Goal: Task Accomplishment & Management: Manage account settings

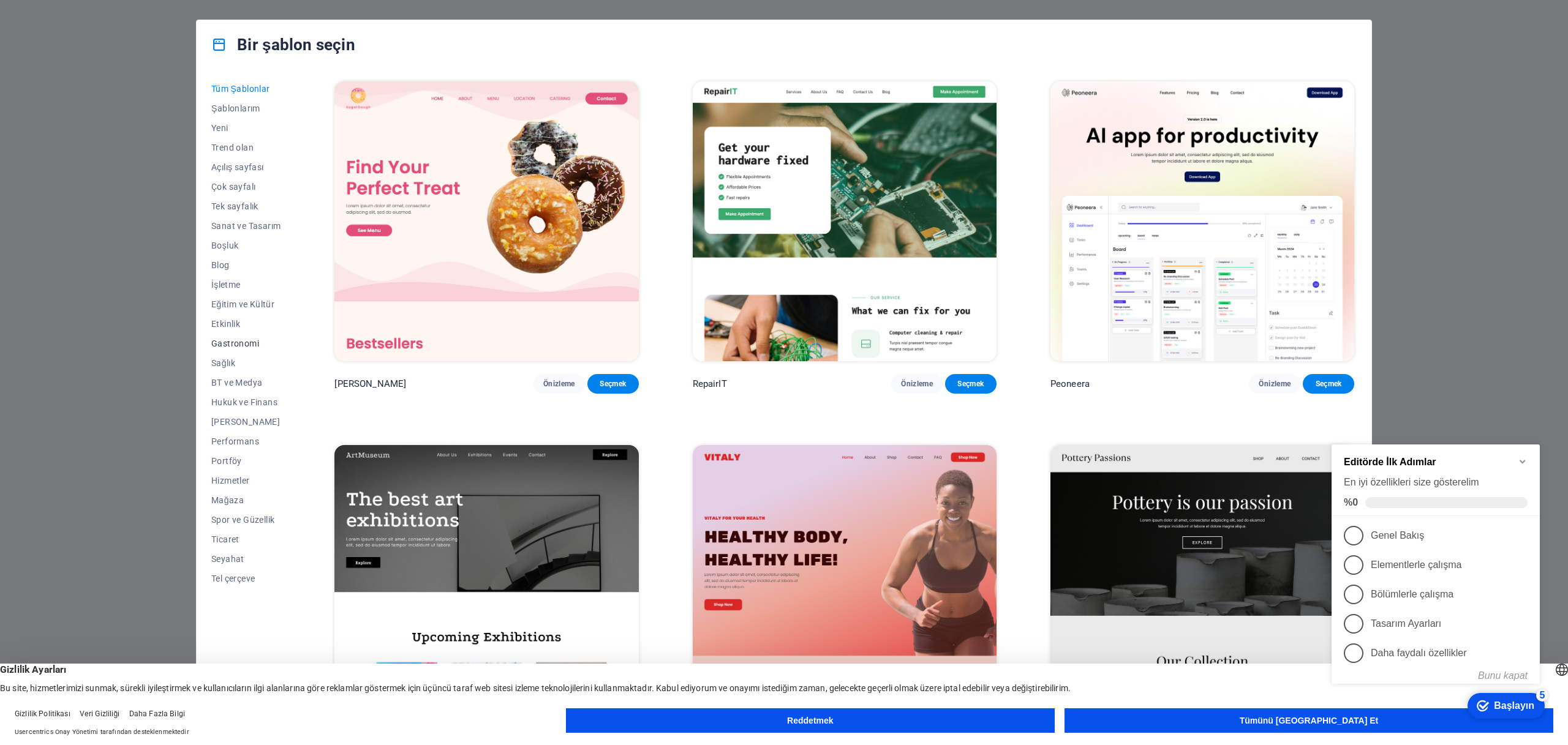
click at [221, 345] on font "Gastronomi" at bounding box center [235, 343] width 48 height 10
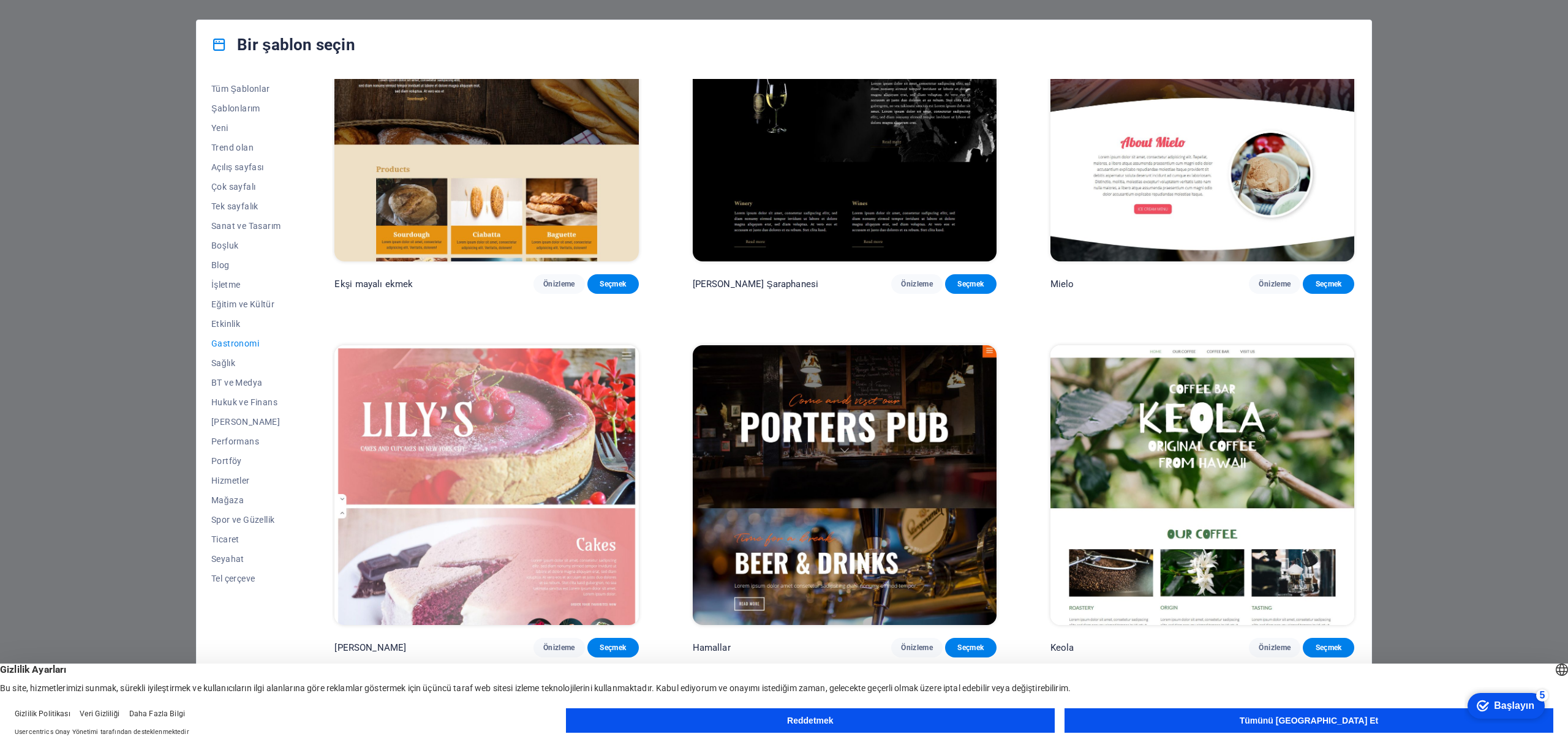
scroll to position [1198, 0]
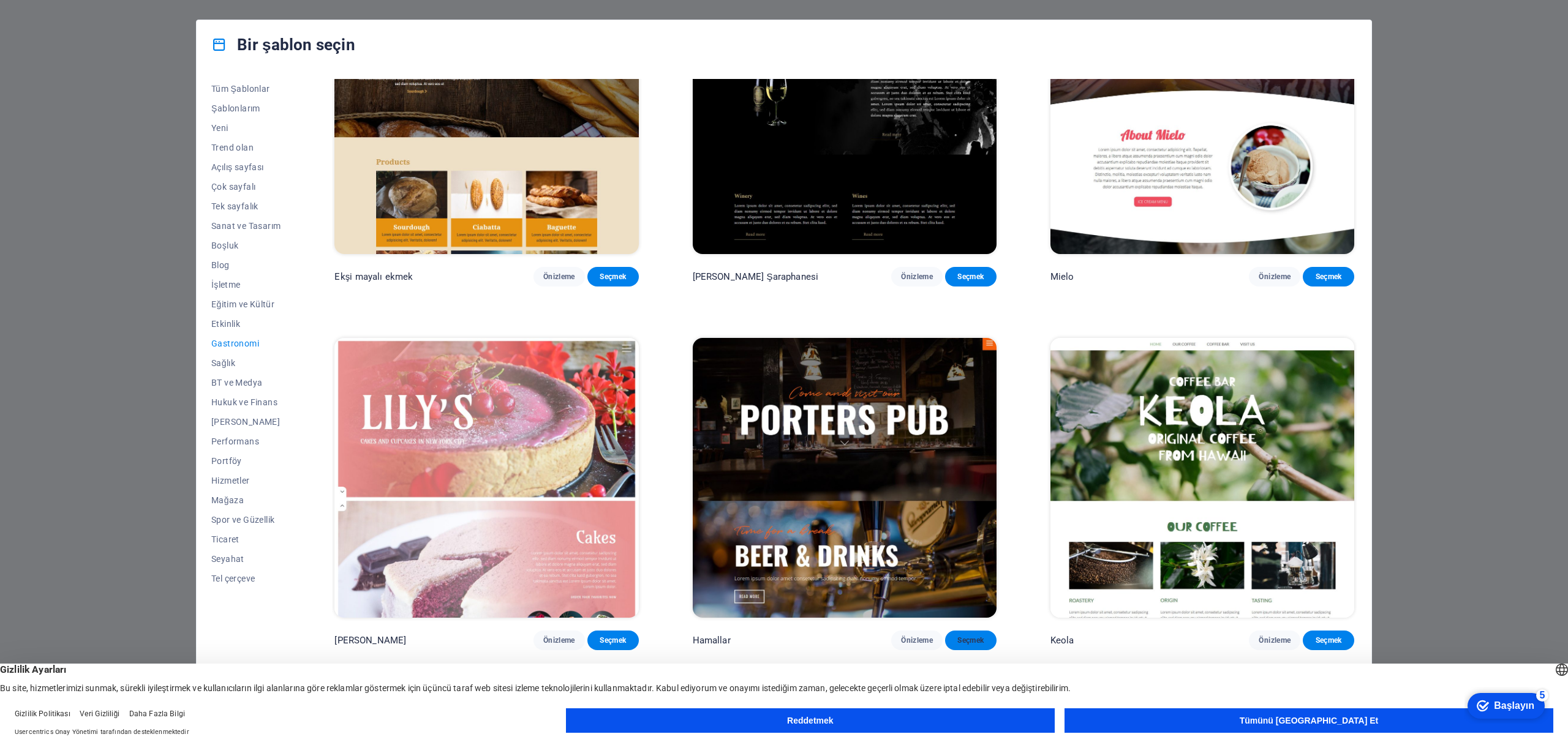
click at [966, 636] on font "Seçmek" at bounding box center [970, 640] width 26 height 8
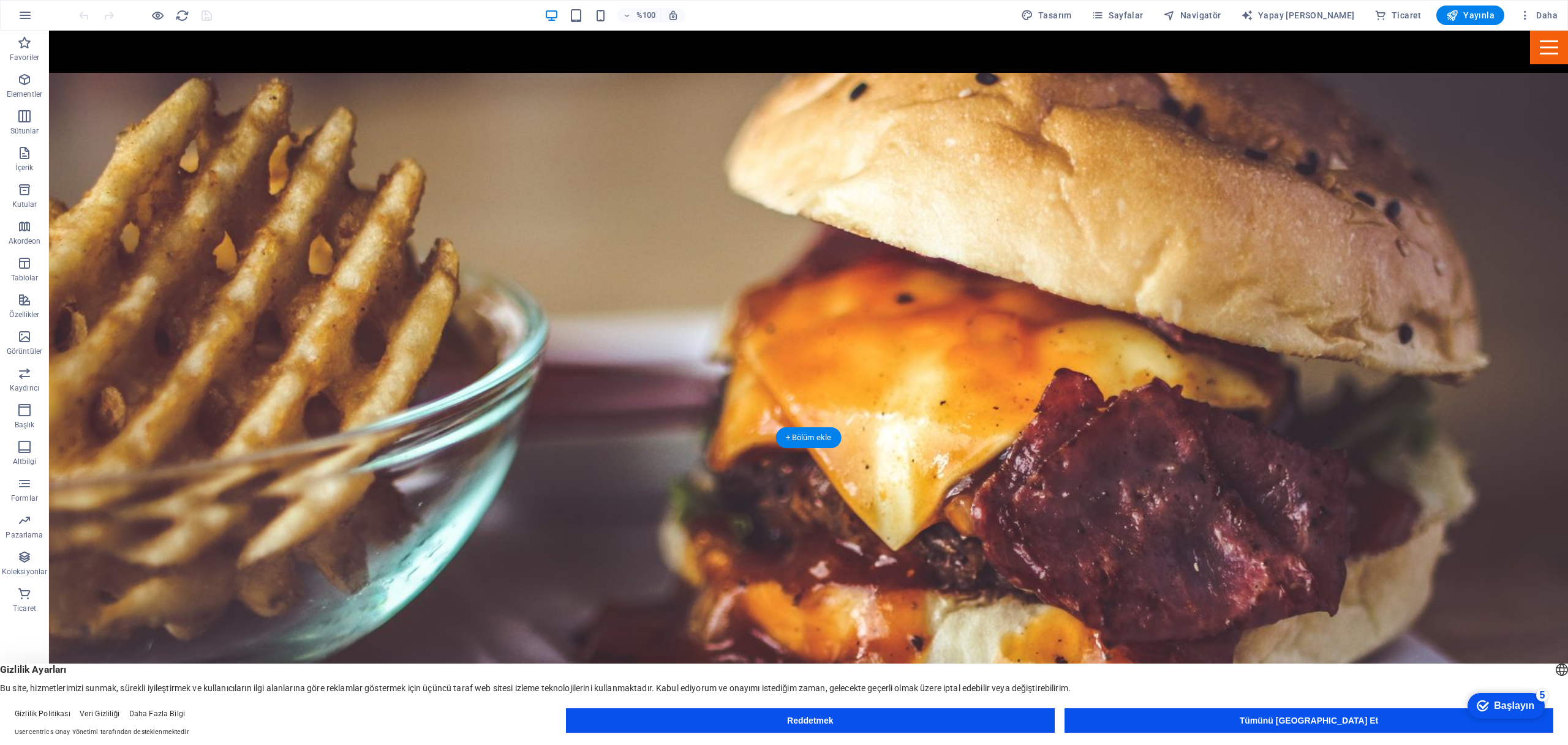
scroll to position [1769, 0]
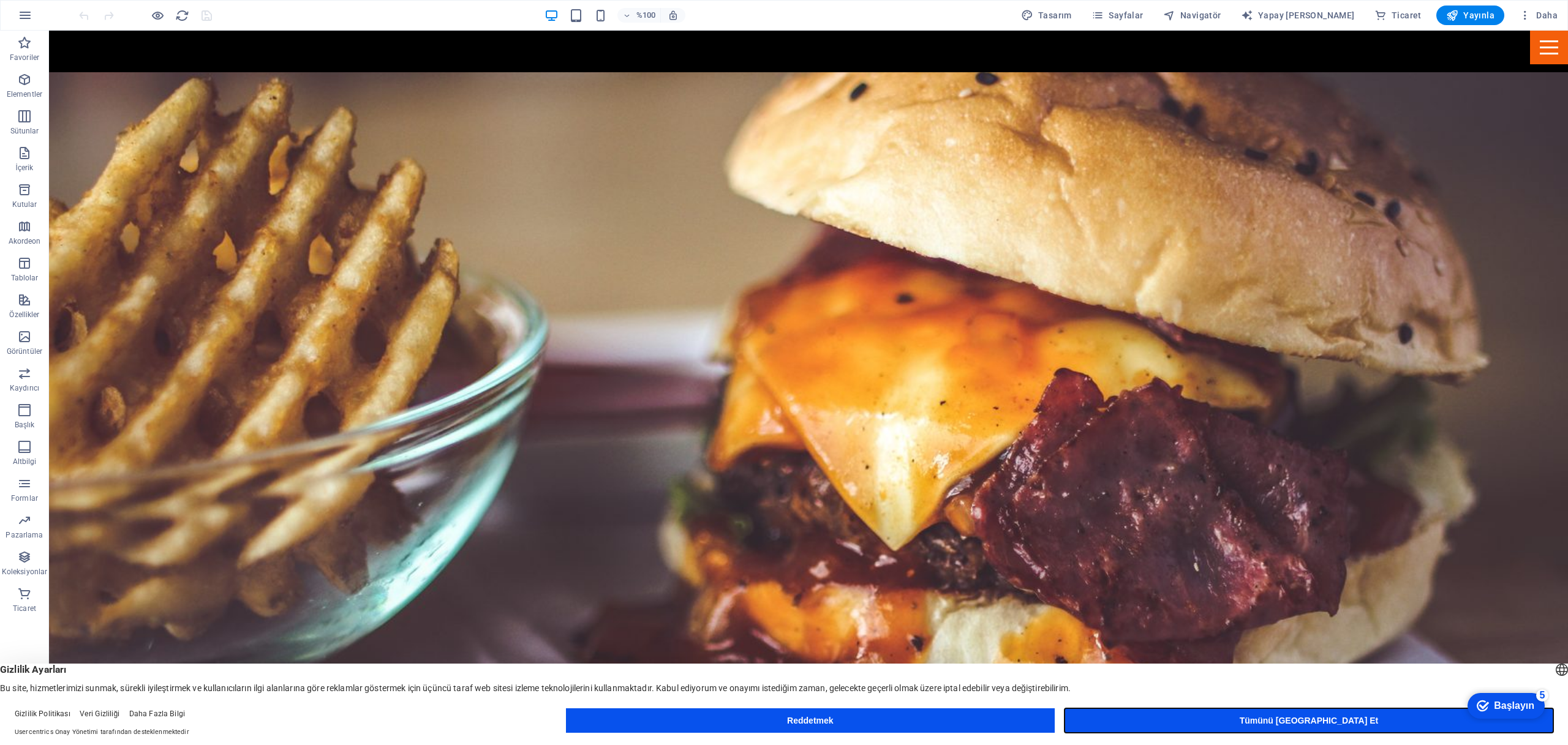
click at [1319, 723] on font "Tümünü [GEOGRAPHIC_DATA] Et" at bounding box center [1309, 720] width 139 height 10
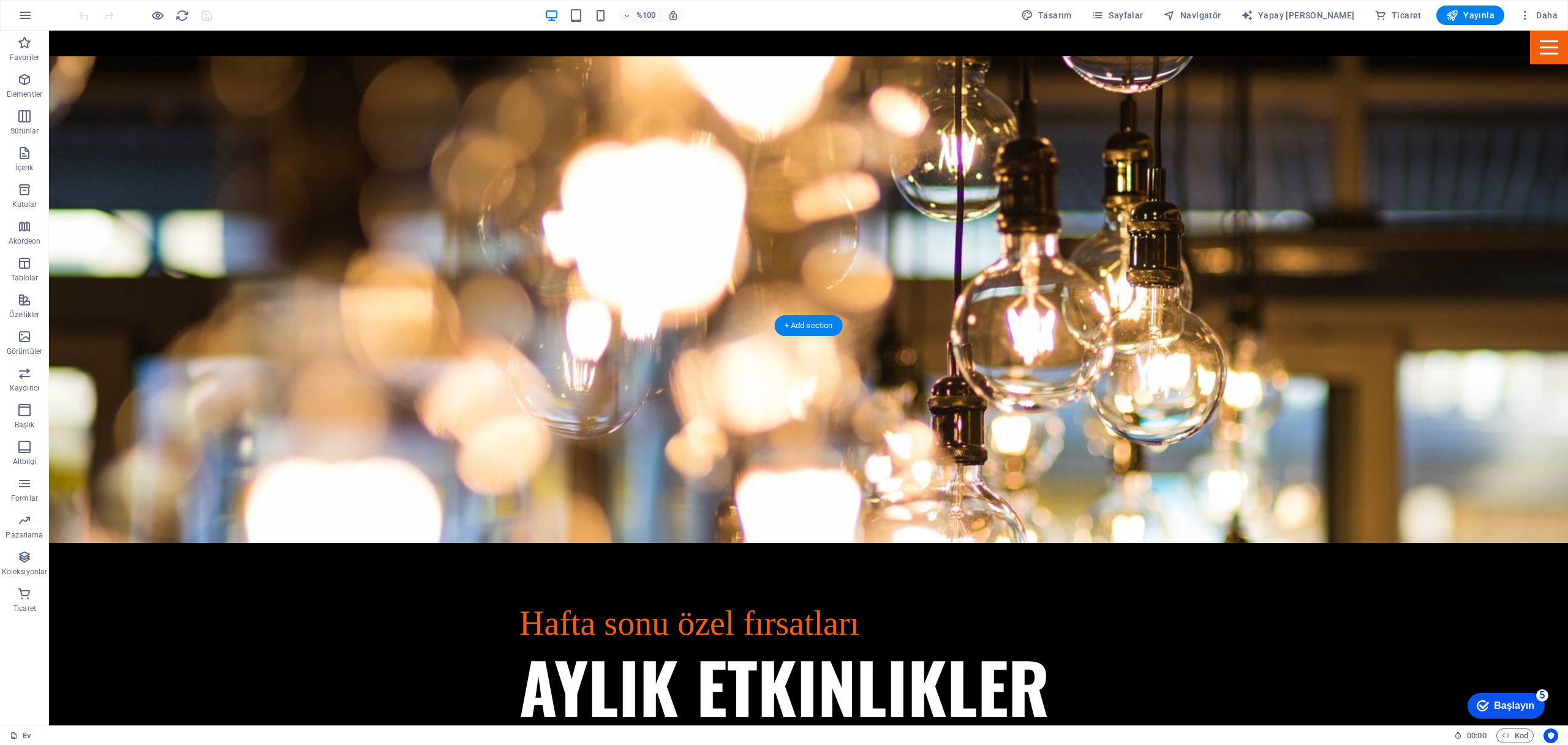
scroll to position [2868, 0]
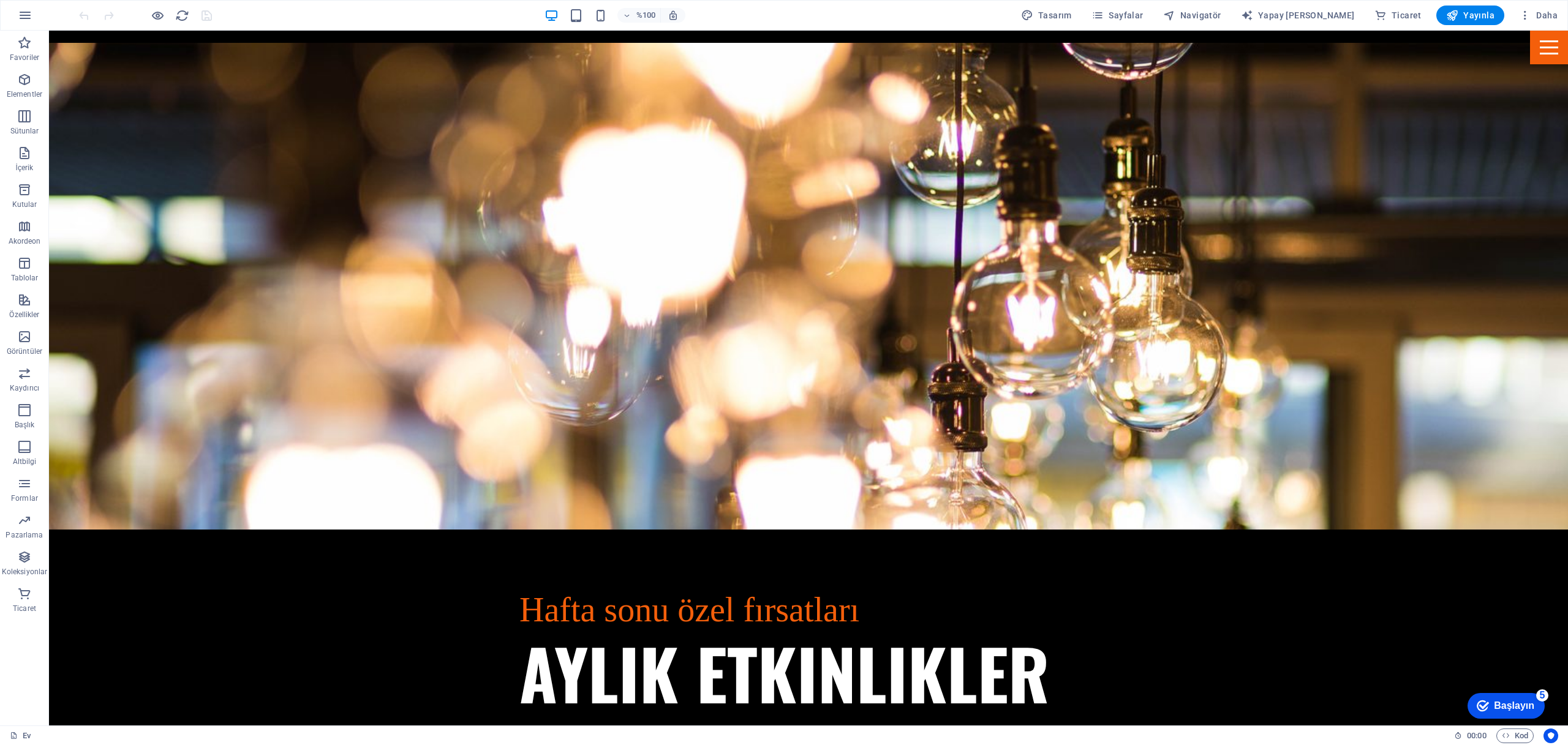
click at [1519, 703] on font "Başlayın" at bounding box center [1514, 705] width 40 height 10
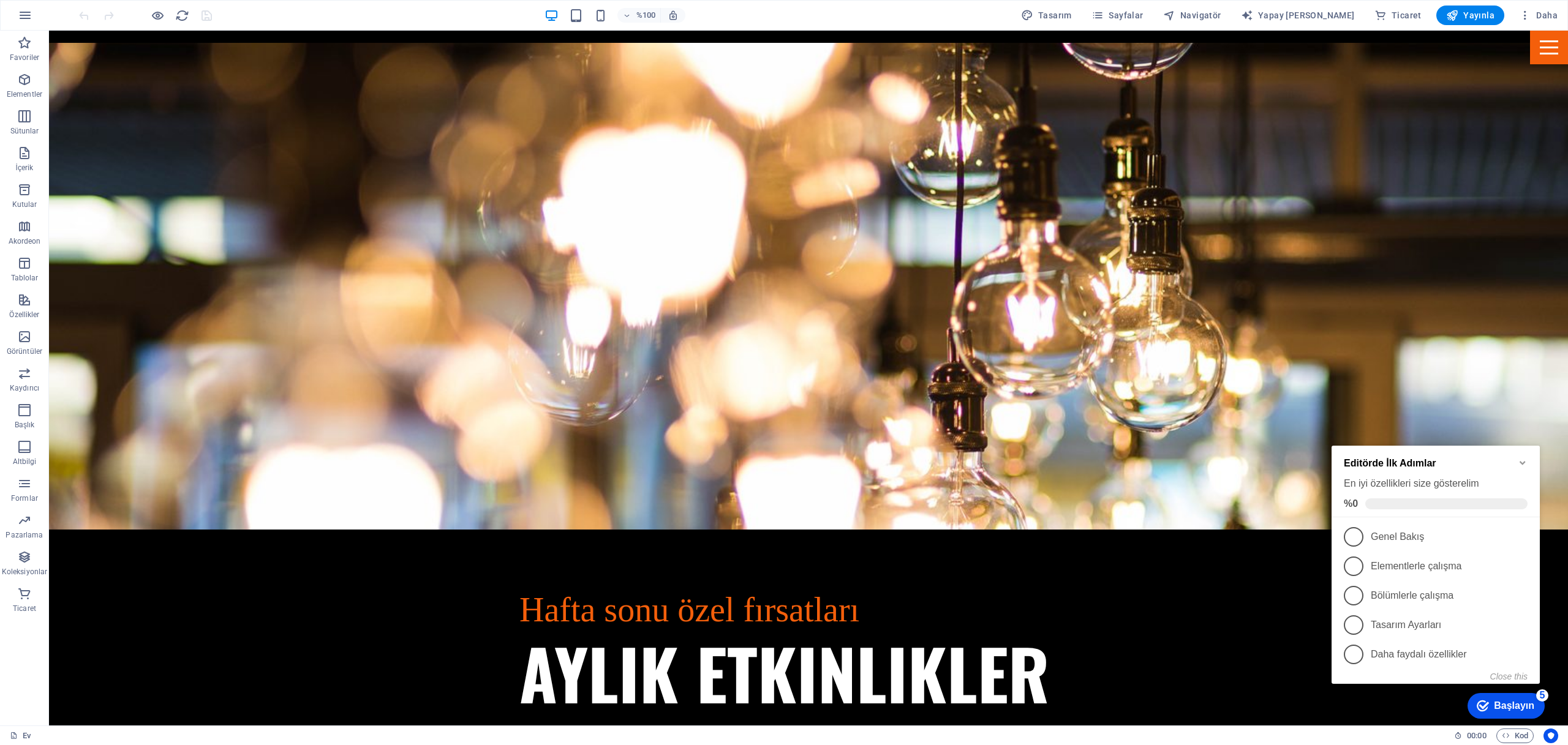
click at [1519, 703] on font "Başlayın" at bounding box center [1514, 705] width 40 height 10
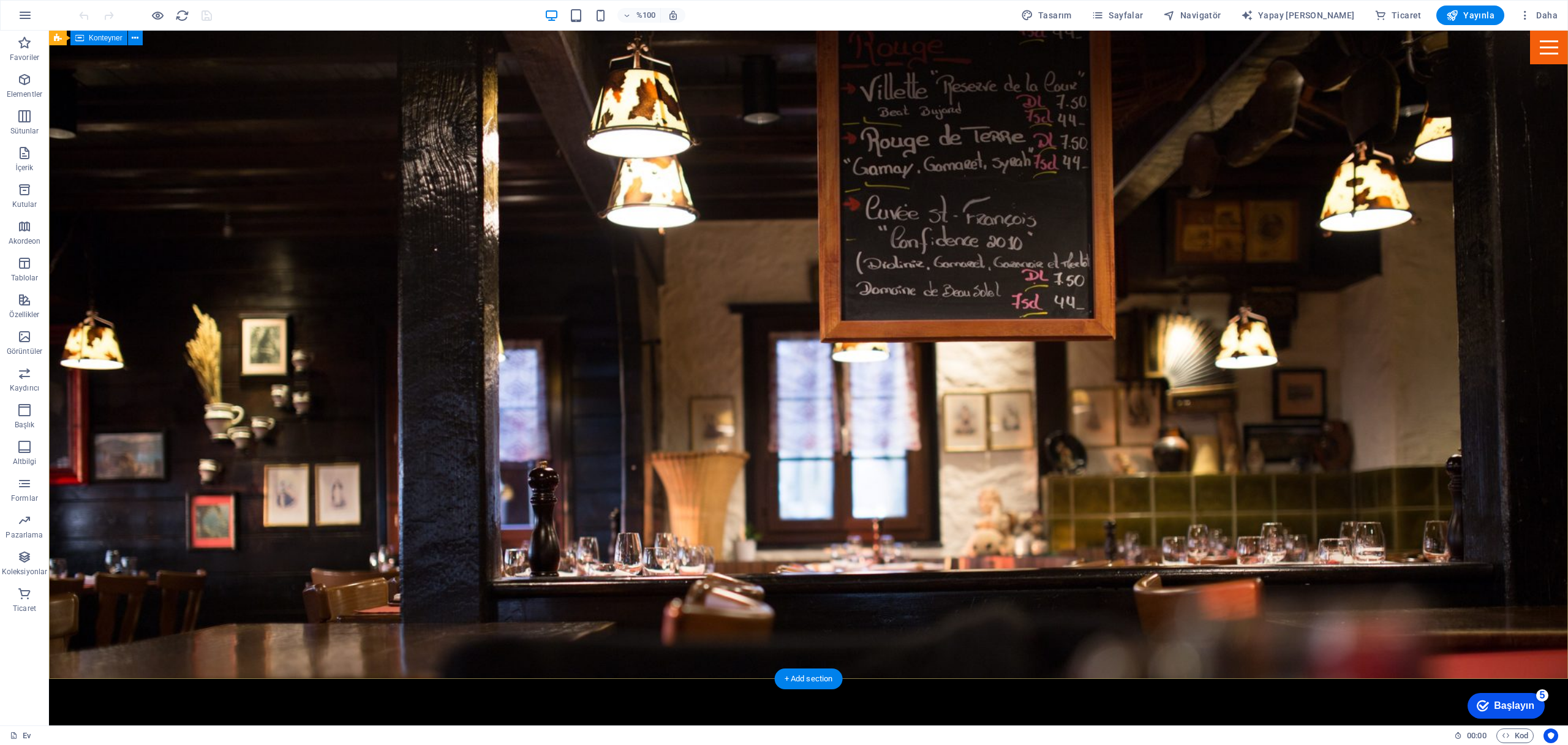
scroll to position [0, 0]
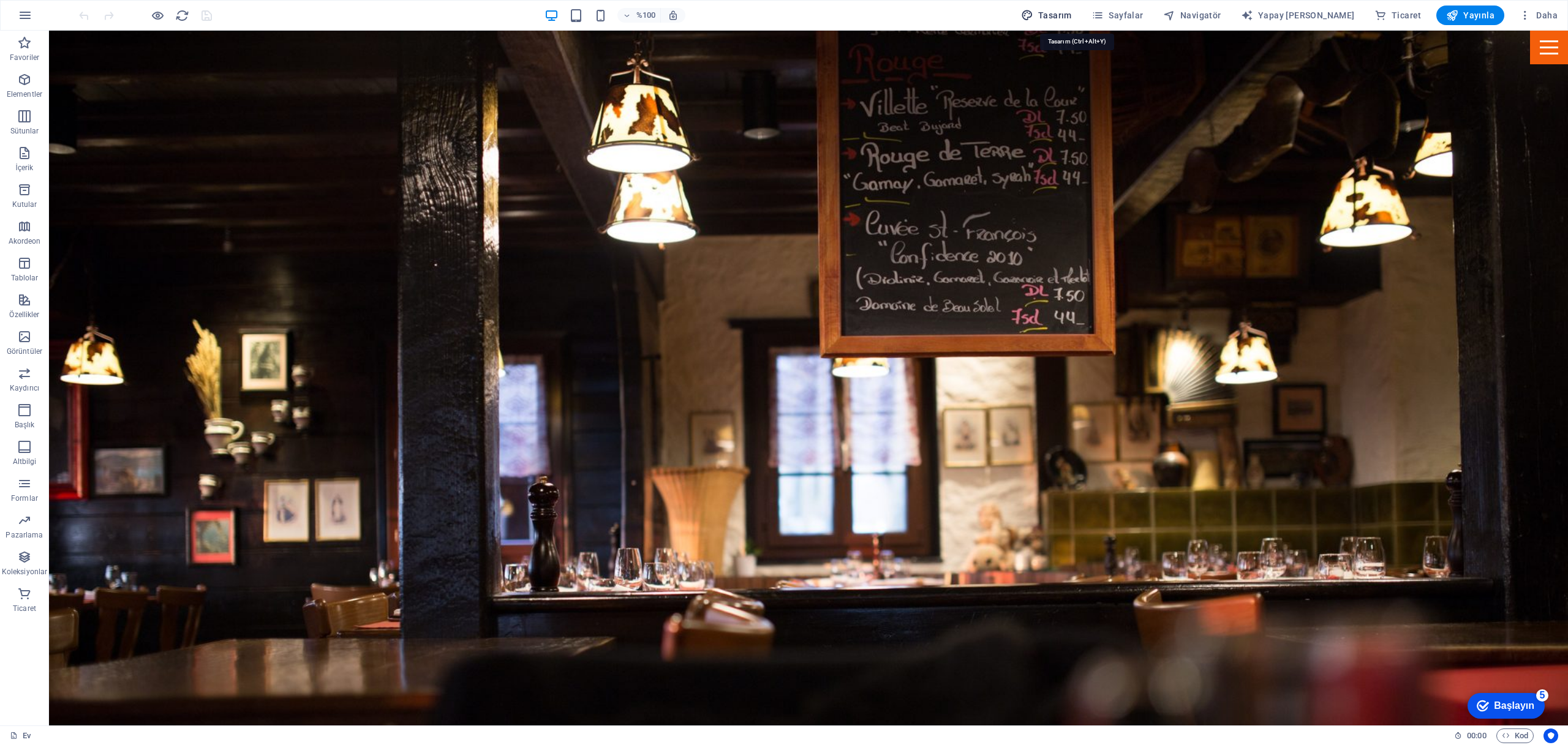
click at [1072, 15] on font "Tasarım" at bounding box center [1055, 15] width 34 height 10
select select "px"
select select "400"
select select "px"
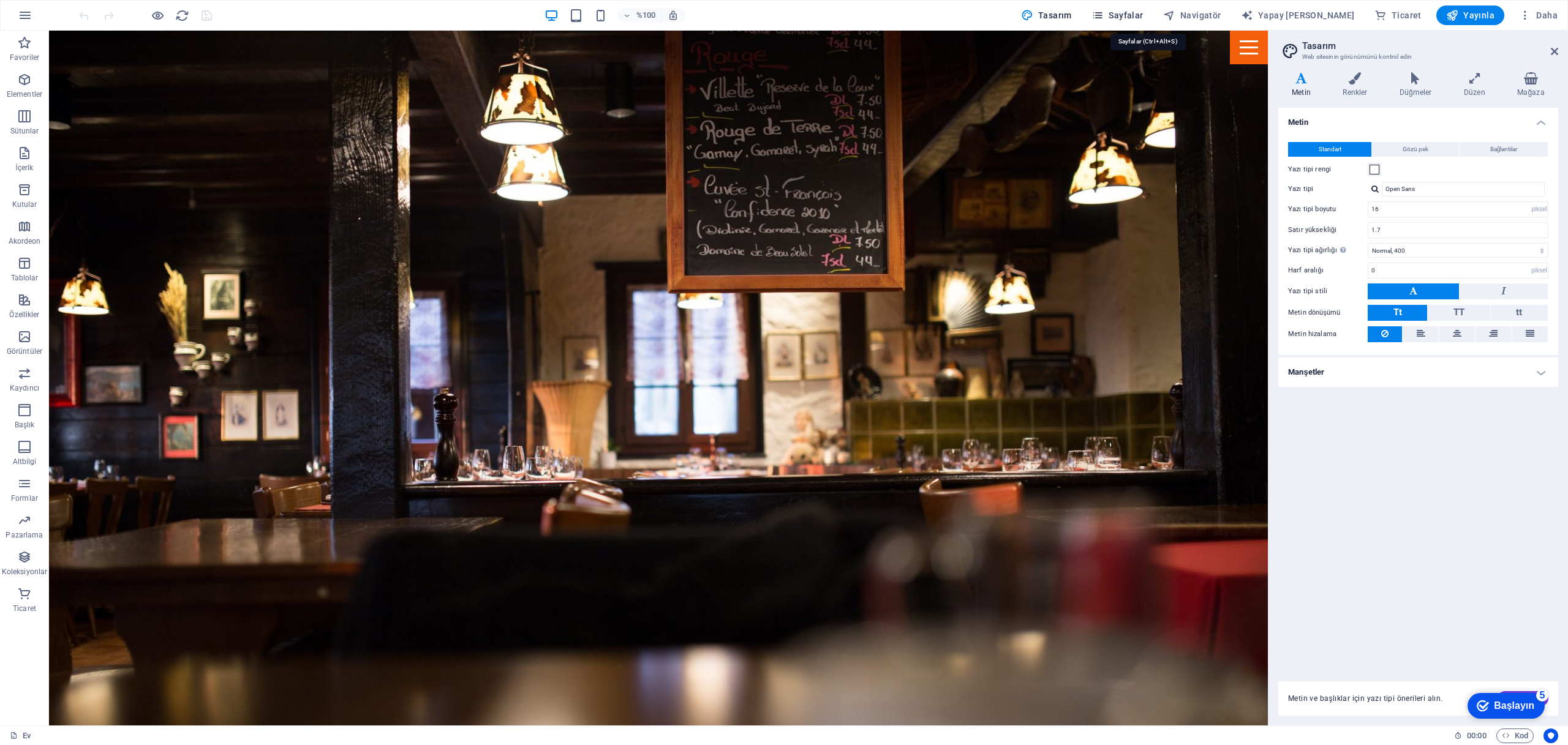
click at [1143, 10] on font "Sayfalar" at bounding box center [1126, 15] width 34 height 10
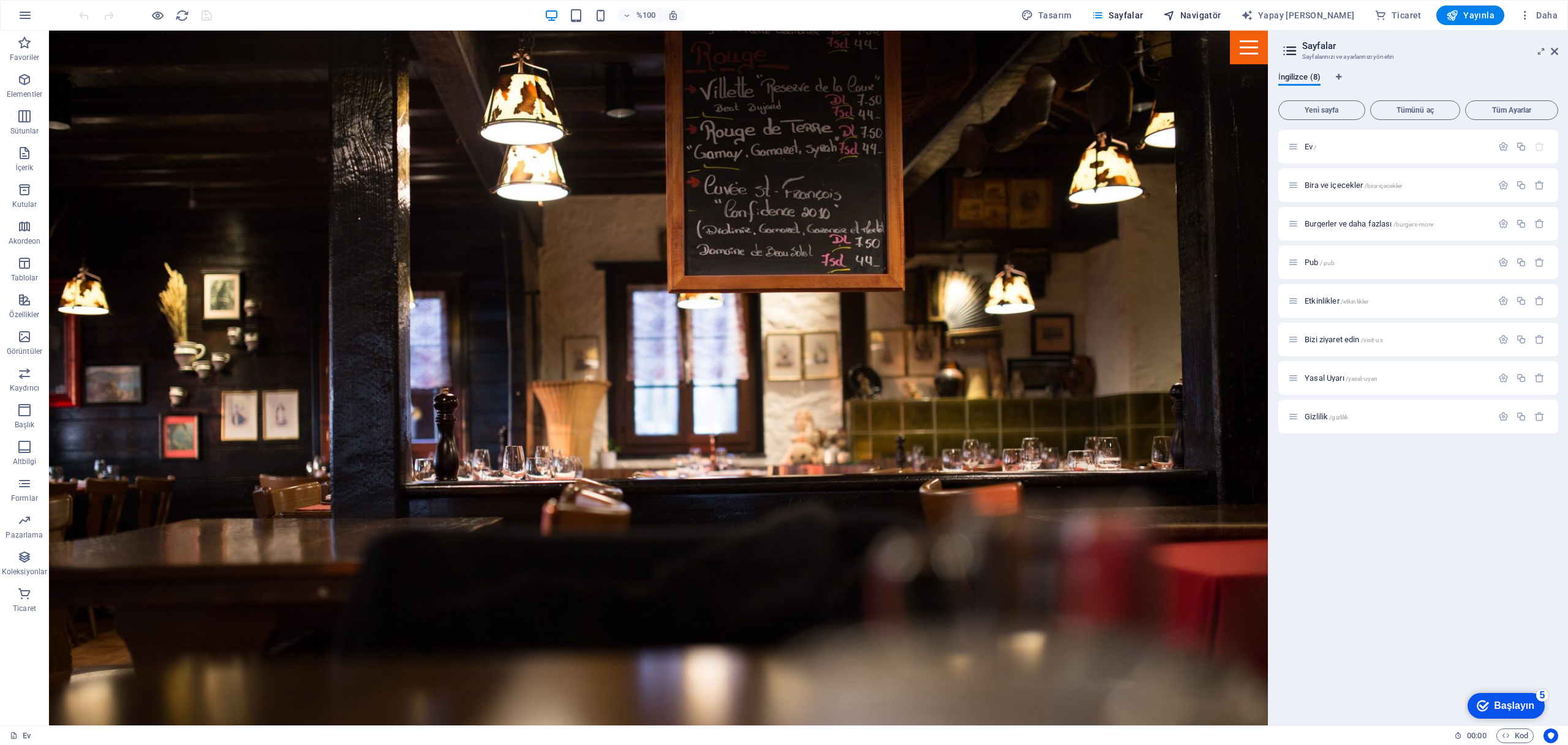
click at [1221, 14] on font "Navigatör" at bounding box center [1201, 15] width 41 height 10
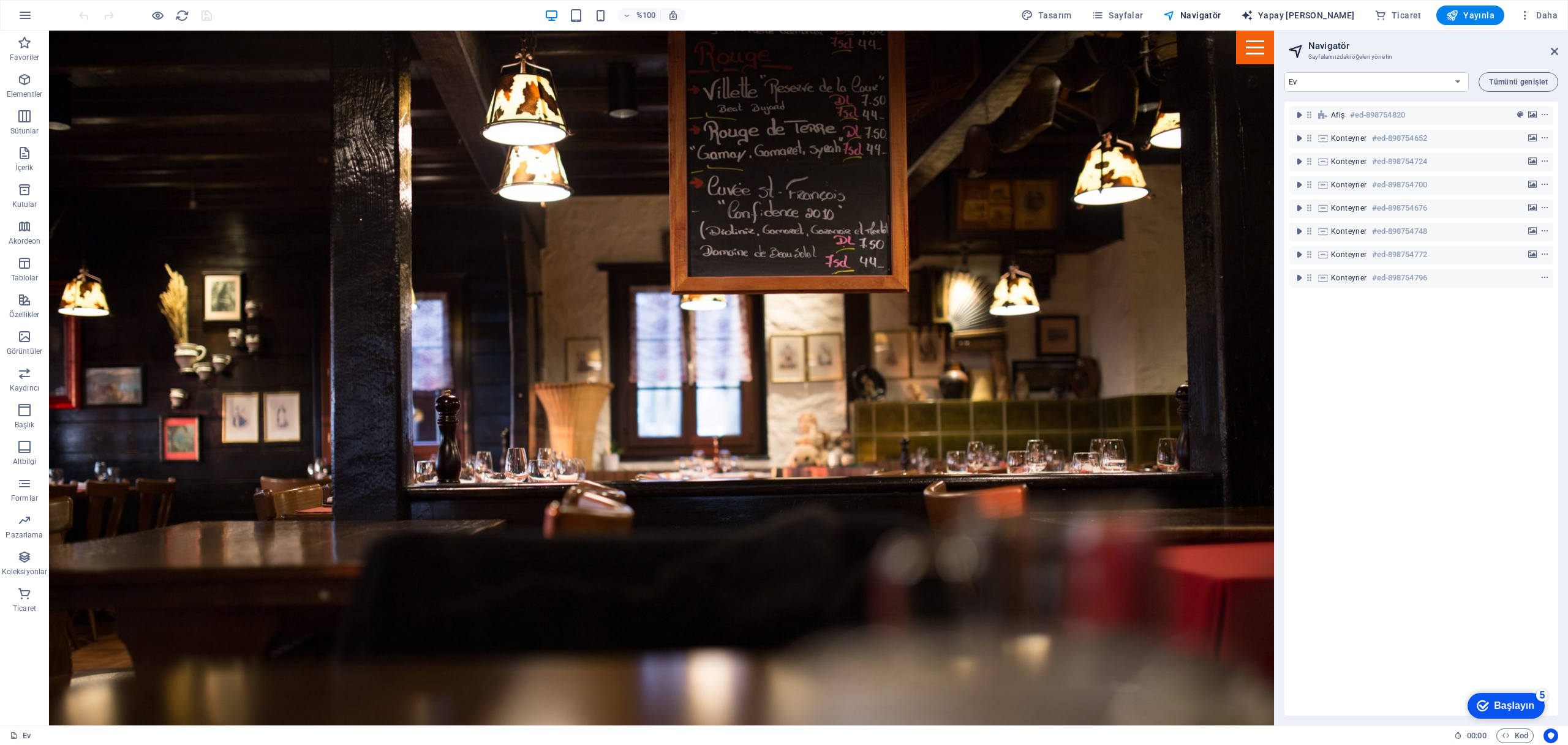
click at [1313, 15] on font "Yapay [PERSON_NAME]" at bounding box center [1306, 15] width 97 height 10
select select "English"
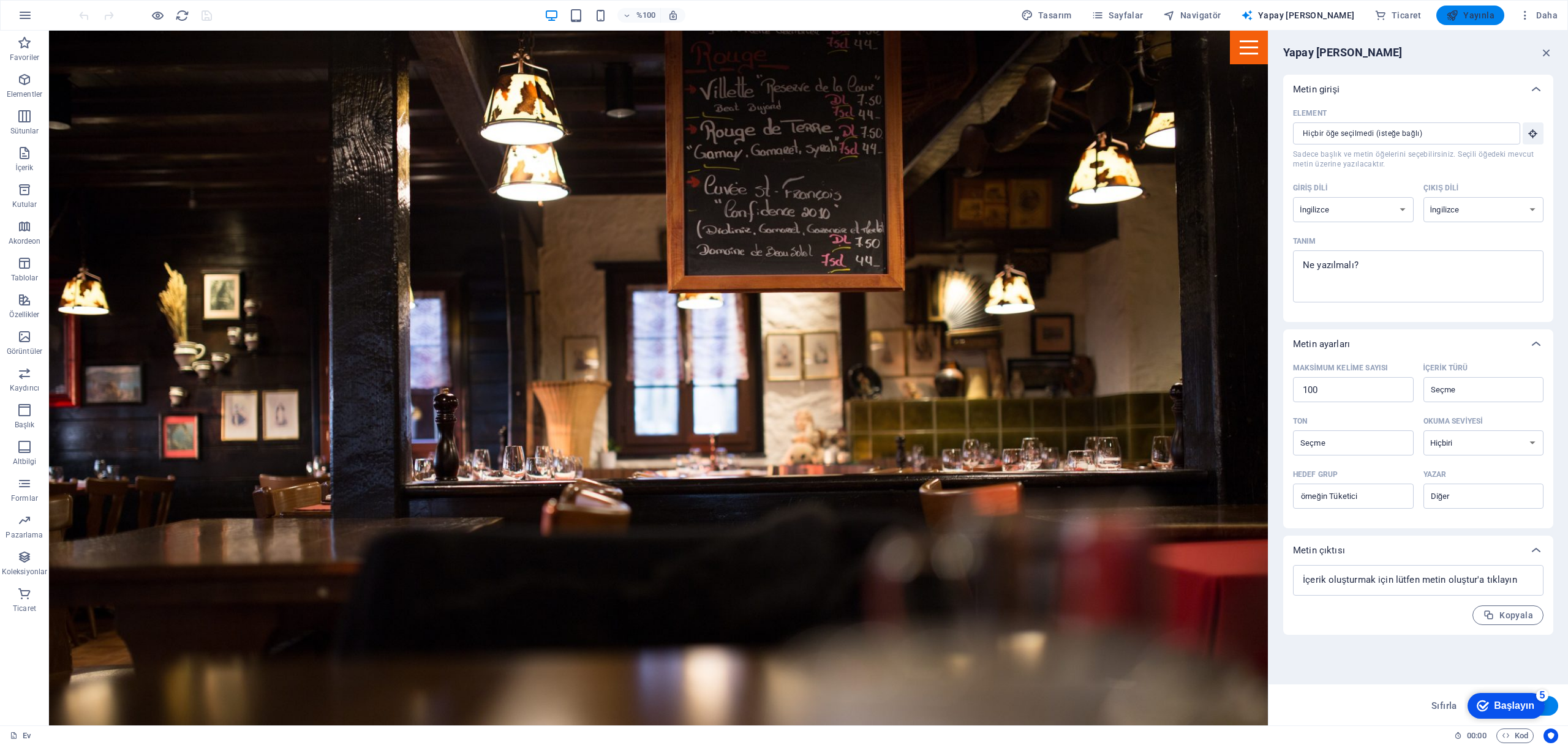
click at [1468, 19] on font "Yayınla" at bounding box center [1479, 15] width 31 height 10
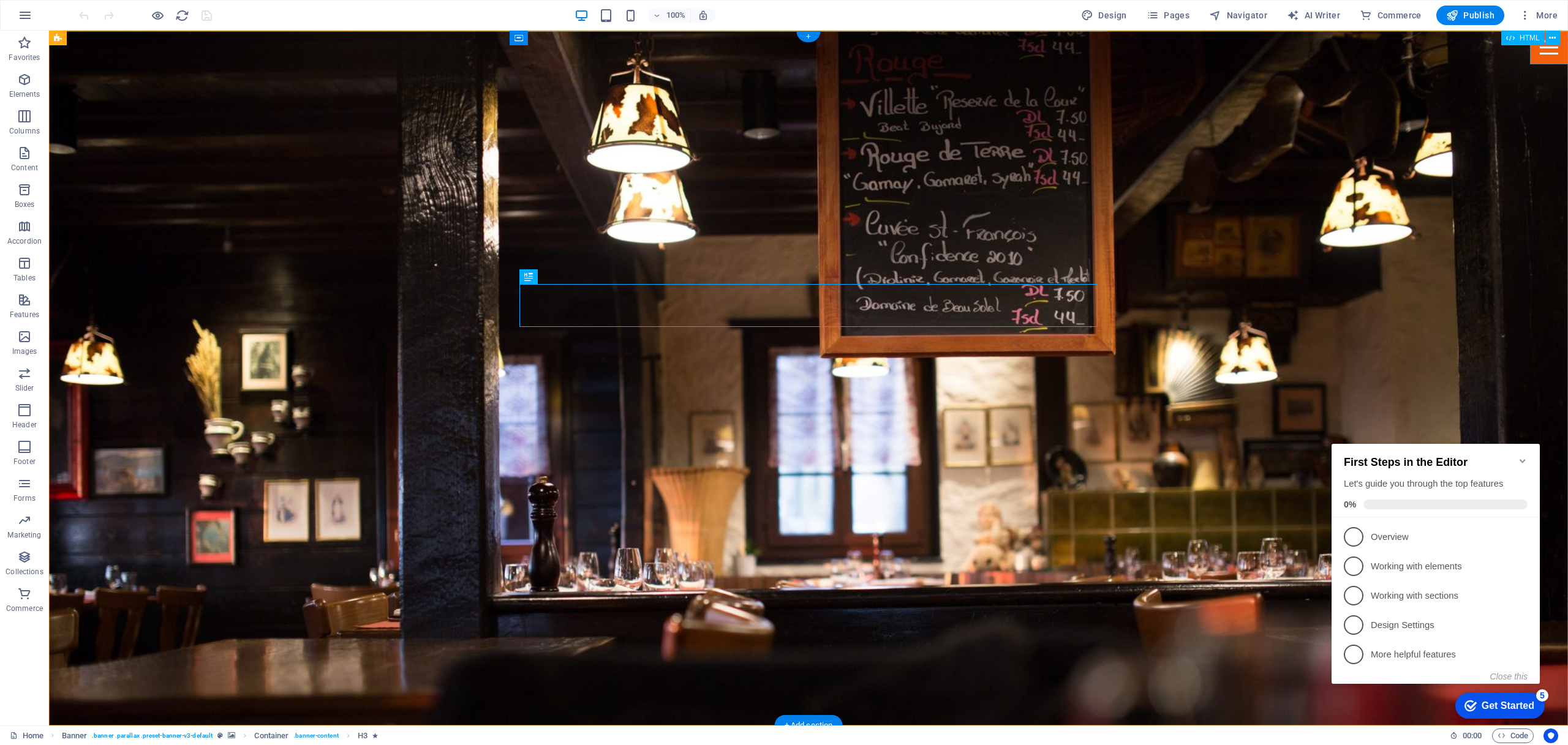
click at [1550, 54] on div at bounding box center [1549, 47] width 38 height 34
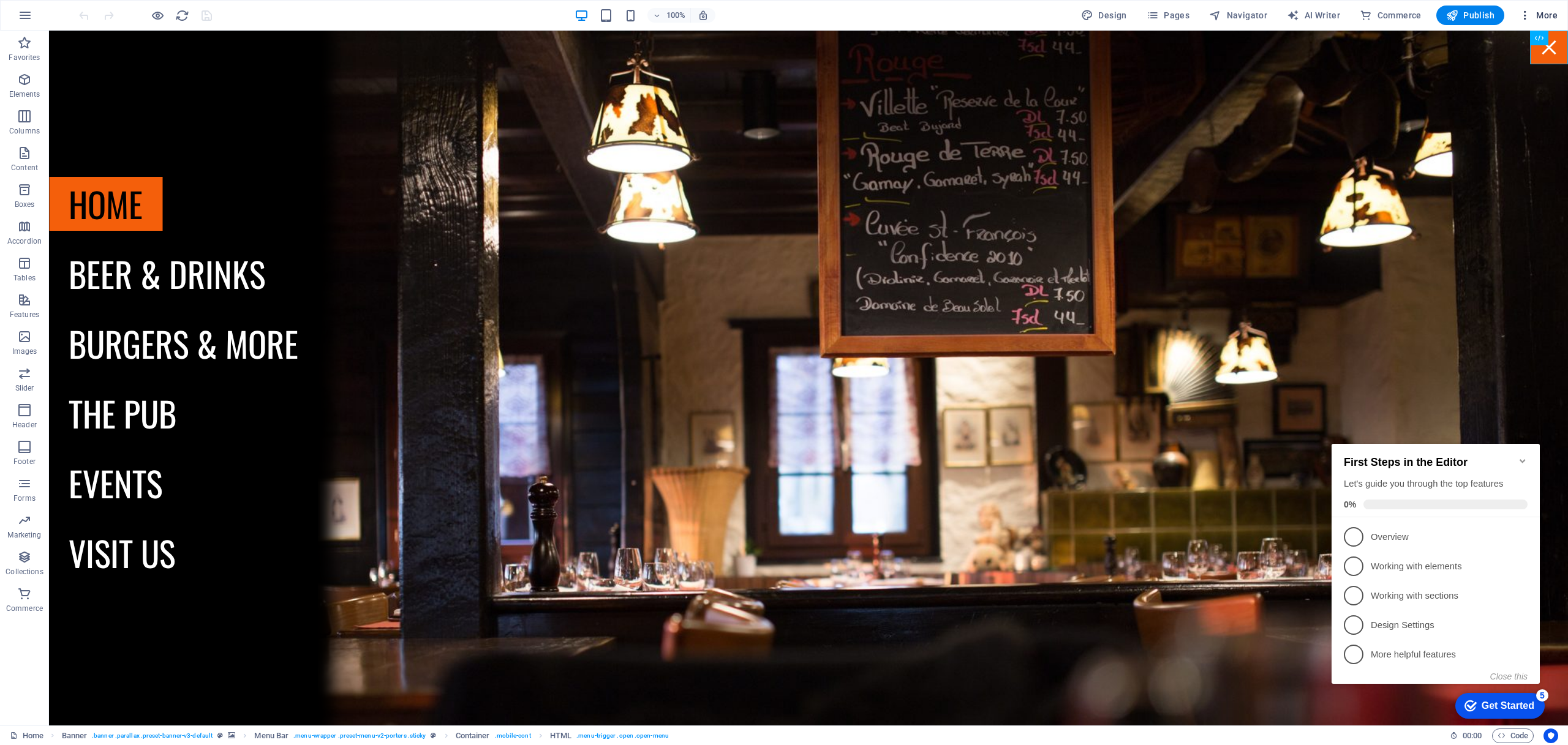
click at [1540, 12] on span "More" at bounding box center [1538, 15] width 39 height 12
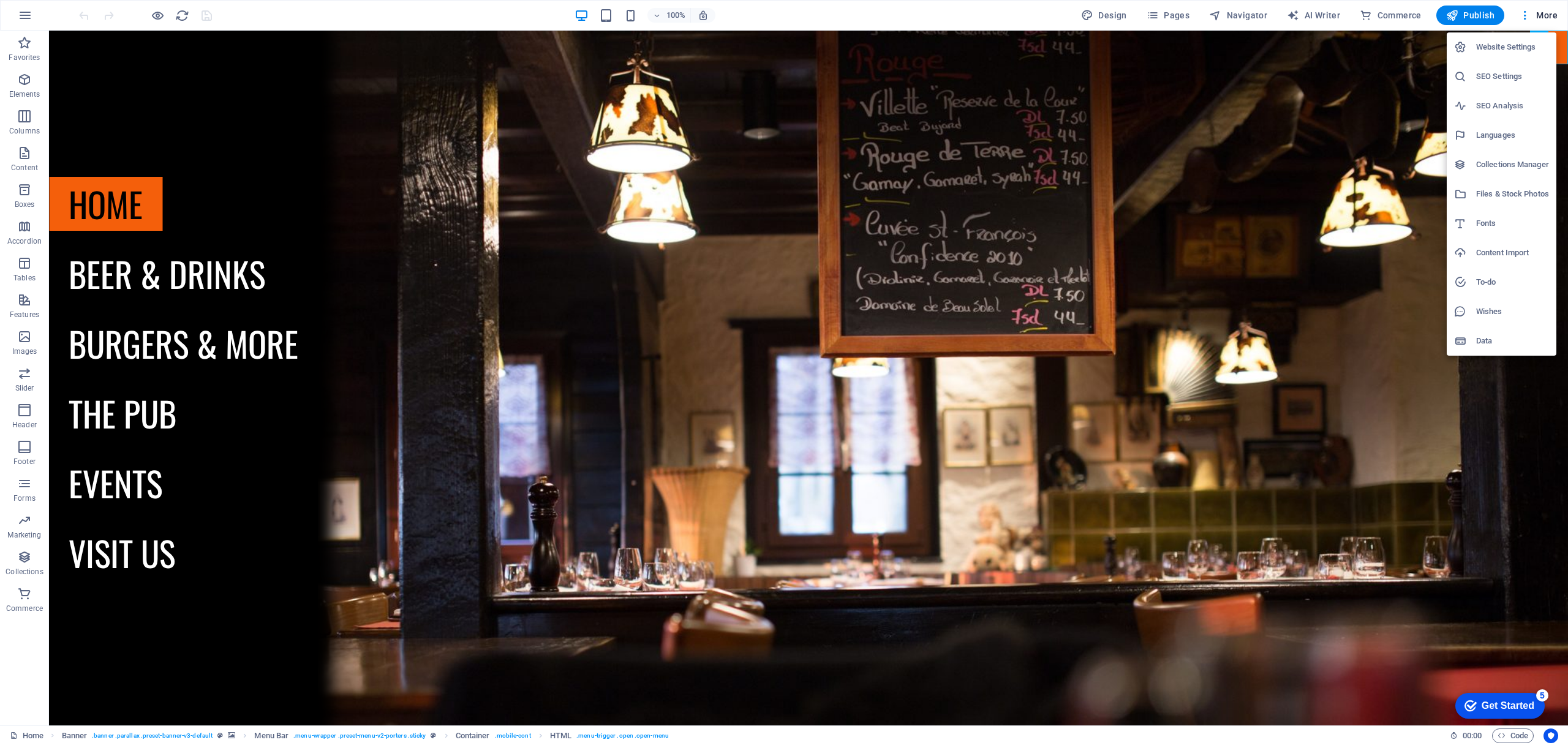
click at [1501, 46] on h6 "Website Settings" at bounding box center [1512, 47] width 73 height 15
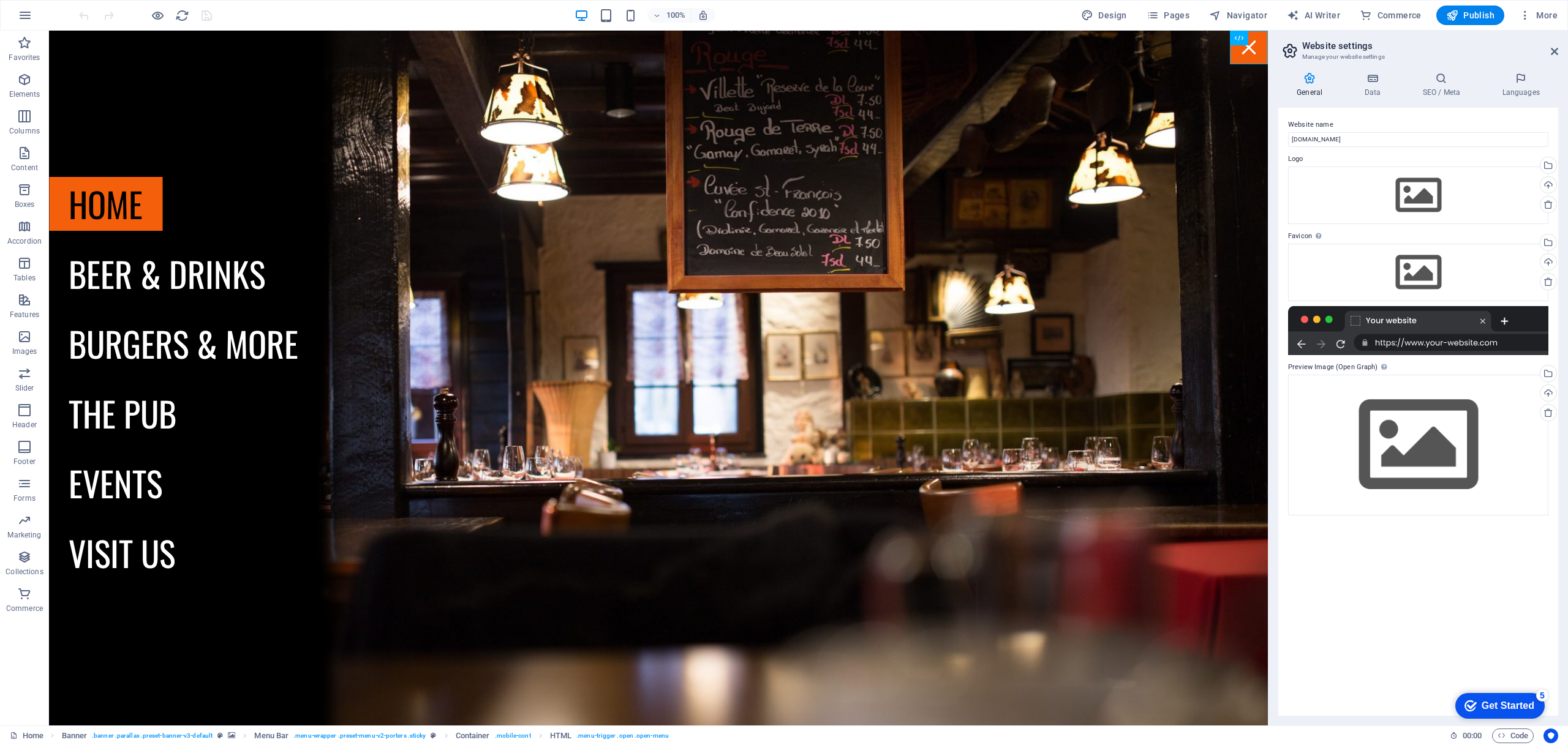
click at [1558, 52] on aside "Website settings Manage your website settings General Data SEO / Meta Languages…" at bounding box center [1418, 378] width 300 height 695
click at [1551, 49] on icon at bounding box center [1555, 51] width 7 height 10
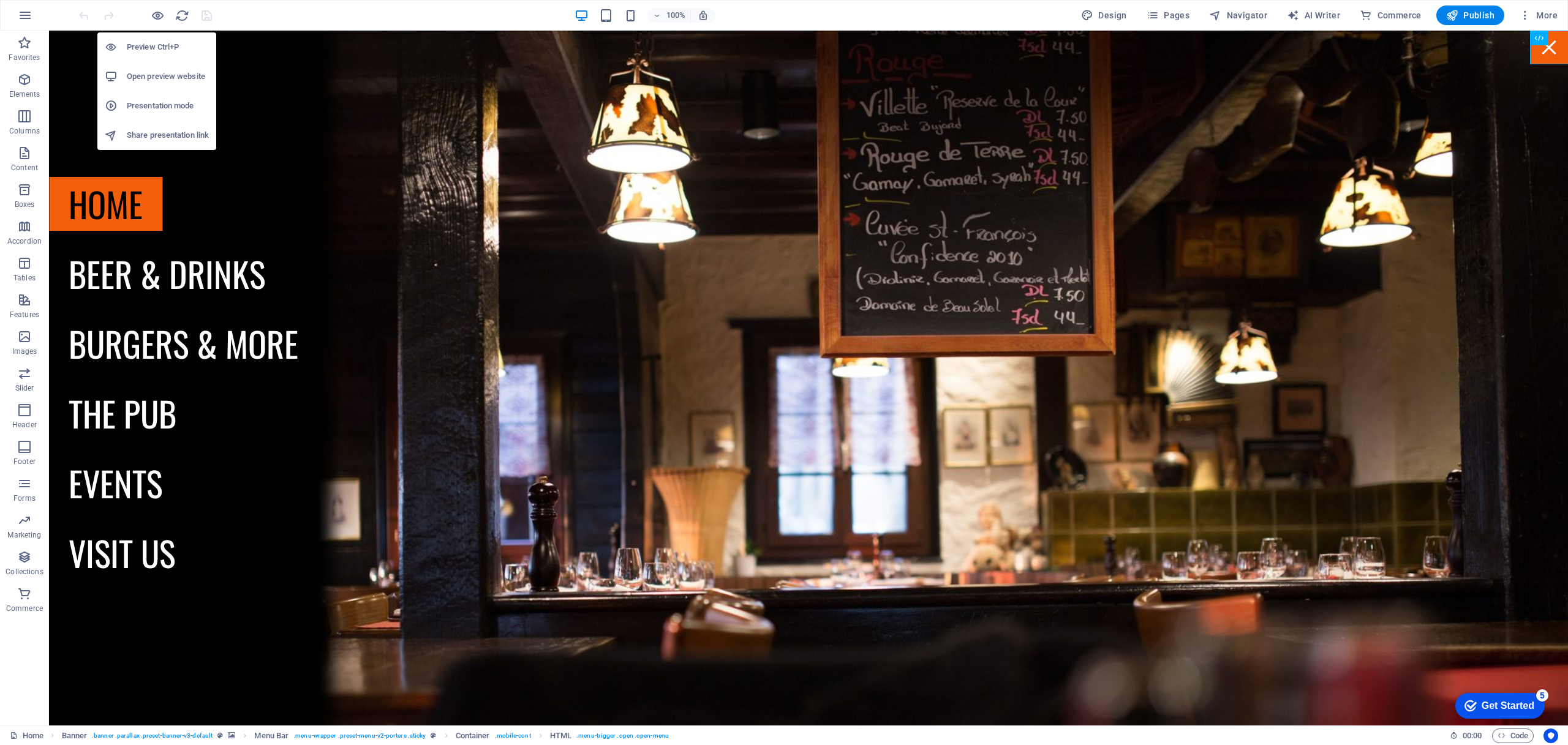
click at [143, 41] on h6 "Preview Ctrl+P" at bounding box center [168, 47] width 82 height 15
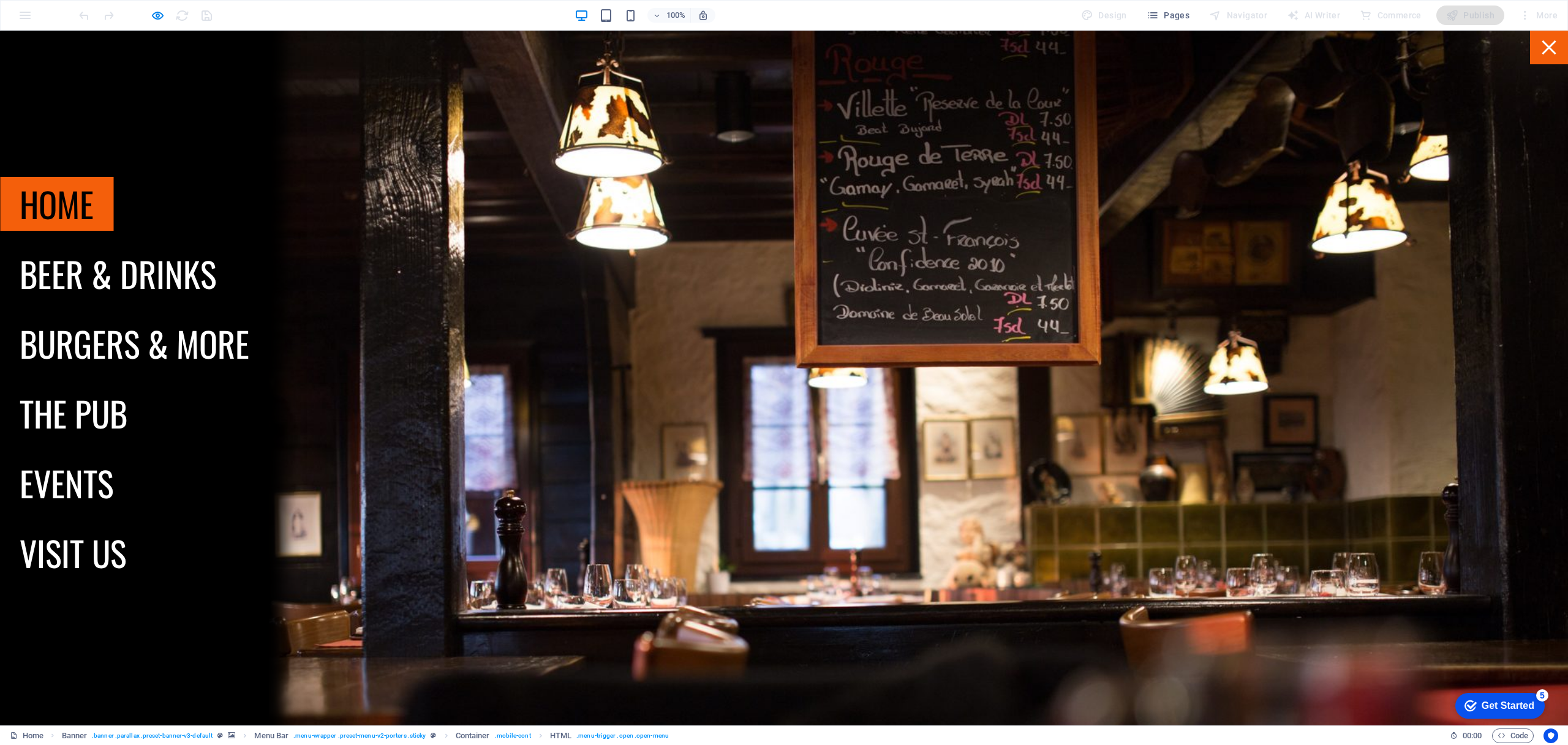
scroll to position [9, 0]
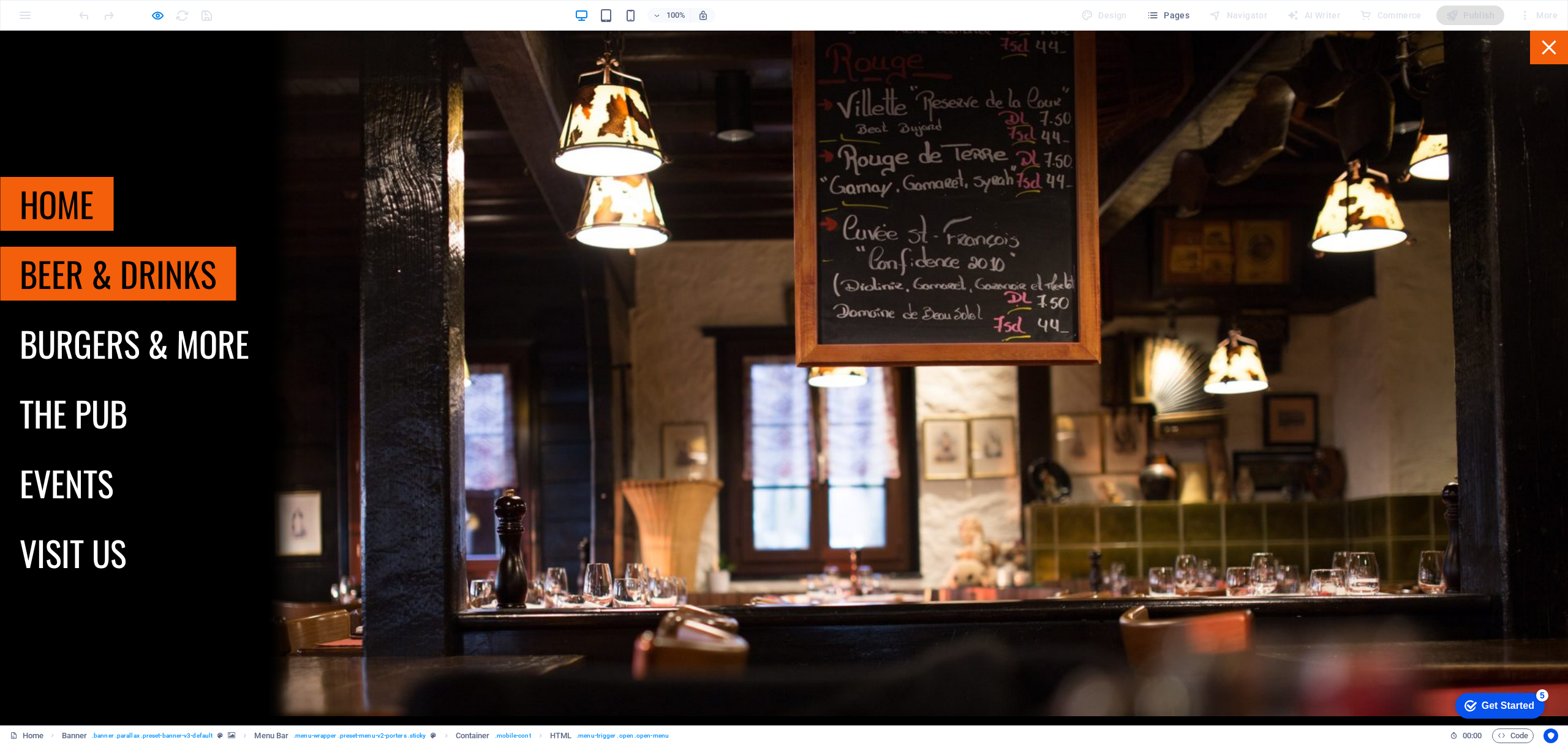
click at [131, 260] on link "Beer & drinks" at bounding box center [118, 274] width 236 height 54
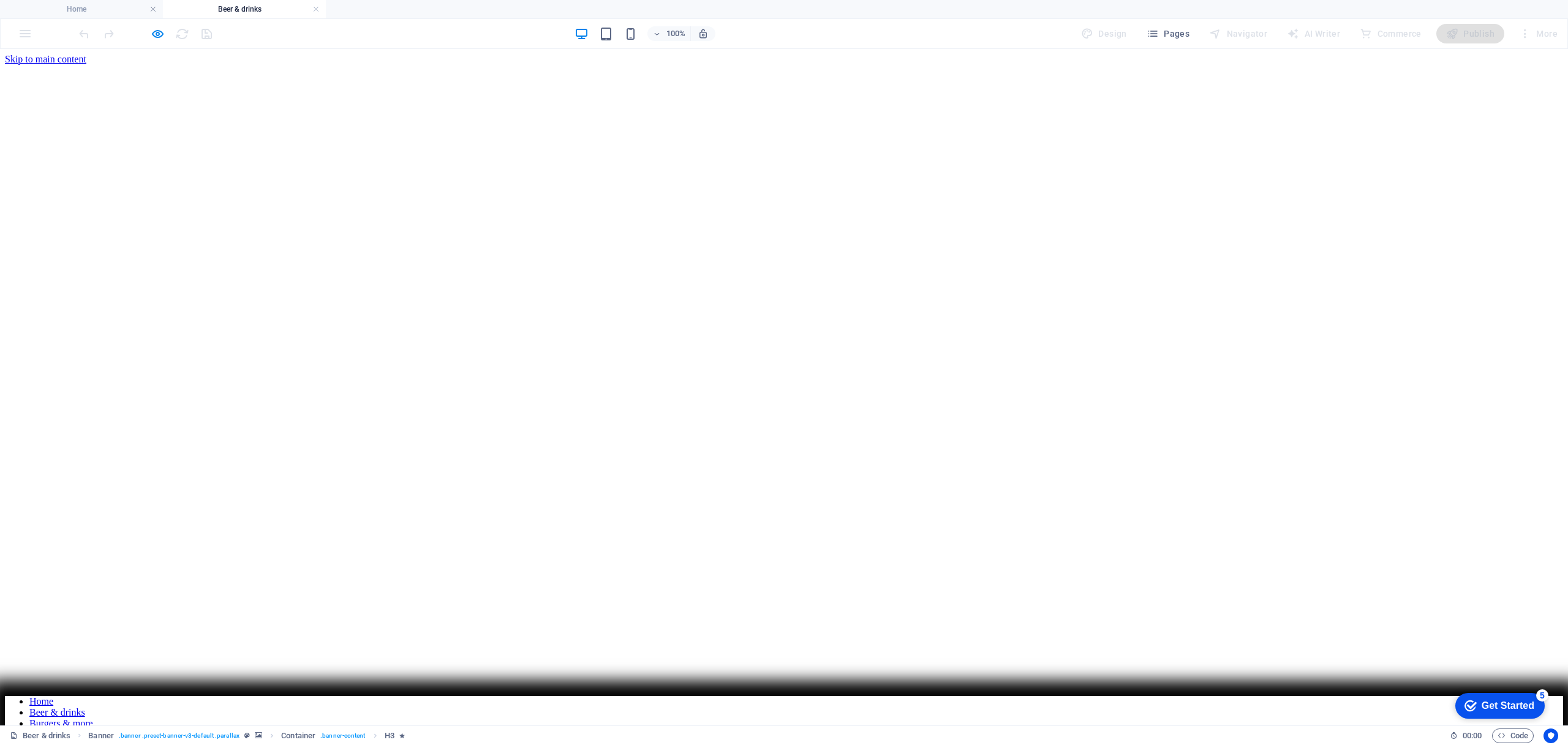
scroll to position [0, 0]
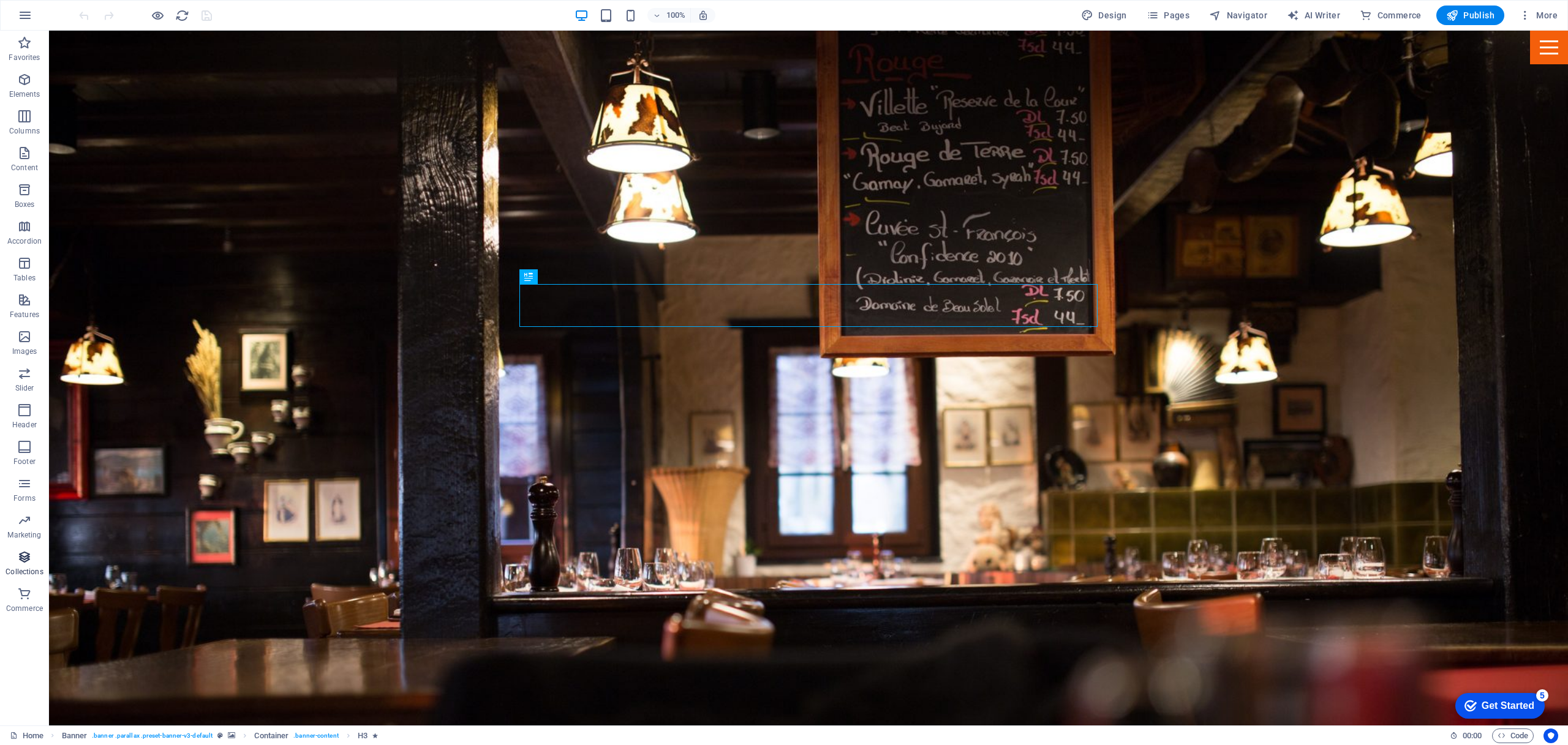
click at [25, 563] on icon "button" at bounding box center [25, 557] width 15 height 15
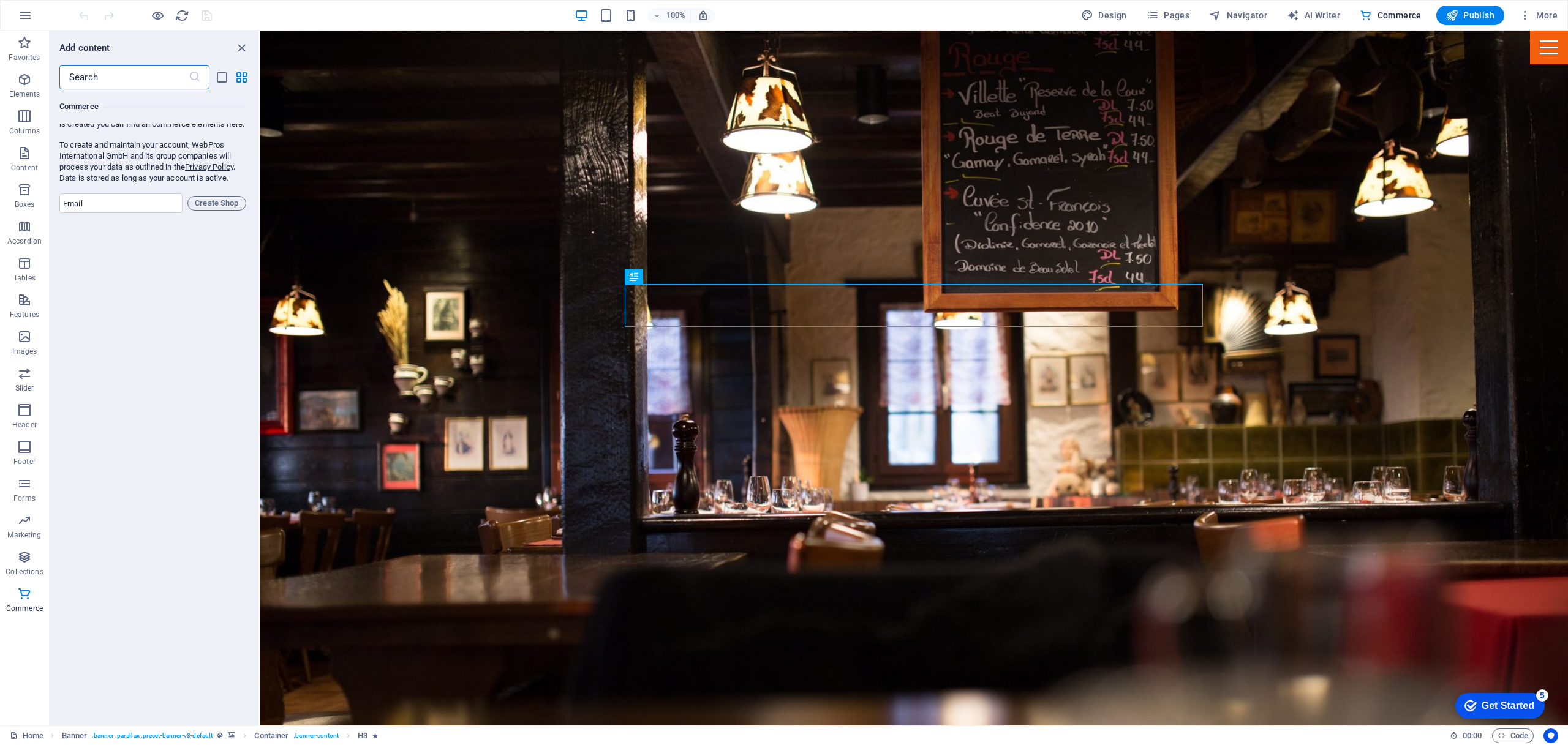
scroll to position [11919, 0]
click at [12, 559] on span "Collections" at bounding box center [24, 564] width 49 height 29
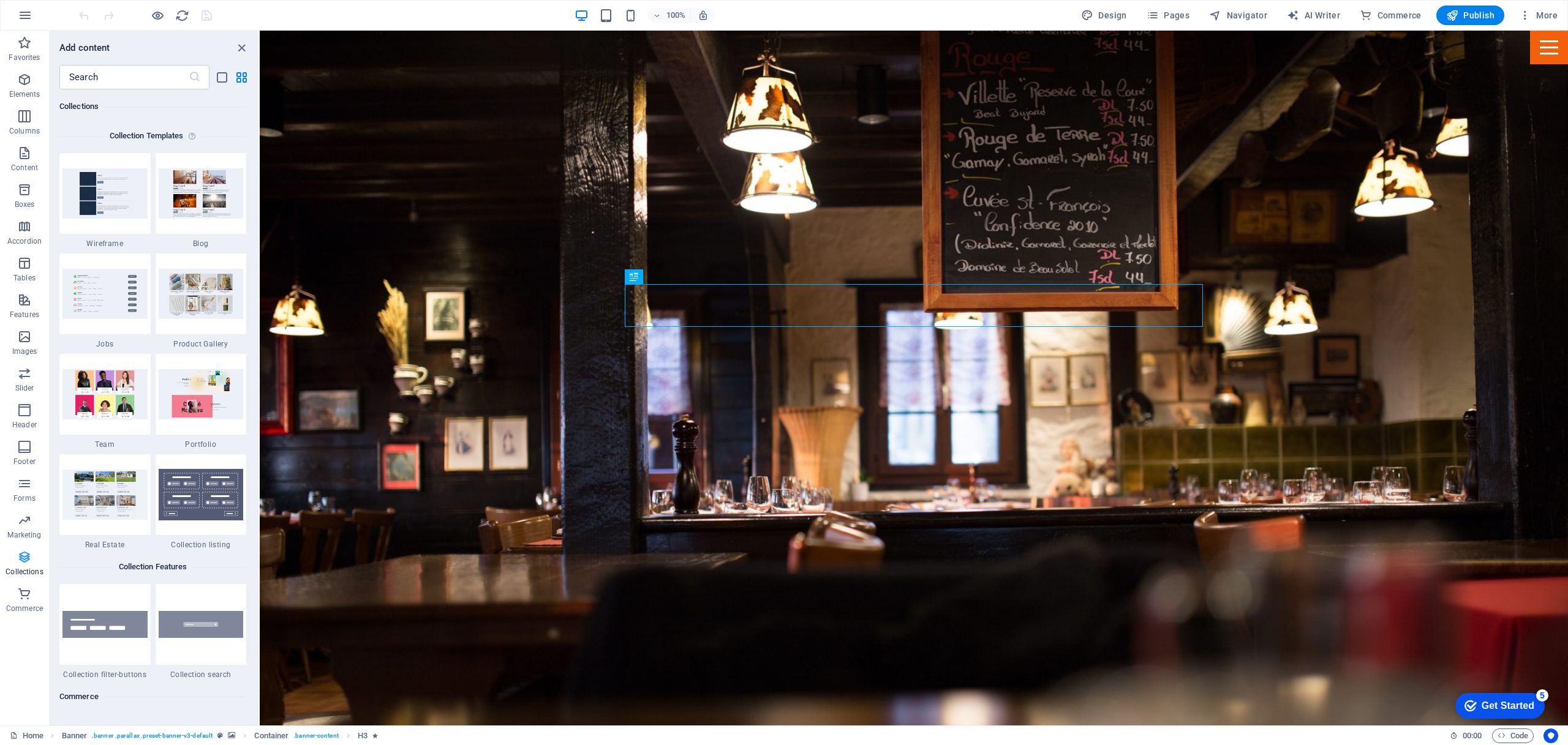
scroll to position [11204, 0]
click at [19, 559] on icon "button" at bounding box center [25, 557] width 15 height 15
click at [28, 53] on p "Favorites" at bounding box center [24, 57] width 31 height 10
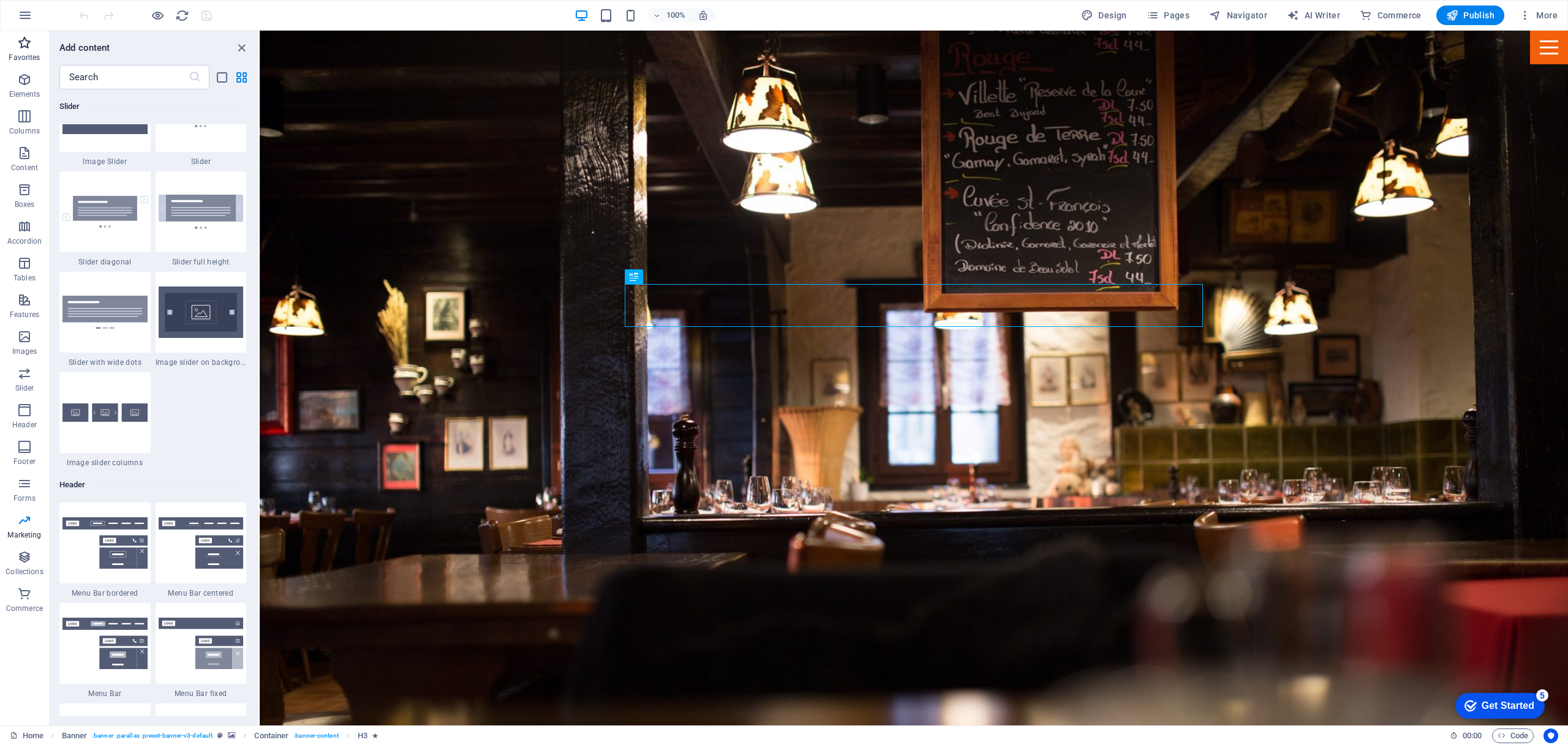
scroll to position [0, 0]
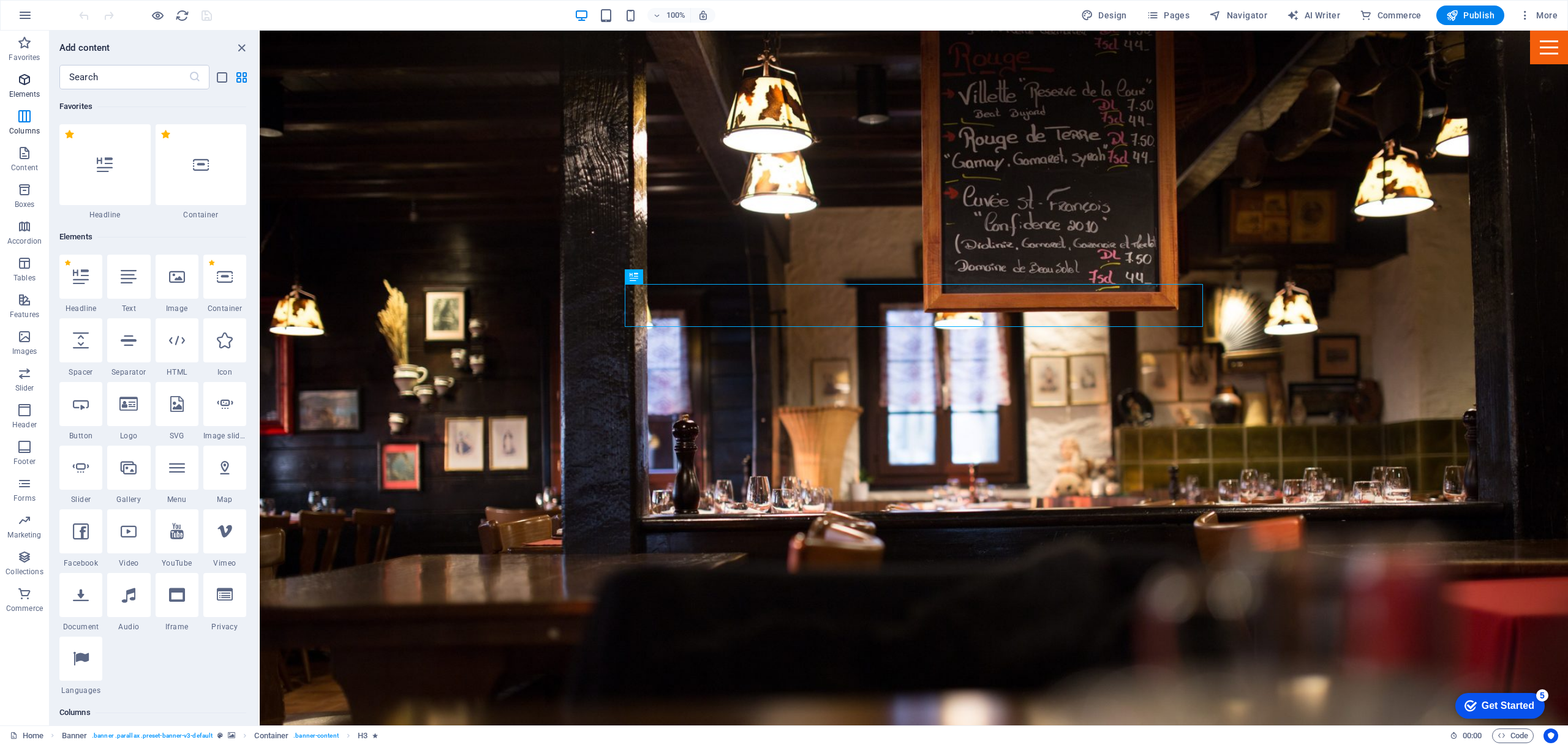
click at [24, 85] on icon "button" at bounding box center [25, 80] width 15 height 15
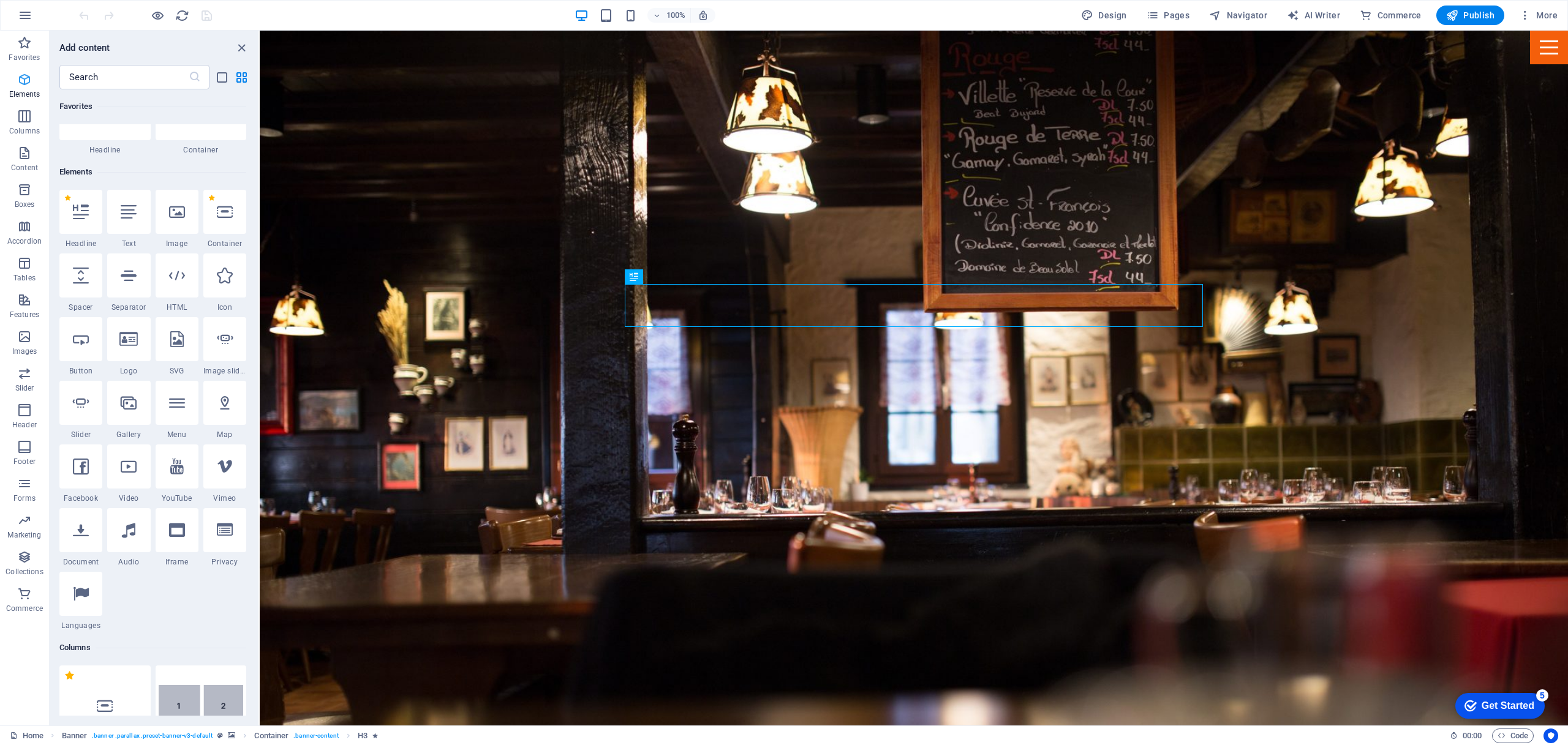
scroll to position [130, 0]
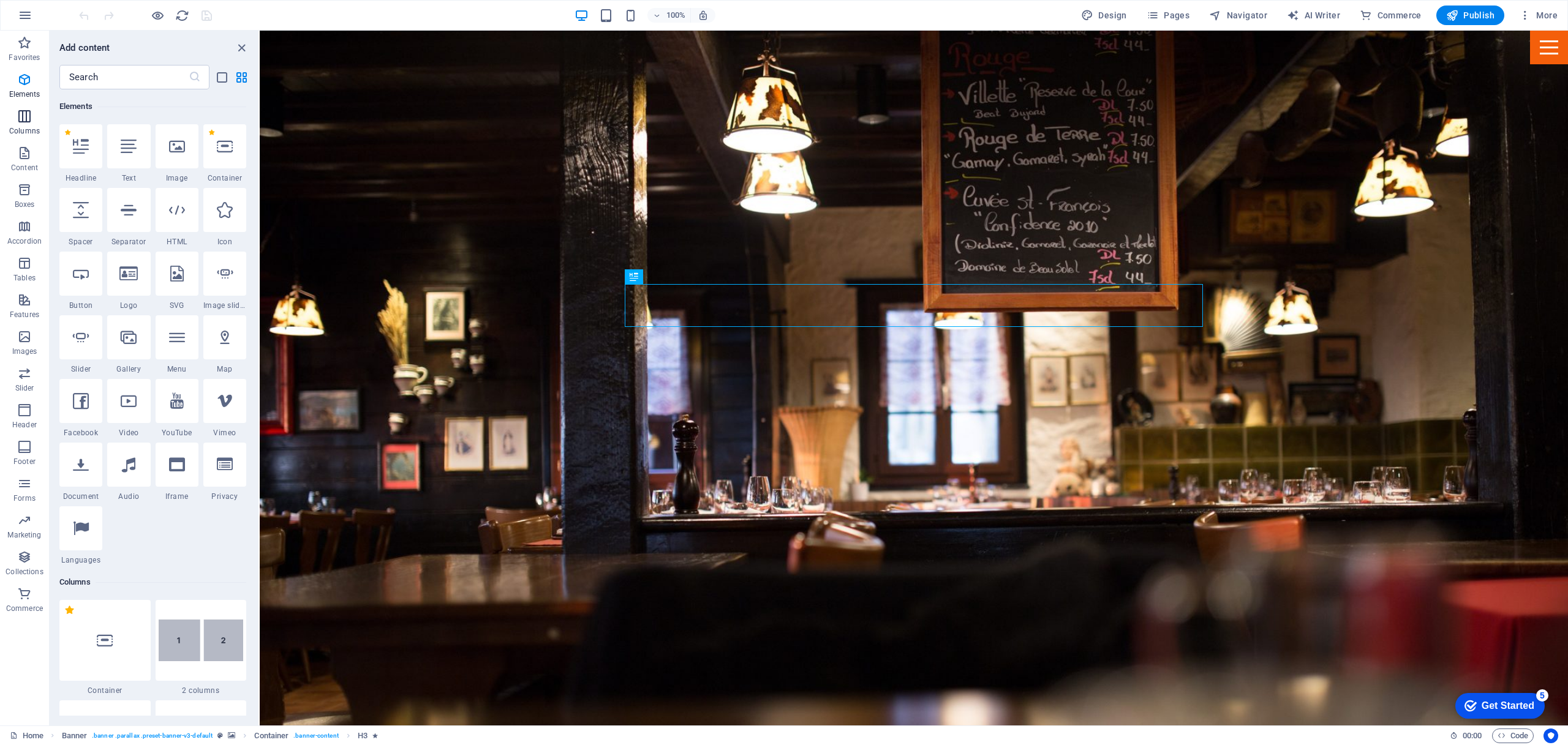
click at [20, 117] on icon "button" at bounding box center [25, 117] width 15 height 15
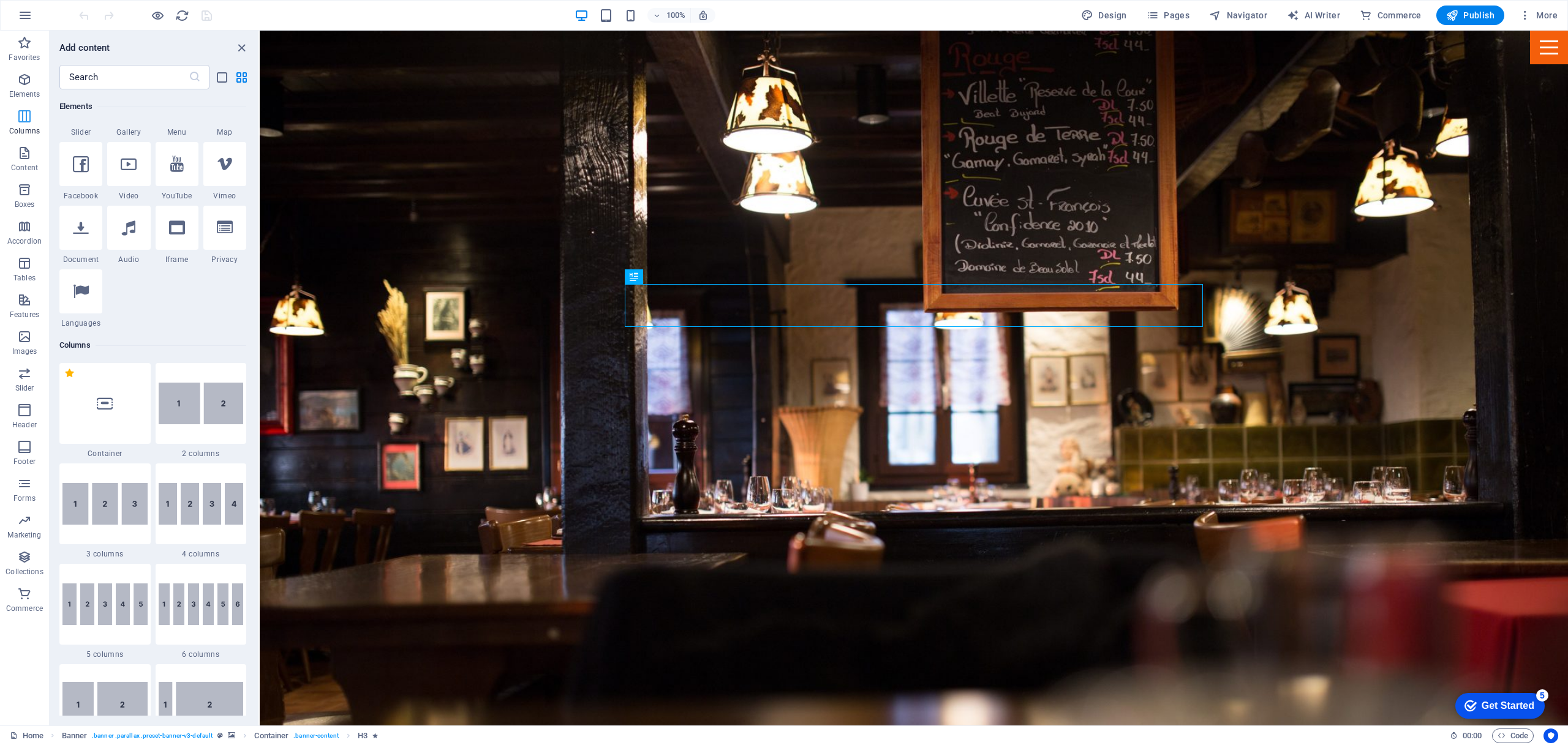
scroll to position [606, 0]
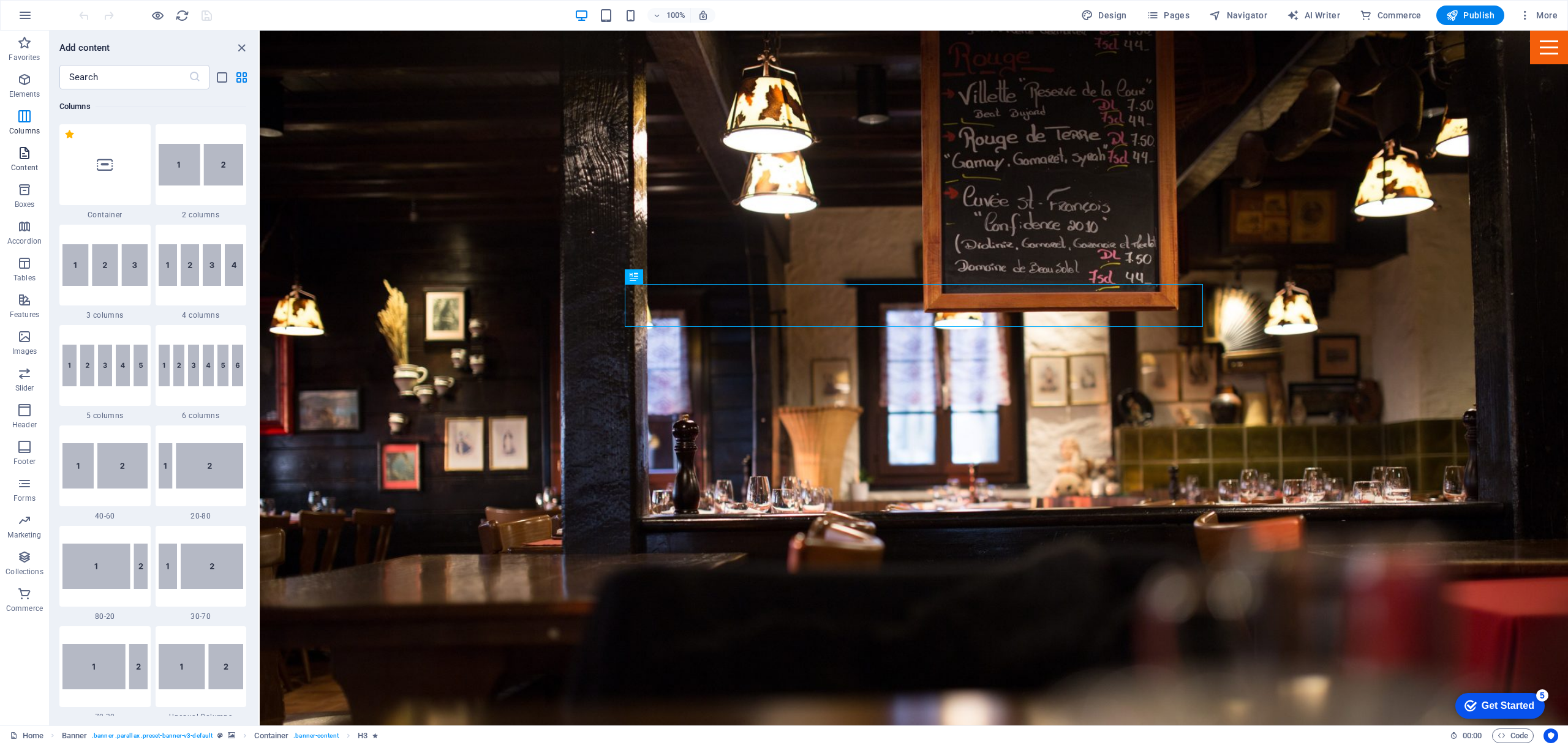
click at [14, 157] on span "Content" at bounding box center [24, 160] width 49 height 29
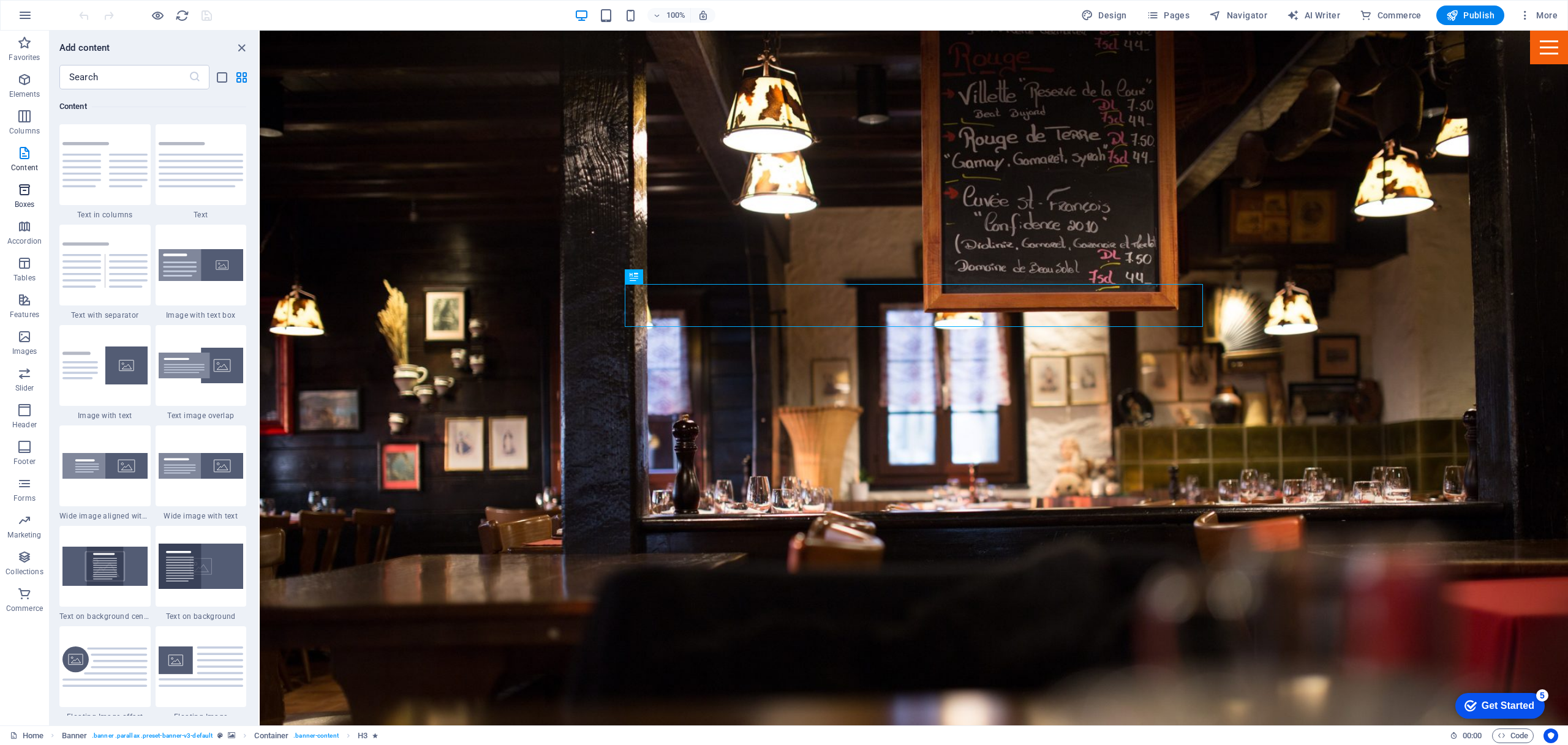
click at [28, 197] on span "Boxes" at bounding box center [24, 197] width 49 height 29
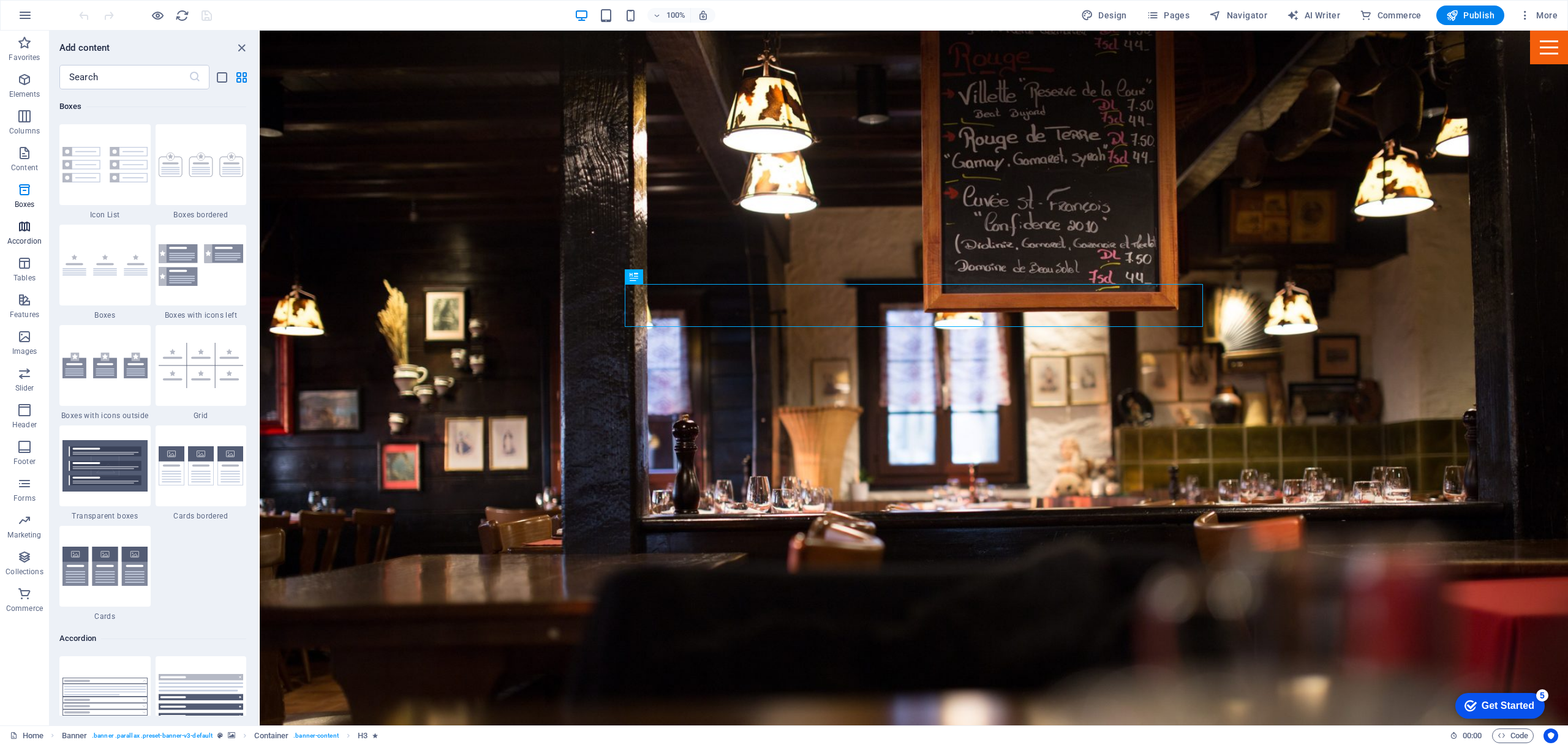
click at [21, 227] on icon "button" at bounding box center [25, 227] width 15 height 15
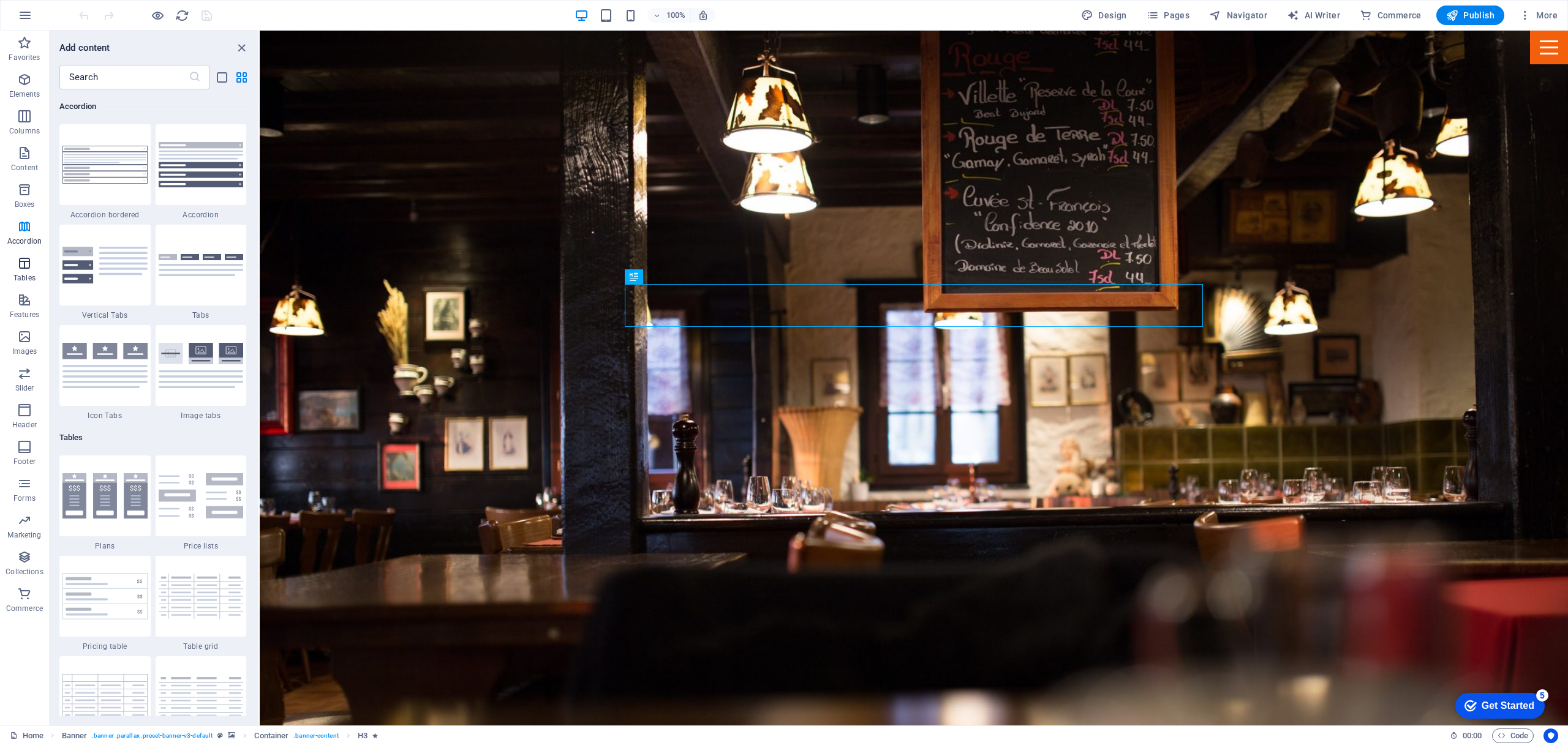
click at [16, 263] on span "Tables" at bounding box center [24, 270] width 49 height 29
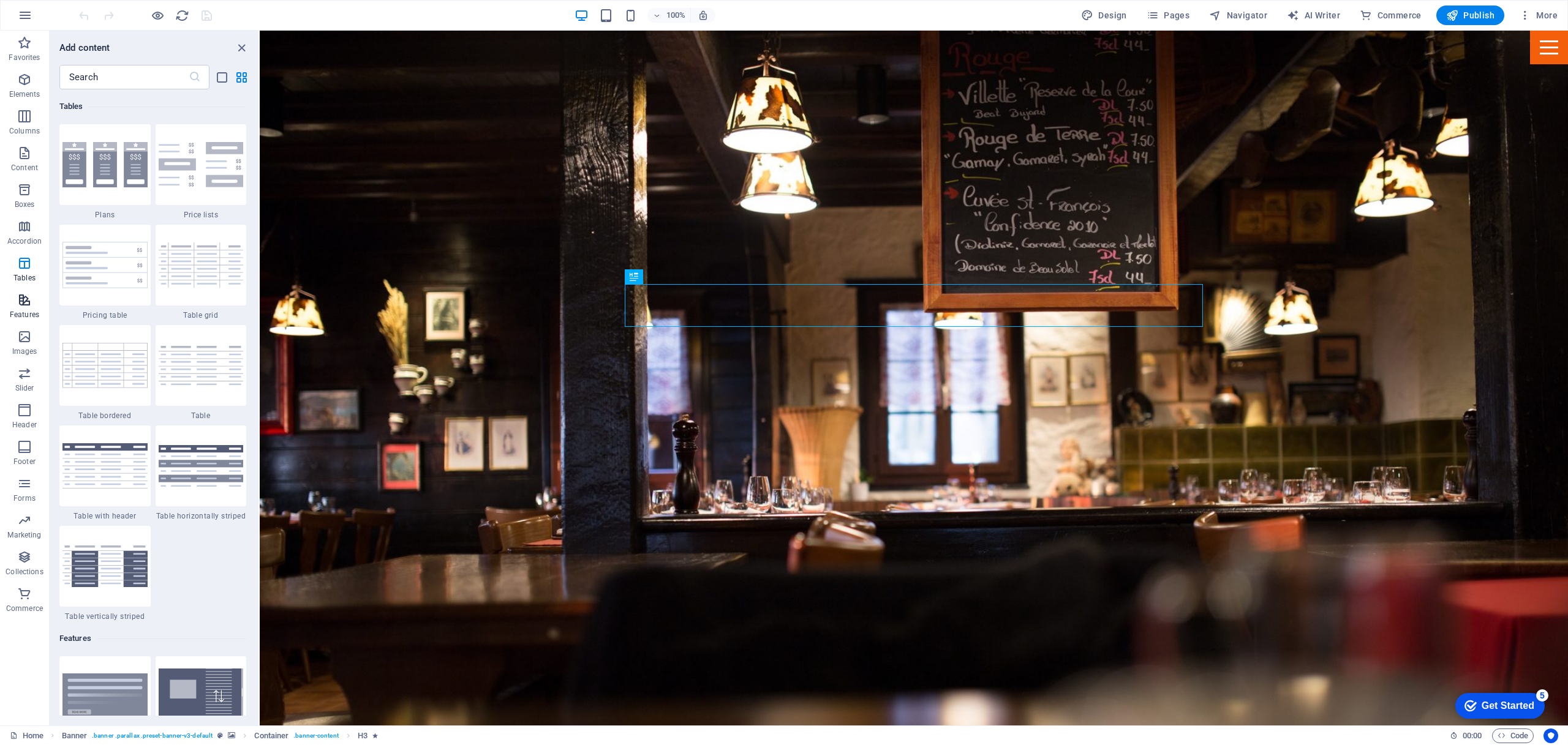
click at [28, 301] on icon "button" at bounding box center [25, 300] width 15 height 15
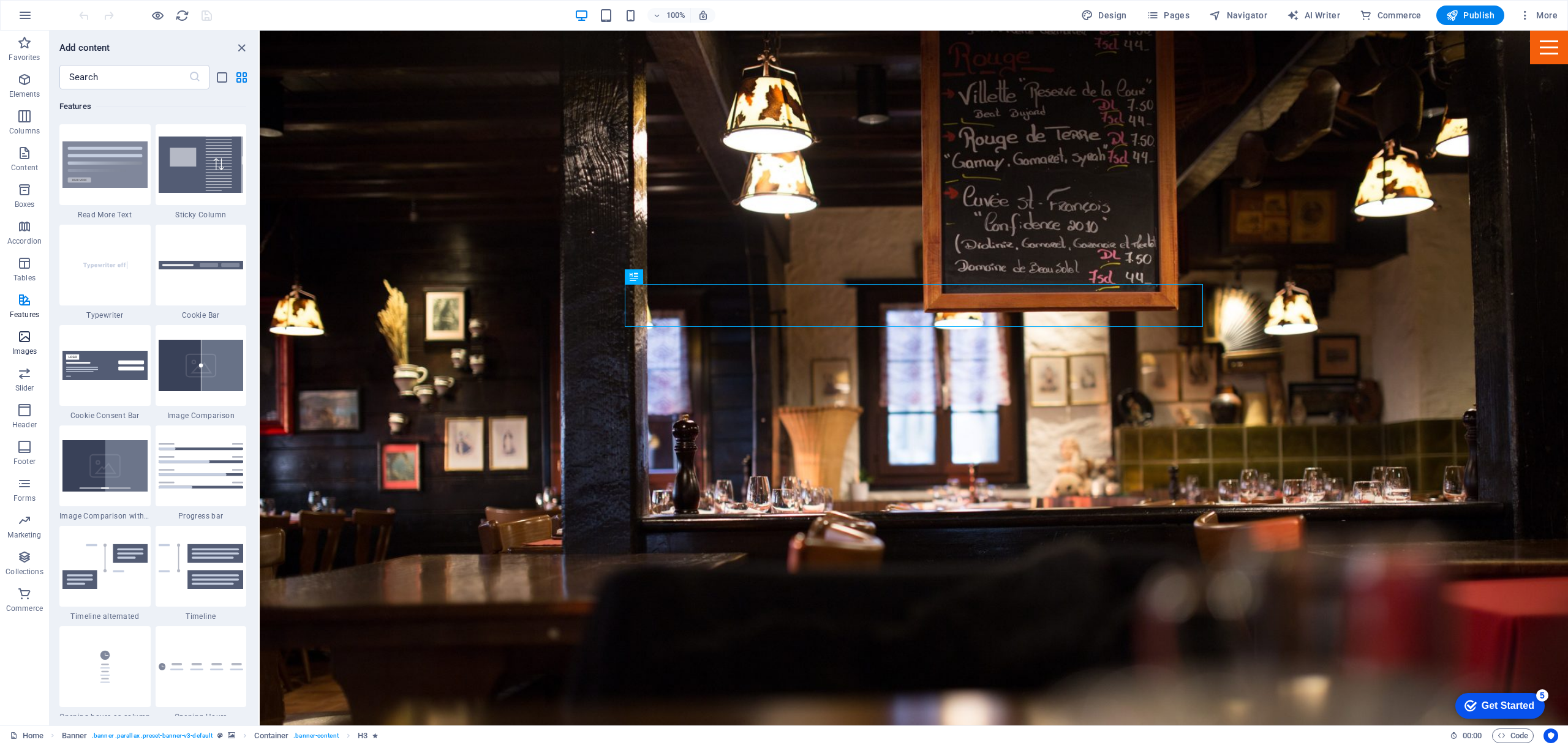
click at [28, 334] on icon "button" at bounding box center [25, 337] width 15 height 15
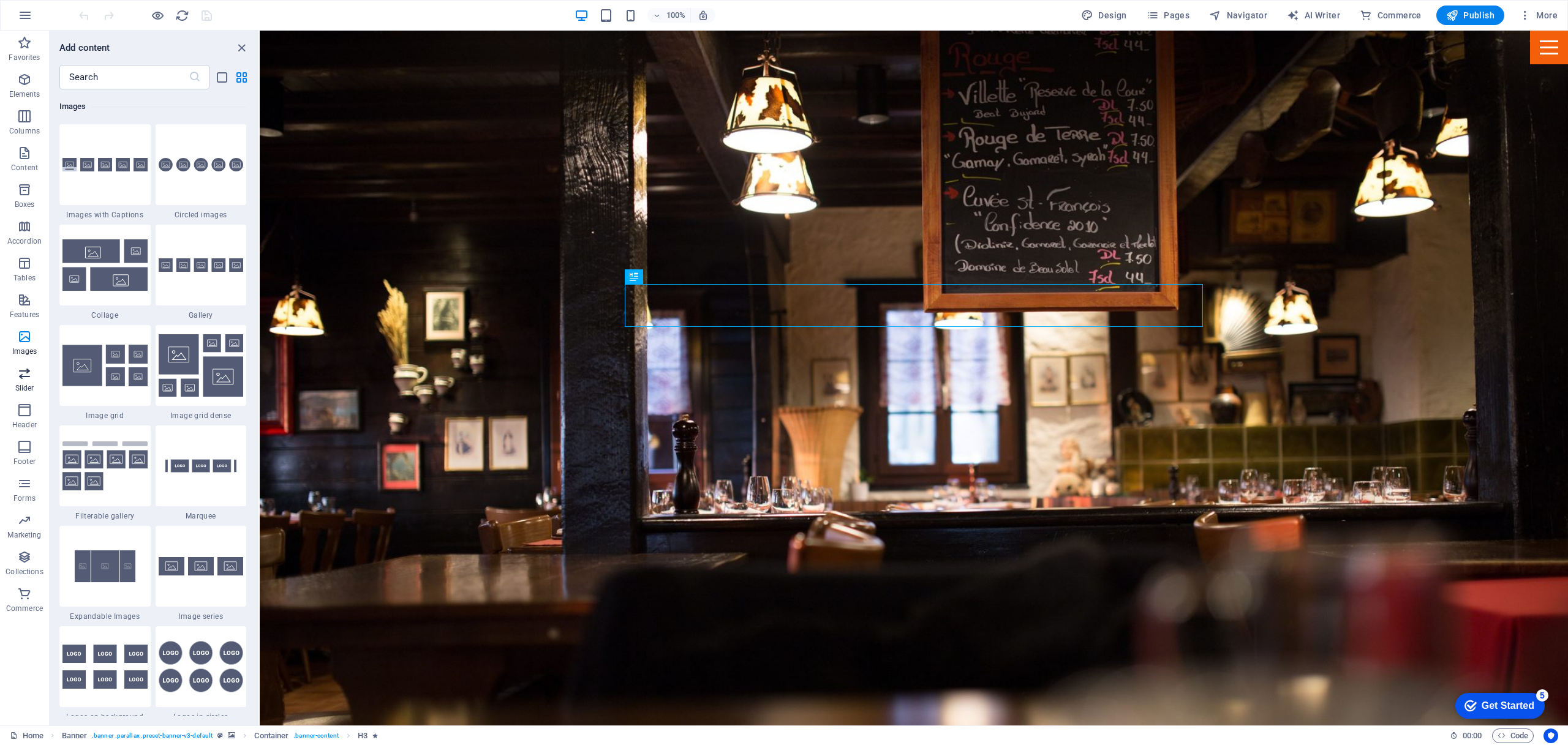
click at [22, 378] on icon "button" at bounding box center [25, 373] width 15 height 15
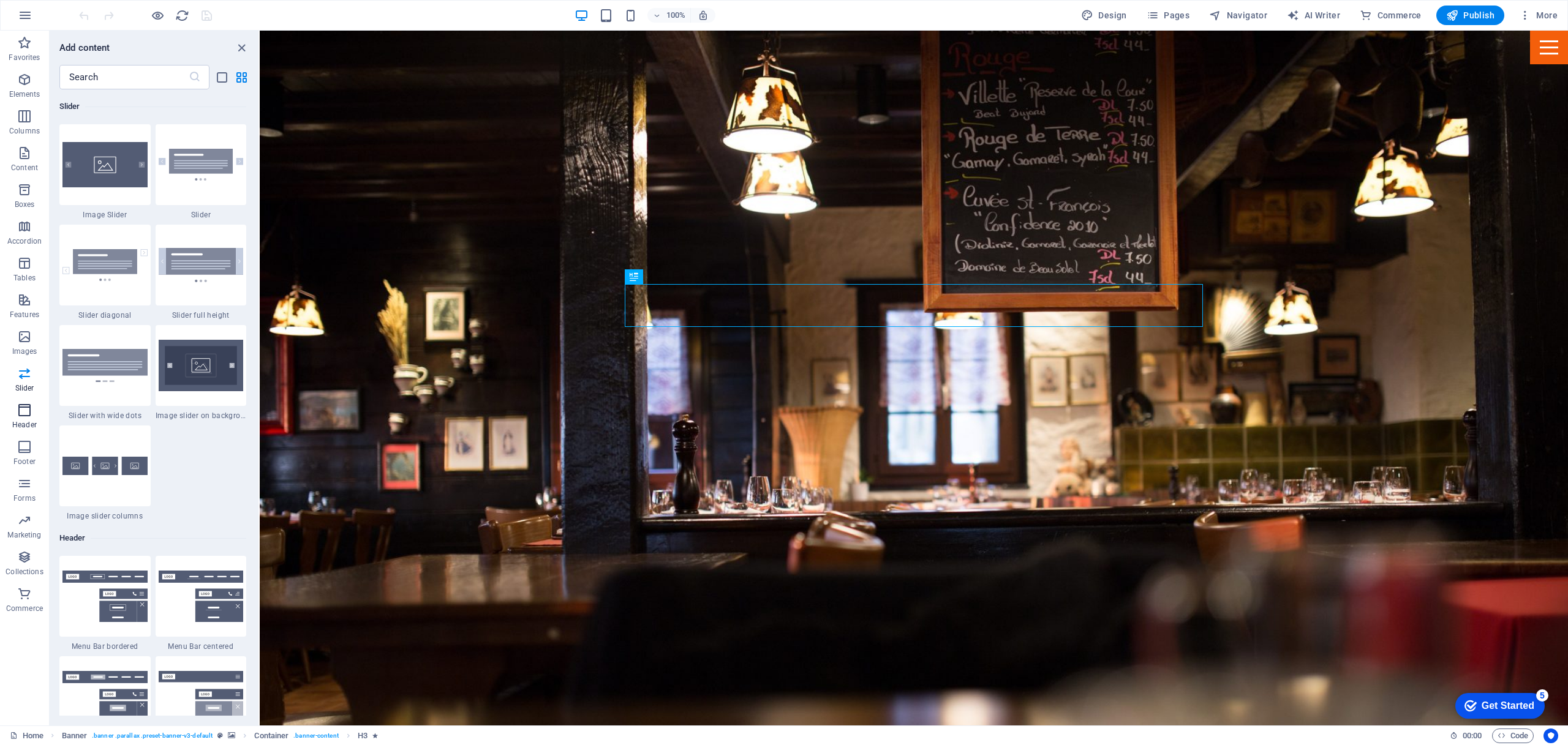
click at [22, 408] on icon "button" at bounding box center [25, 410] width 15 height 15
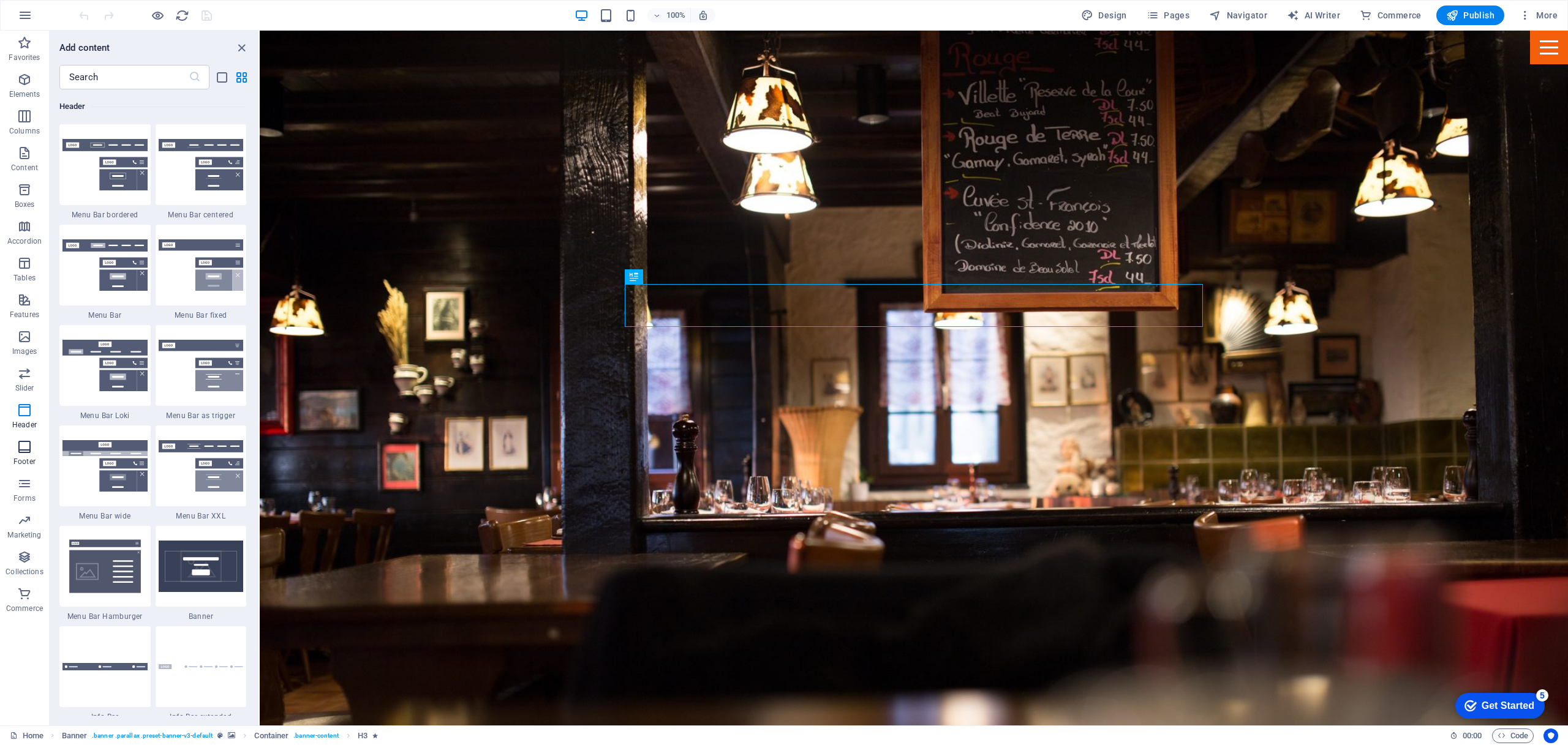
click at [28, 451] on icon "button" at bounding box center [25, 447] width 15 height 15
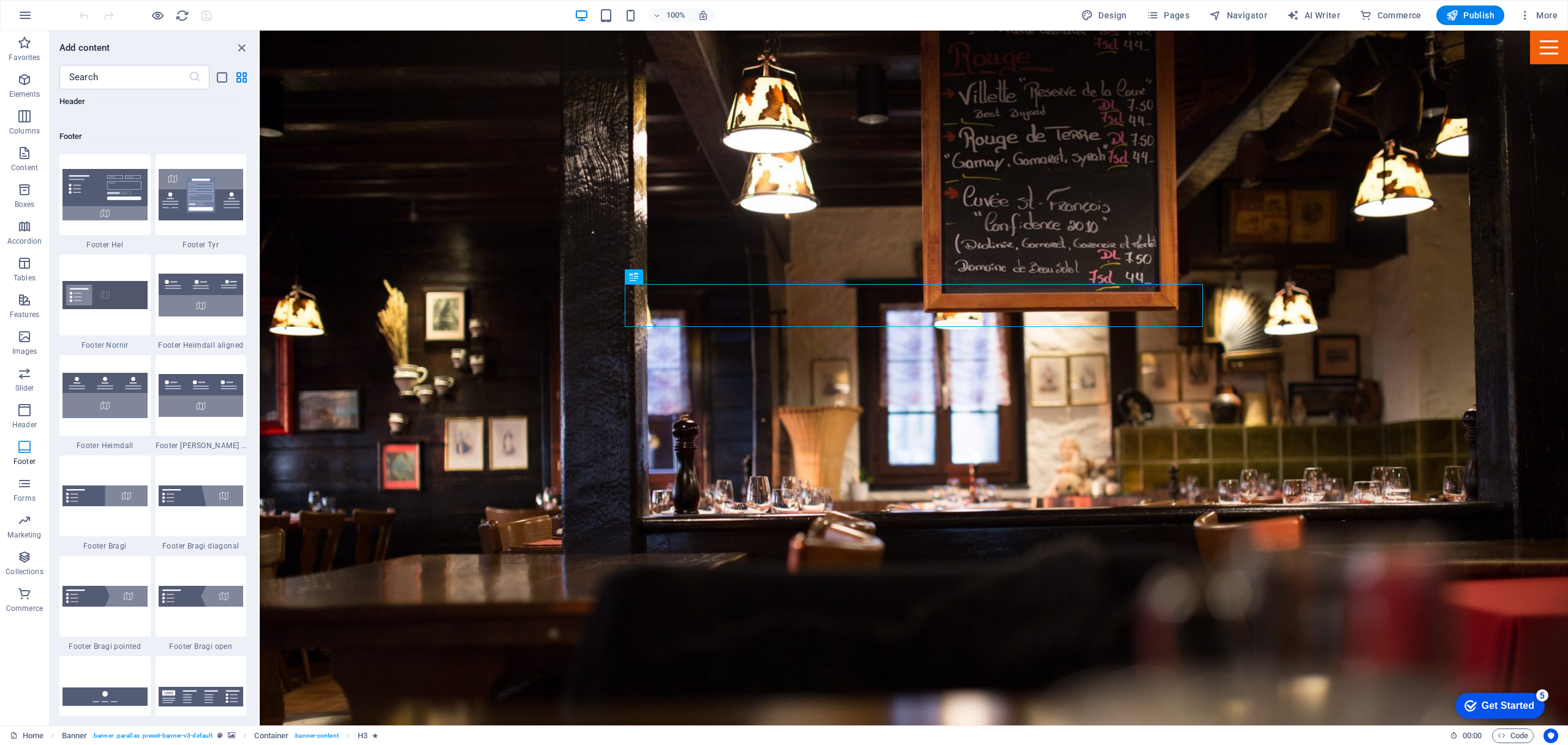
scroll to position [8103, 0]
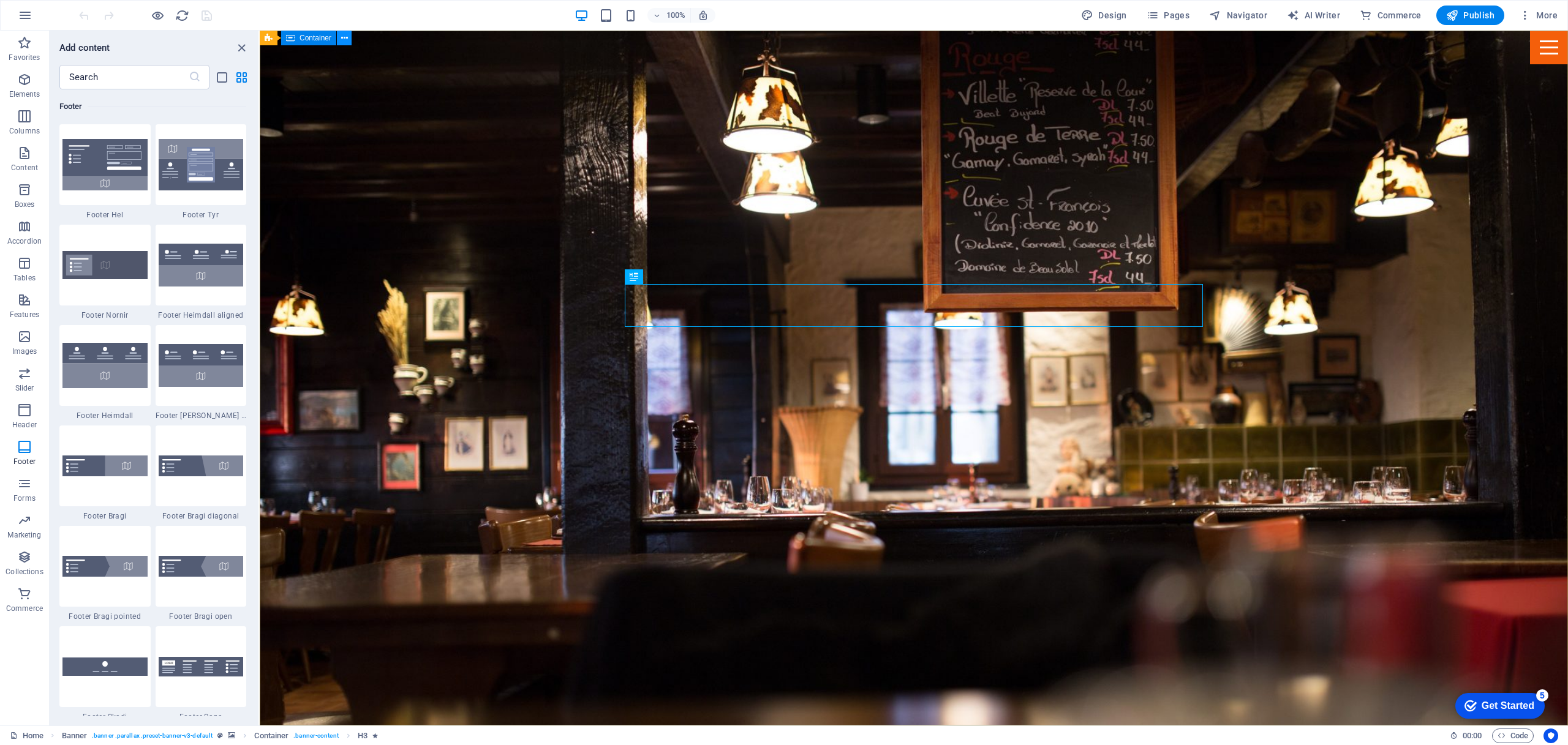
click at [347, 38] on icon at bounding box center [344, 38] width 7 height 13
click at [831, 15] on div "100% Design Pages Navigator AI Writer Commerce Publish More" at bounding box center [819, 15] width 1486 height 19
click at [1525, 16] on icon "button" at bounding box center [1525, 15] width 12 height 12
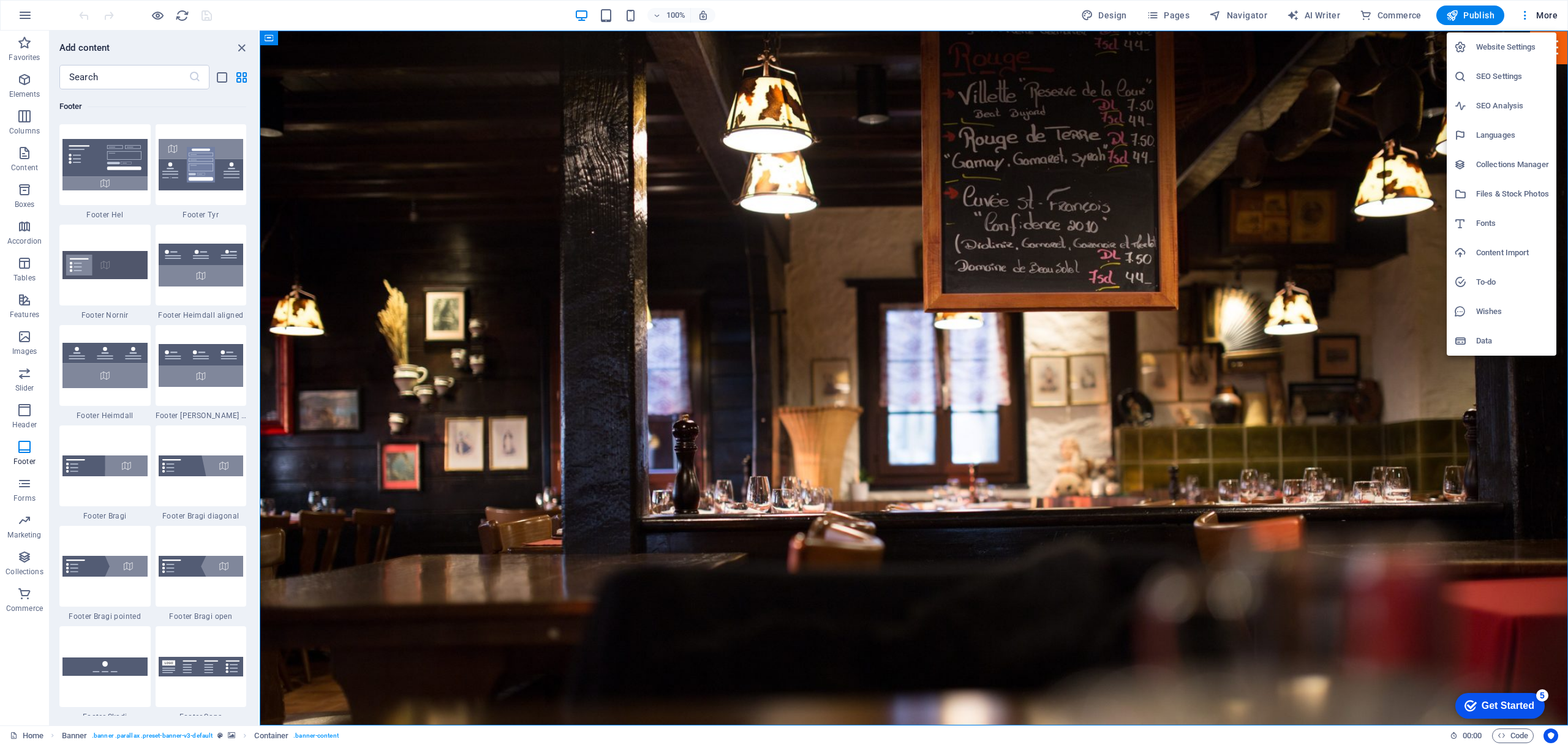
click at [1550, 16] on div at bounding box center [784, 372] width 1568 height 745
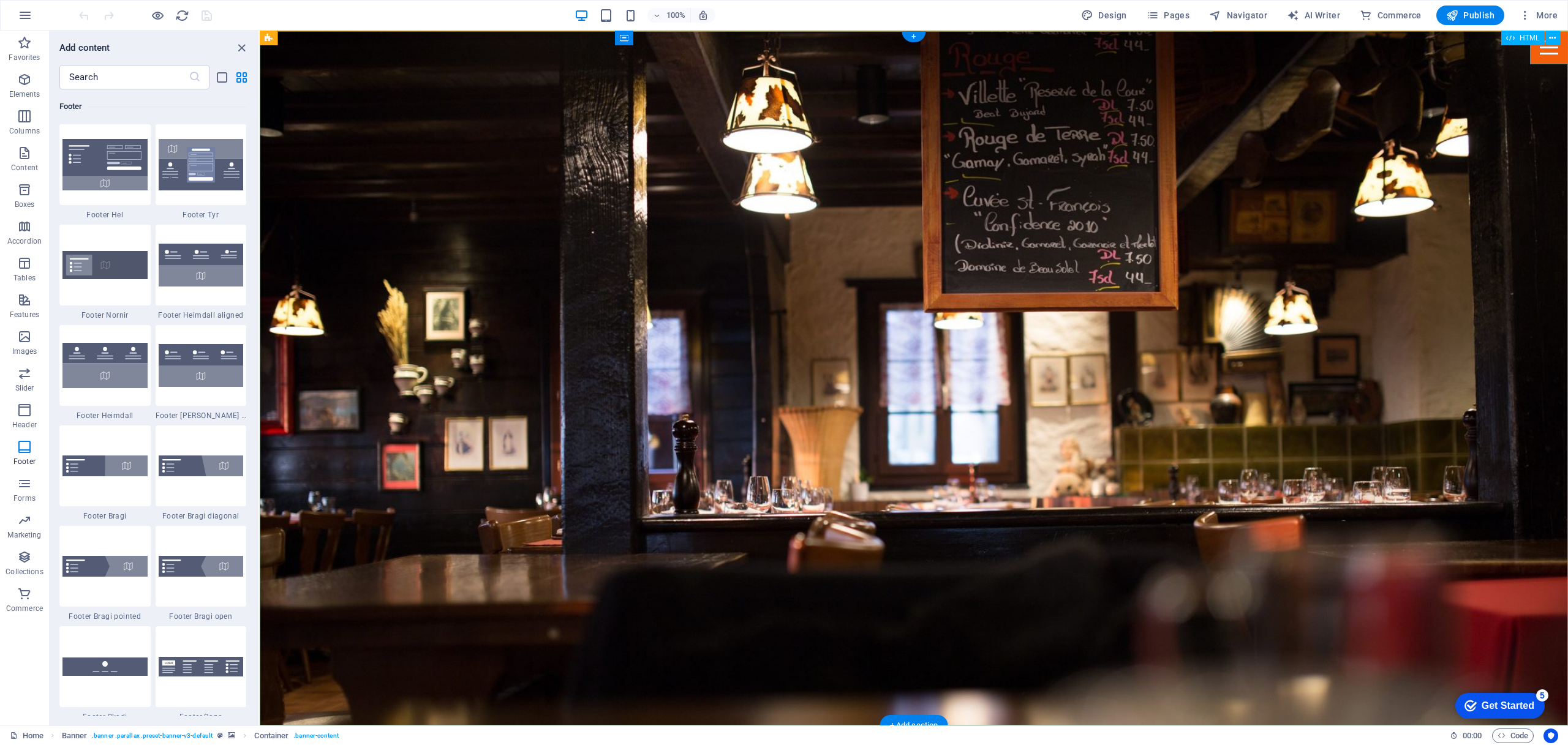
click at [1543, 47] on div at bounding box center [1549, 47] width 38 height 34
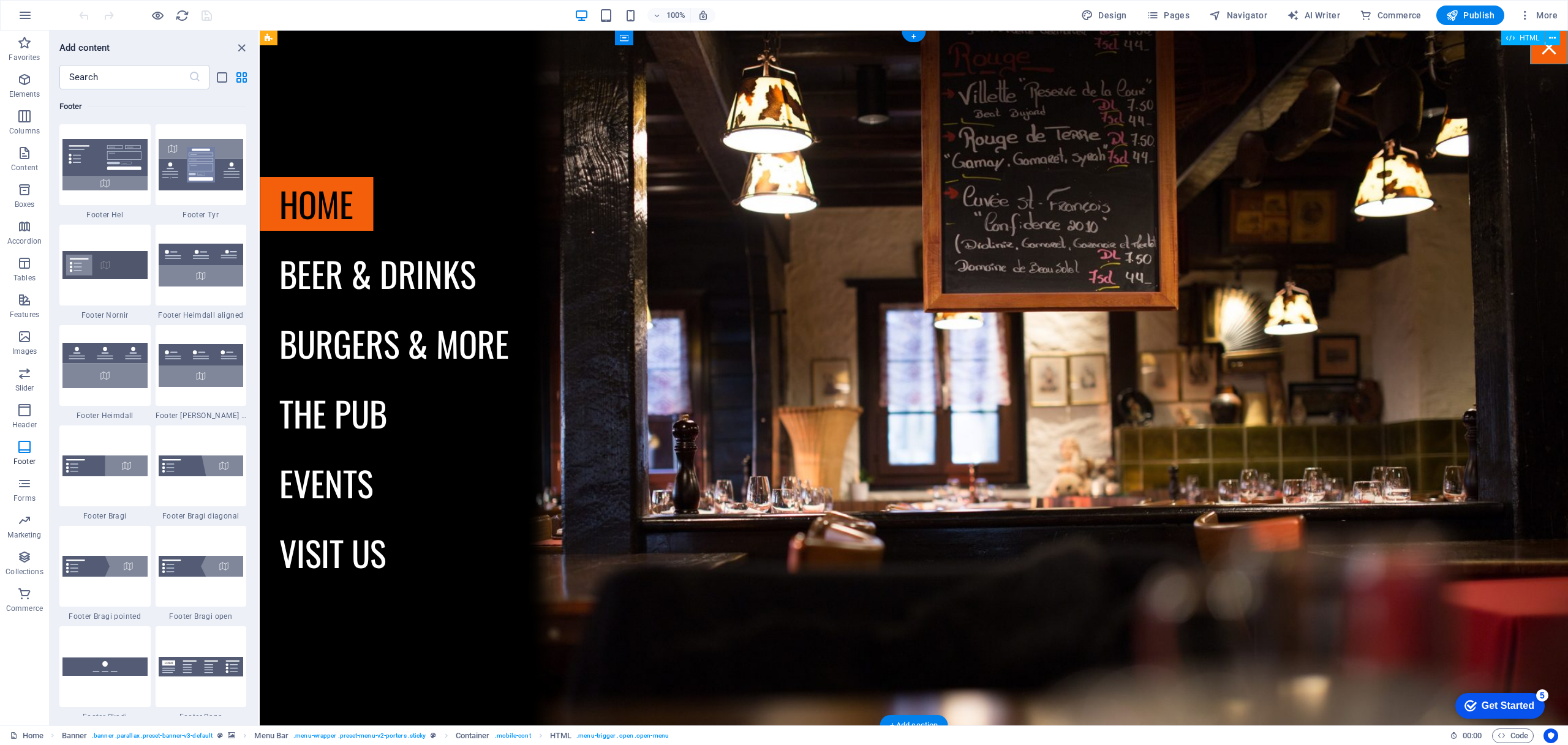
click at [1552, 53] on div at bounding box center [1549, 47] width 38 height 34
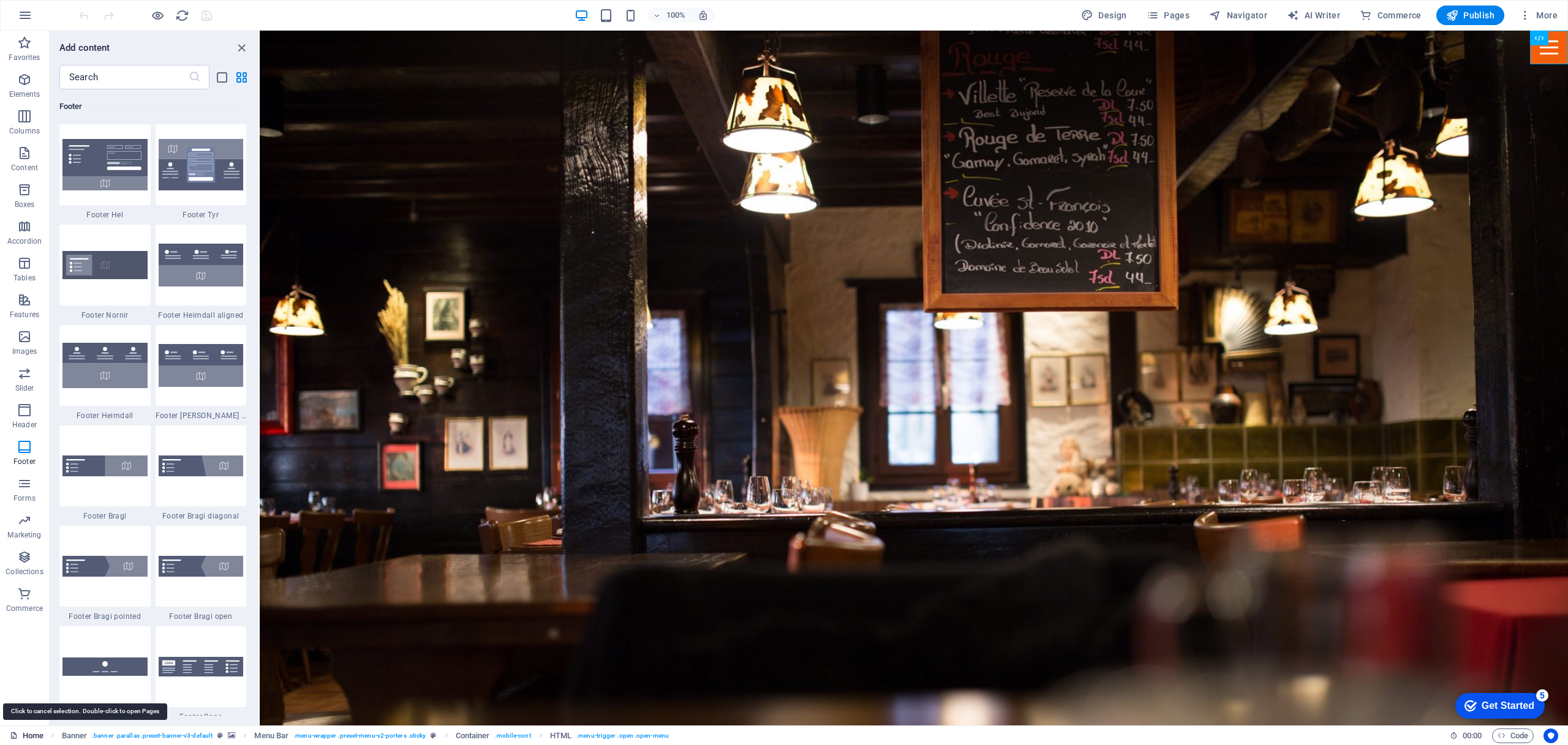
click at [32, 732] on link "Home" at bounding box center [26, 736] width 34 height 15
click at [37, 734] on link "Home" at bounding box center [26, 736] width 34 height 15
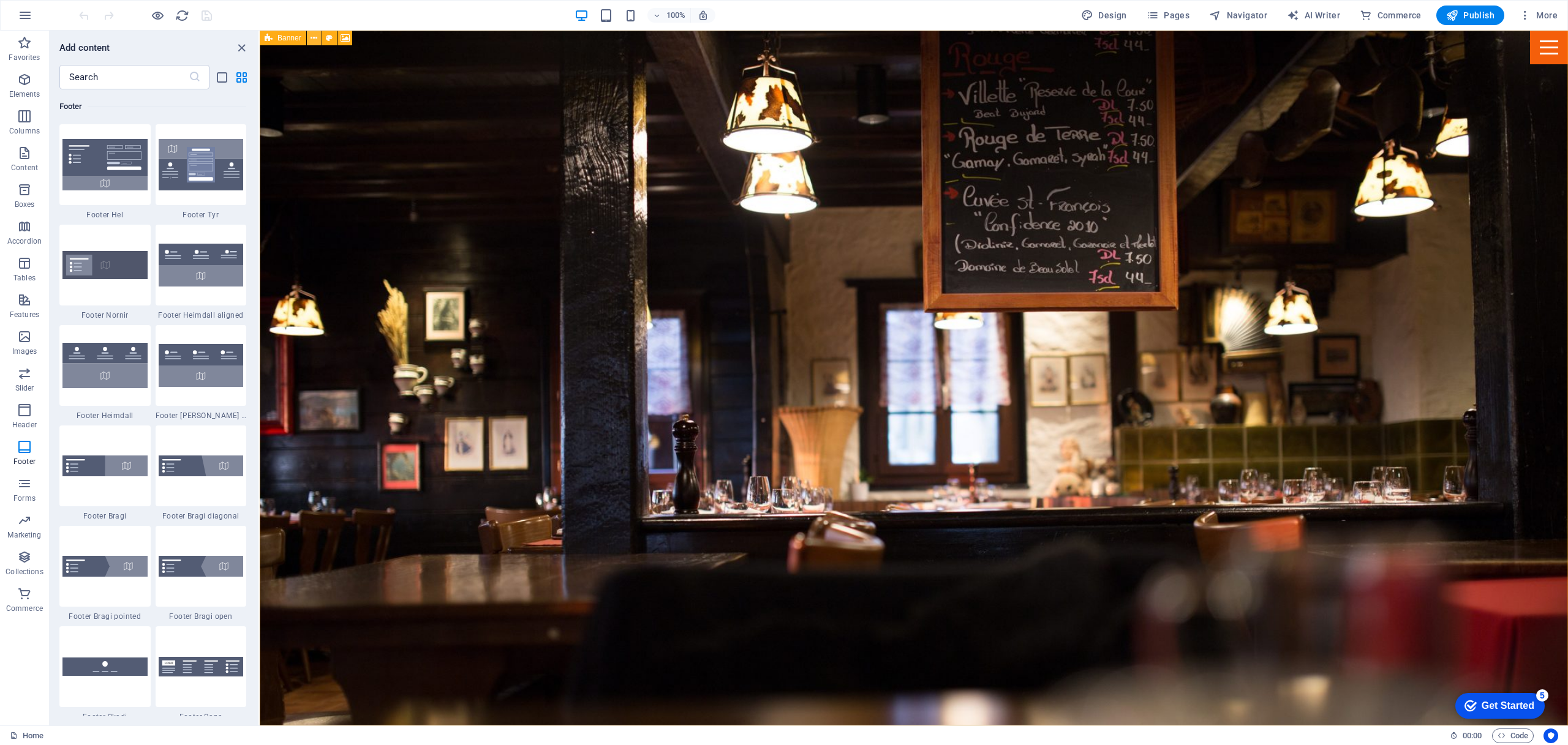
click at [316, 41] on icon at bounding box center [314, 38] width 7 height 13
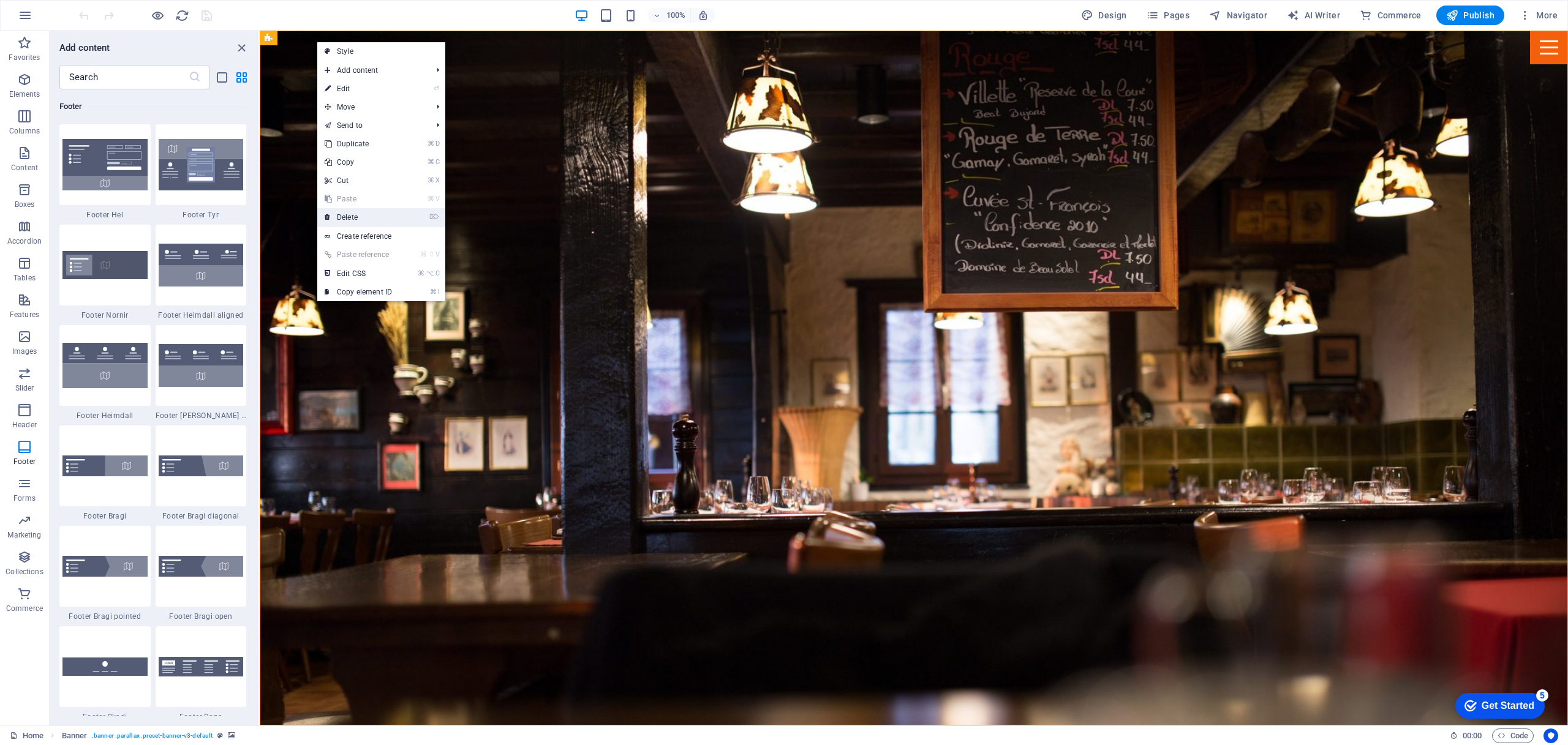
click at [342, 217] on link "⌦ Delete" at bounding box center [359, 217] width 82 height 19
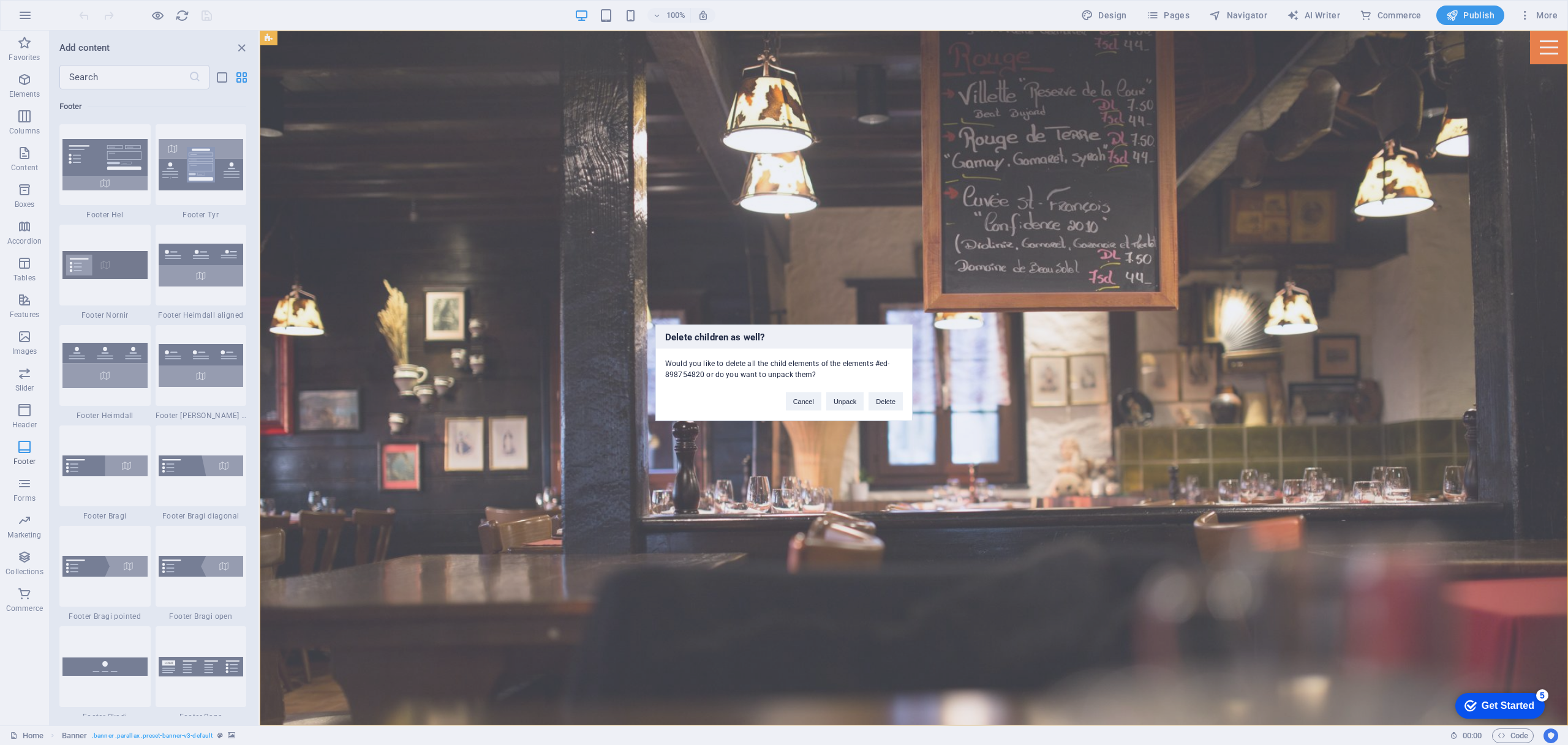
drag, startPoint x: 661, startPoint y: 355, endPoint x: 805, endPoint y: 373, distance: 145.1
click at [881, 377] on div "Would you like to delete all the child elements of the elements #ed-898754820 o…" at bounding box center [784, 364] width 256 height 31
click at [841, 221] on div "Delete children as well? Would you like to delete all the child elements of the…" at bounding box center [784, 372] width 1568 height 745
click at [882, 401] on button "Delete" at bounding box center [885, 401] width 34 height 19
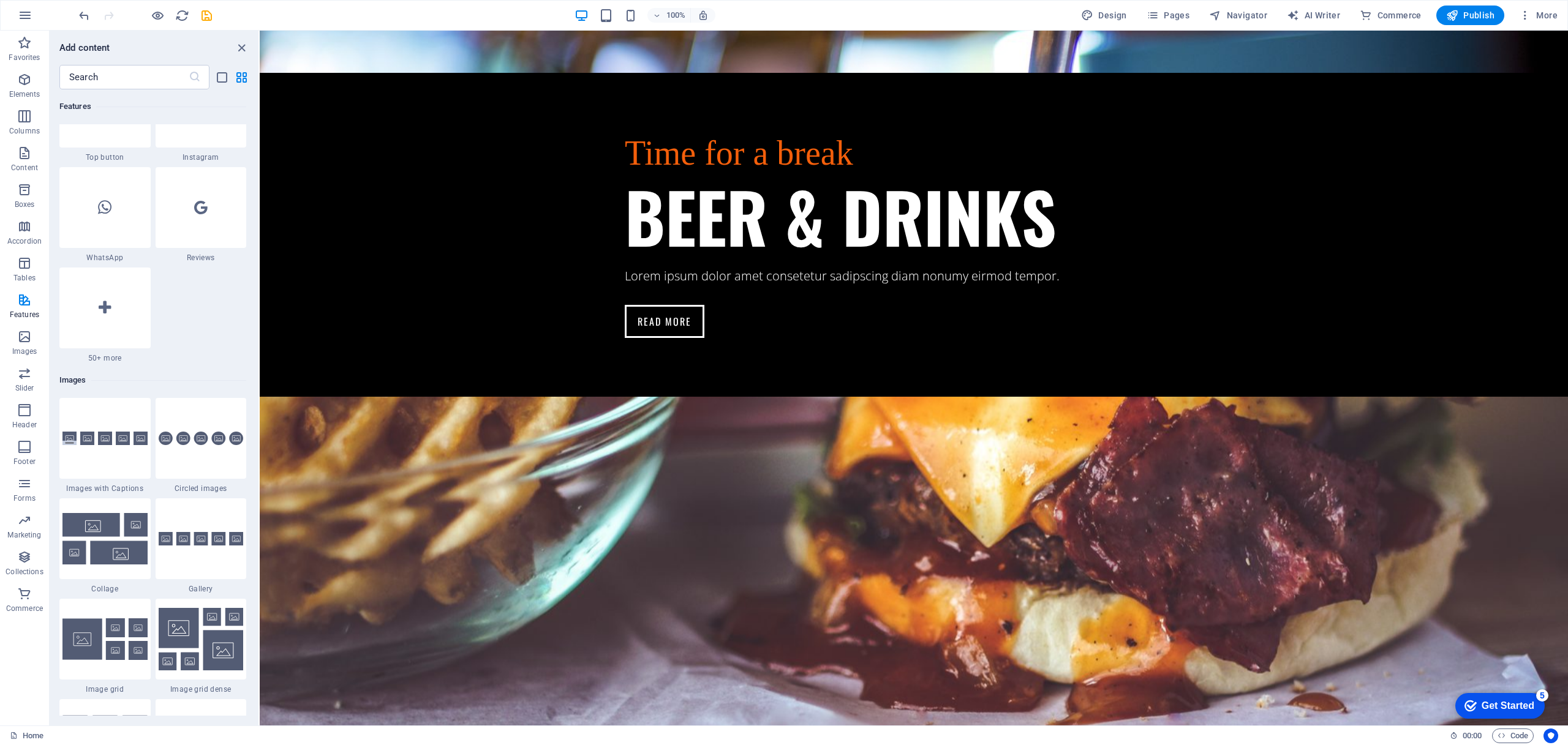
scroll to position [5824, 0]
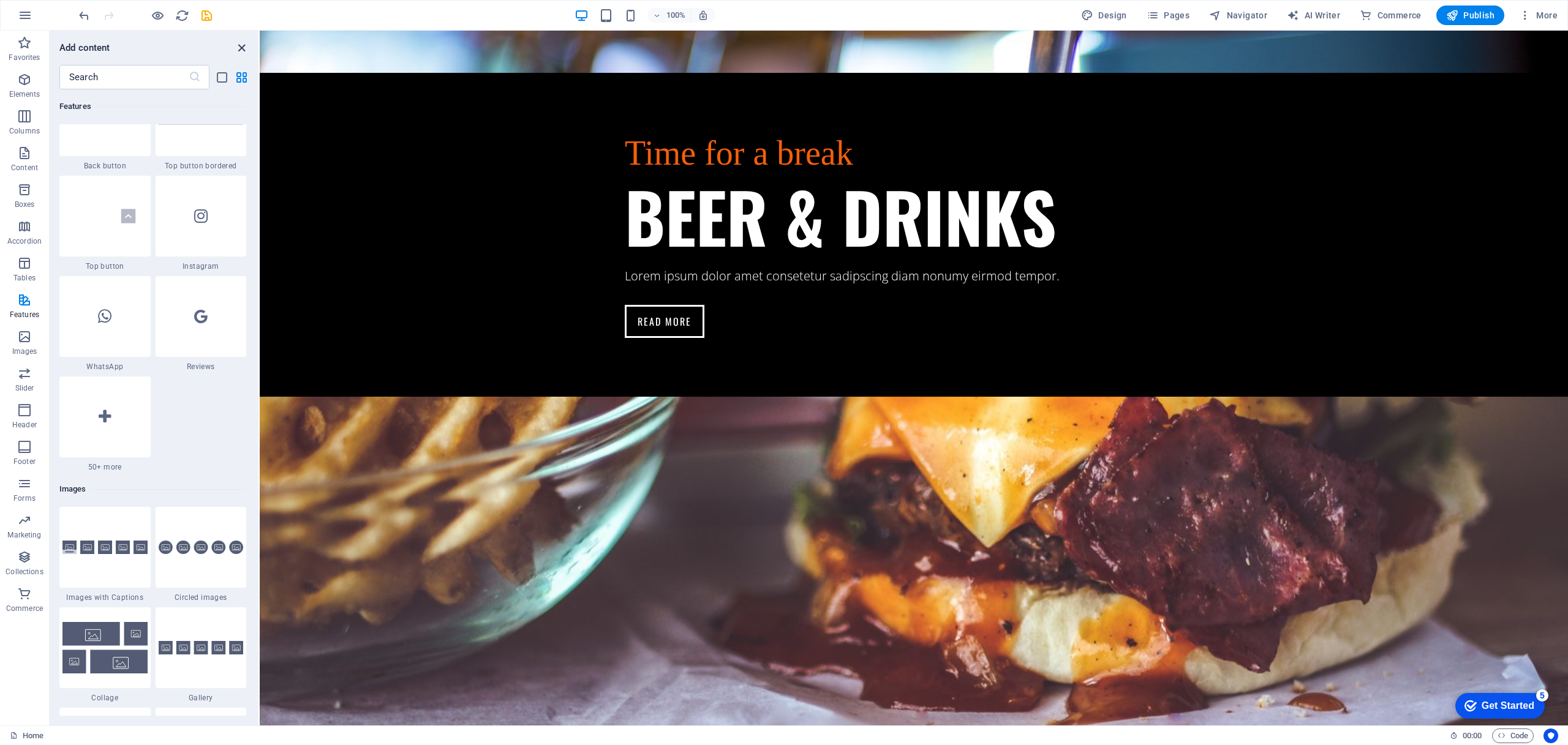
click at [244, 49] on icon "close panel" at bounding box center [241, 48] width 14 height 14
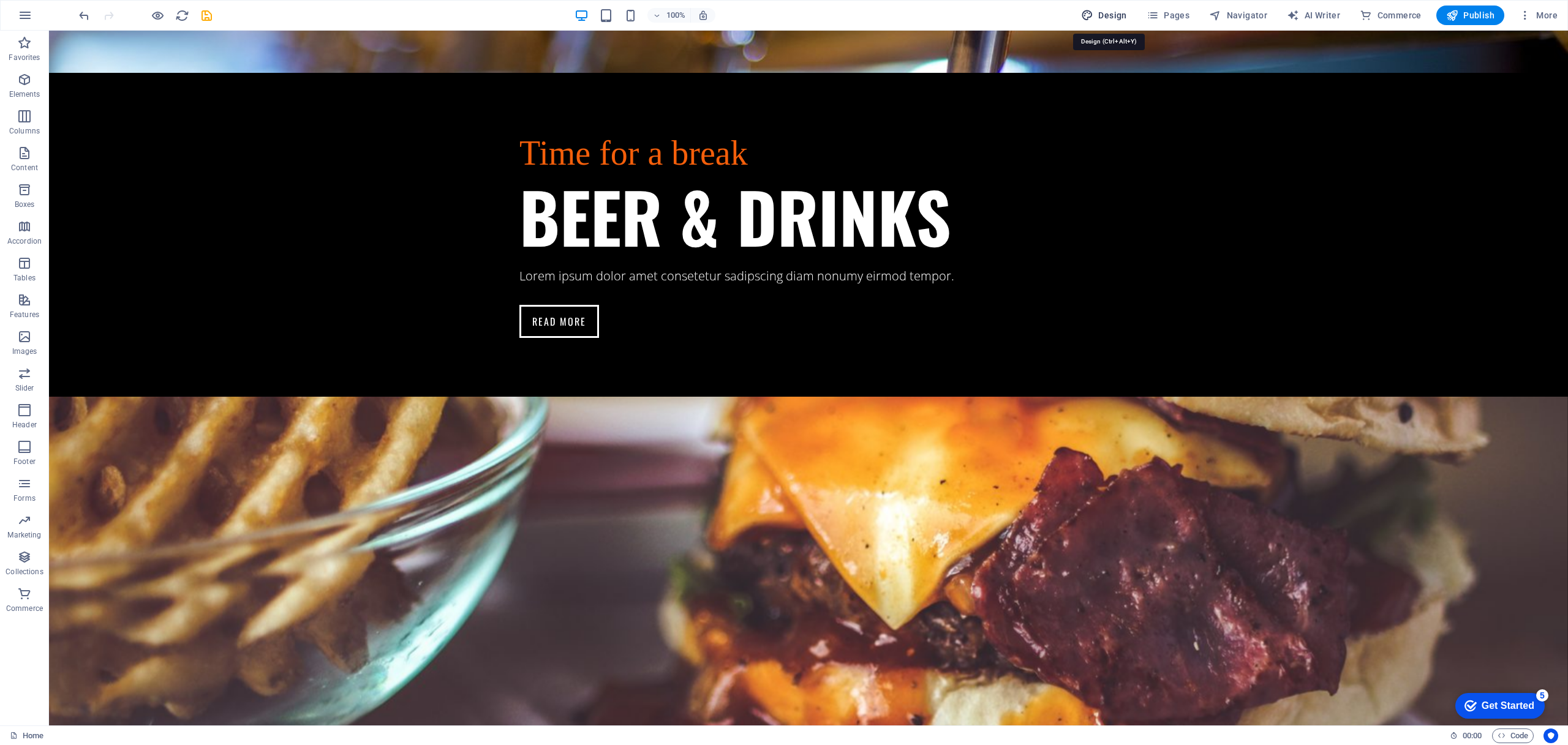
click at [1111, 14] on span "Design" at bounding box center [1103, 15] width 46 height 12
select select "px"
select select "400"
select select "px"
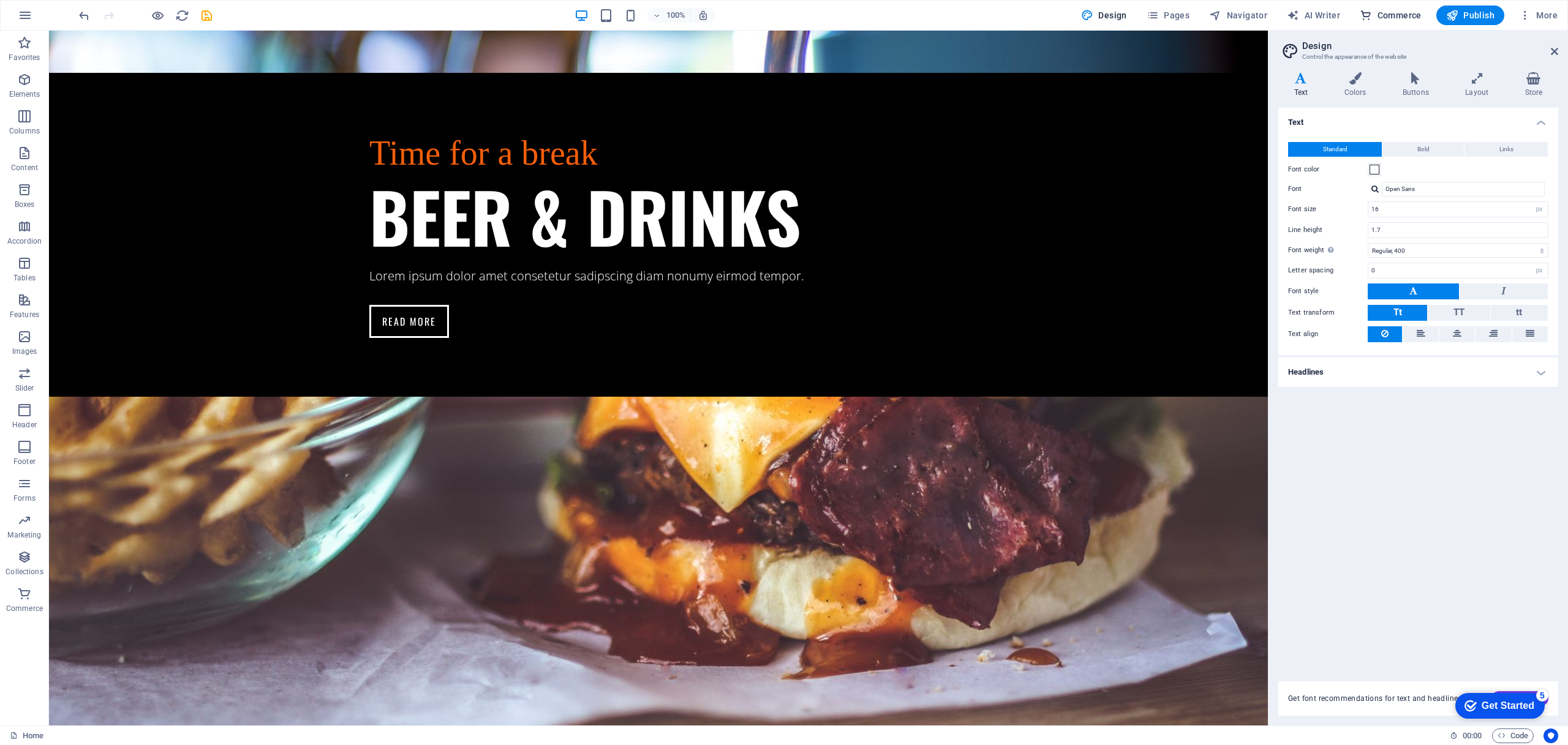
click at [1407, 15] on span "Commerce" at bounding box center [1390, 15] width 62 height 12
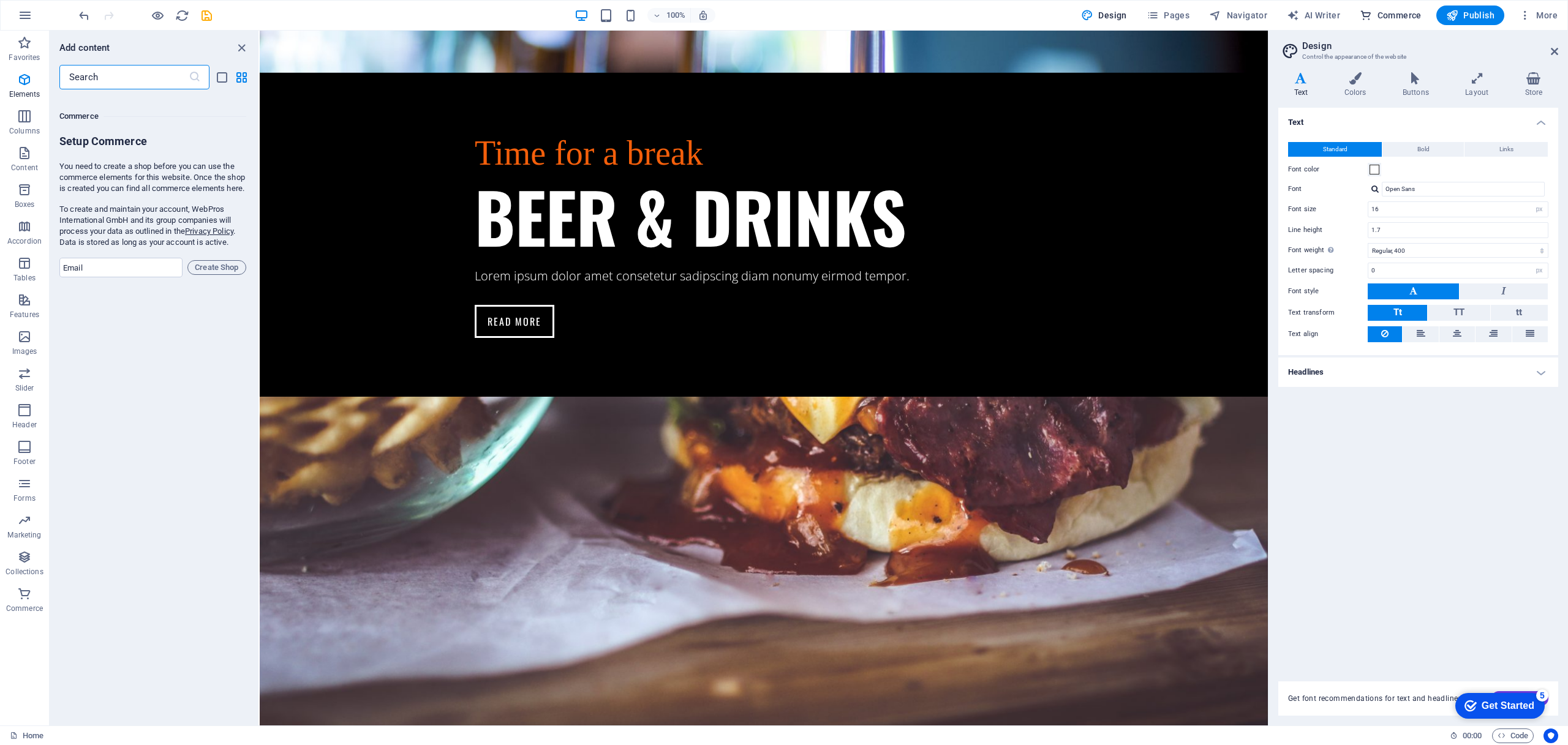
scroll to position [11794, 0]
click at [1333, 14] on span "AI Writer" at bounding box center [1313, 15] width 53 height 12
select select "English"
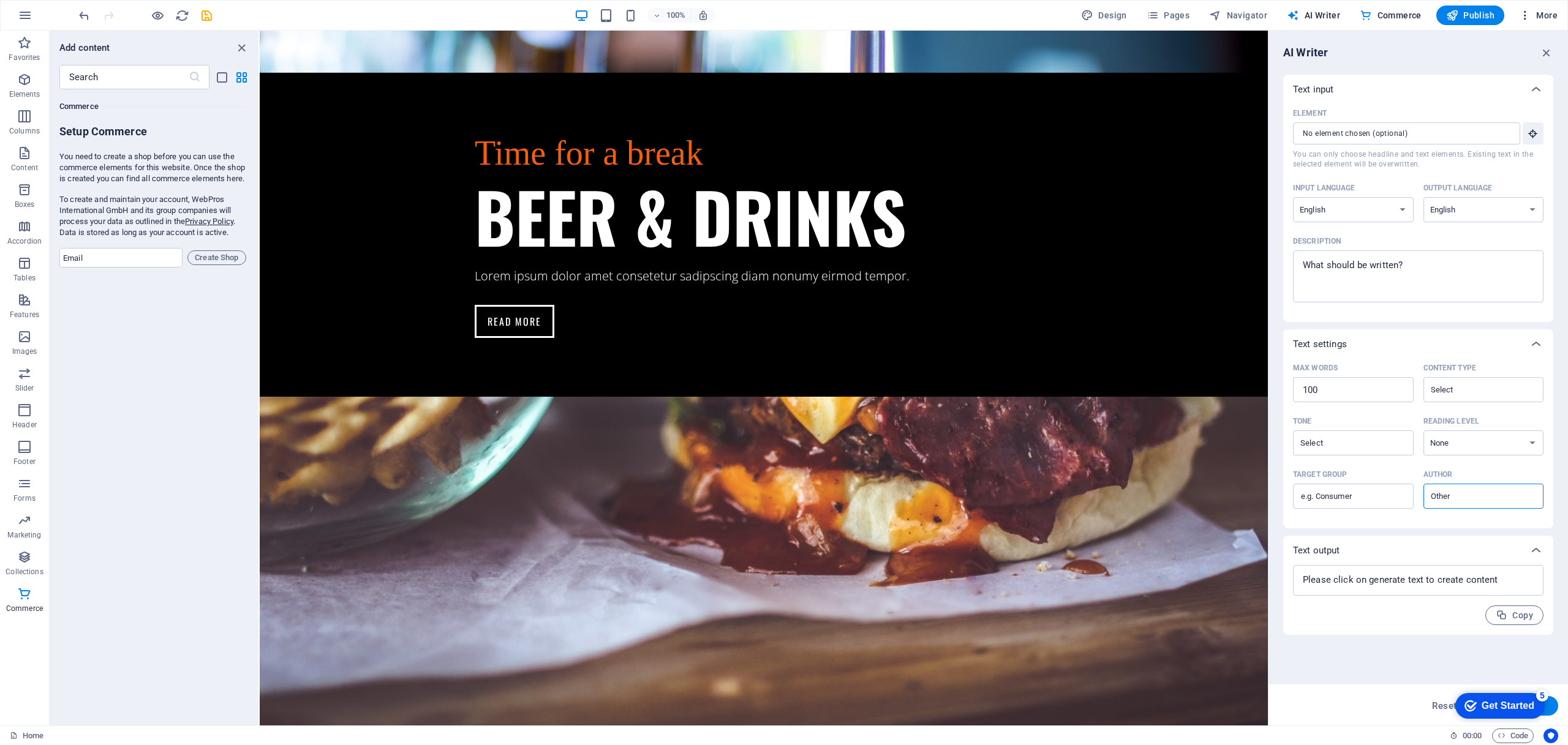
click at [1525, 14] on icon "button" at bounding box center [1525, 15] width 12 height 12
click at [1546, 15] on div at bounding box center [784, 372] width 1568 height 745
click at [1540, 15] on span "More" at bounding box center [1538, 15] width 39 height 12
click at [1540, 15] on div at bounding box center [784, 372] width 1568 height 745
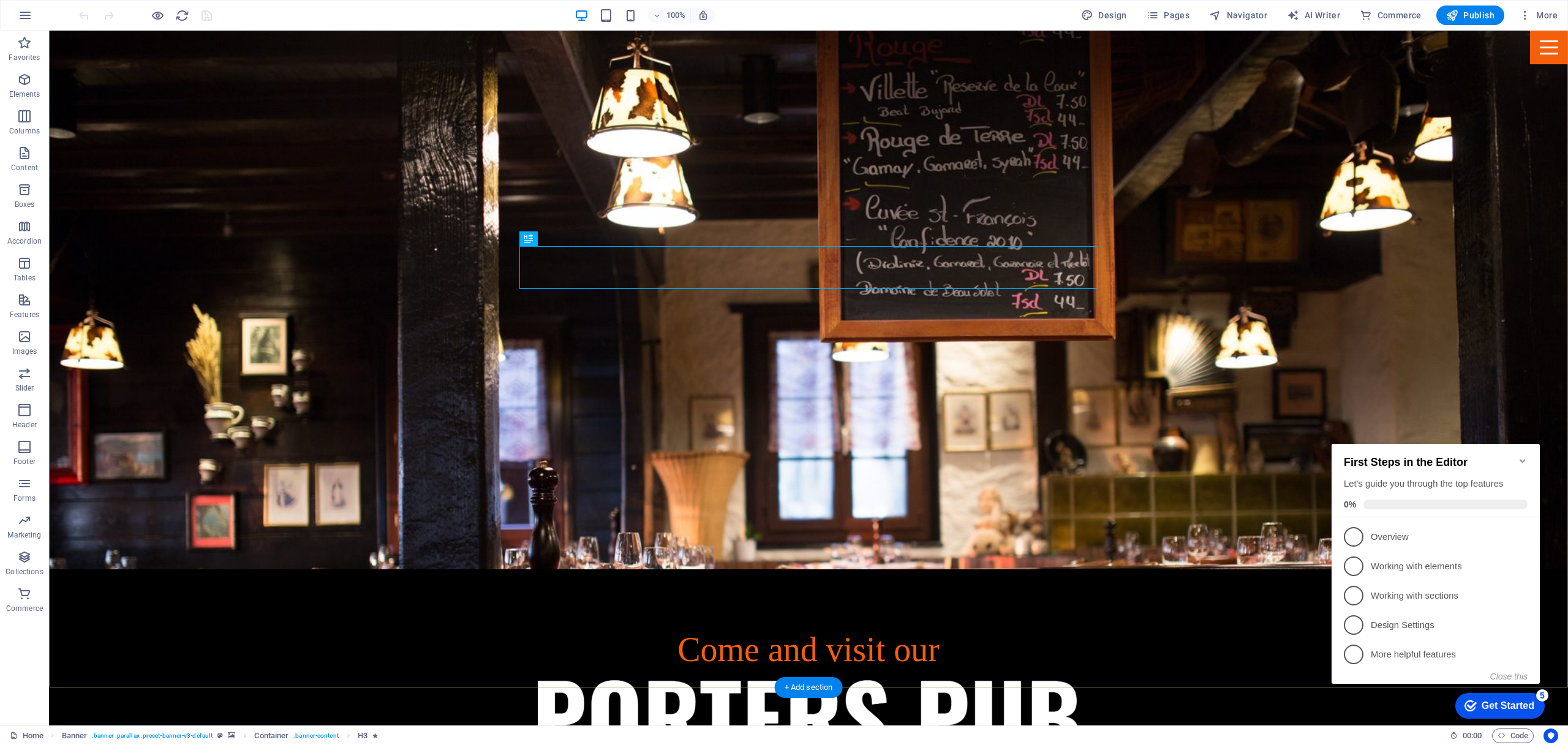
scroll to position [290, 0]
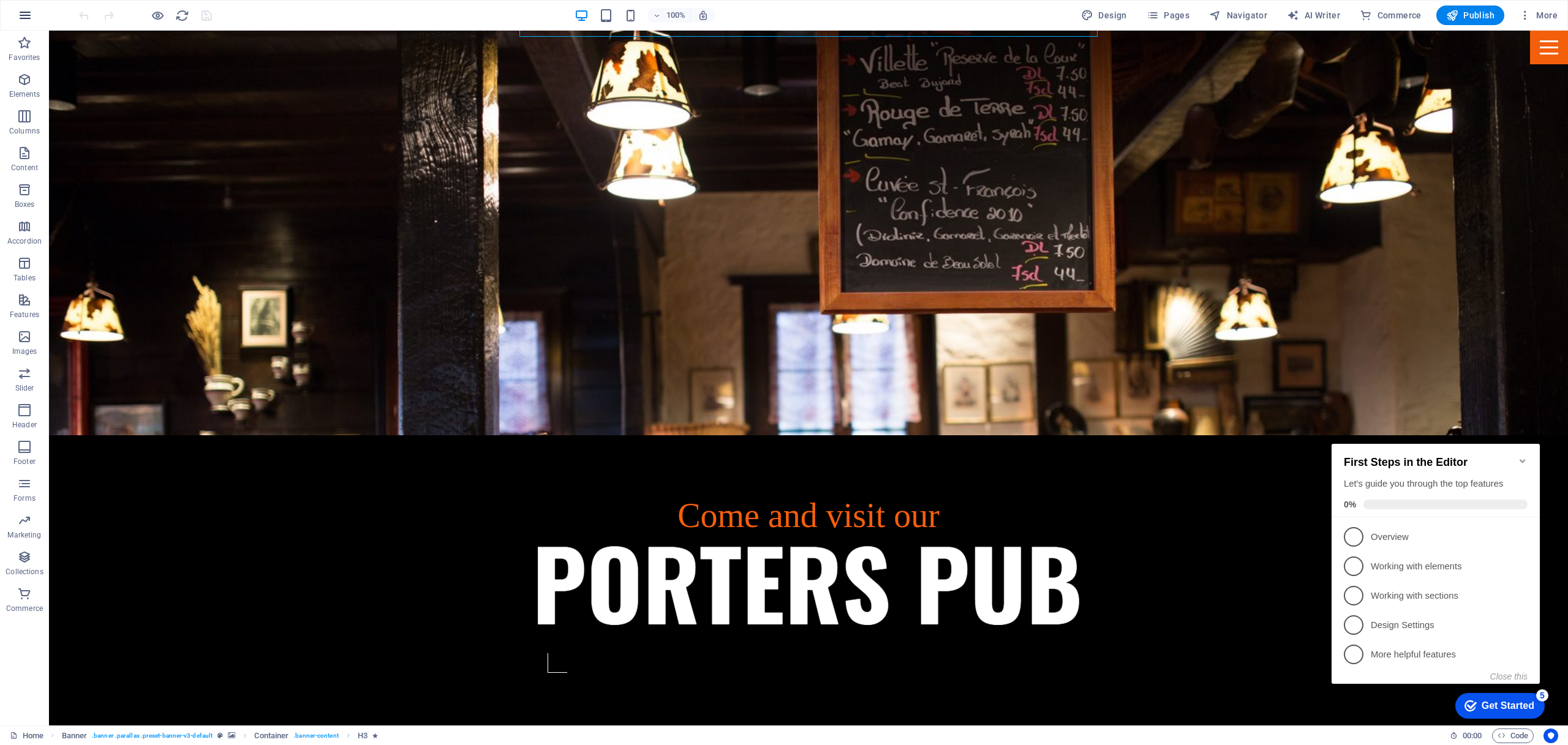
click at [26, 13] on icon "button" at bounding box center [25, 16] width 15 height 15
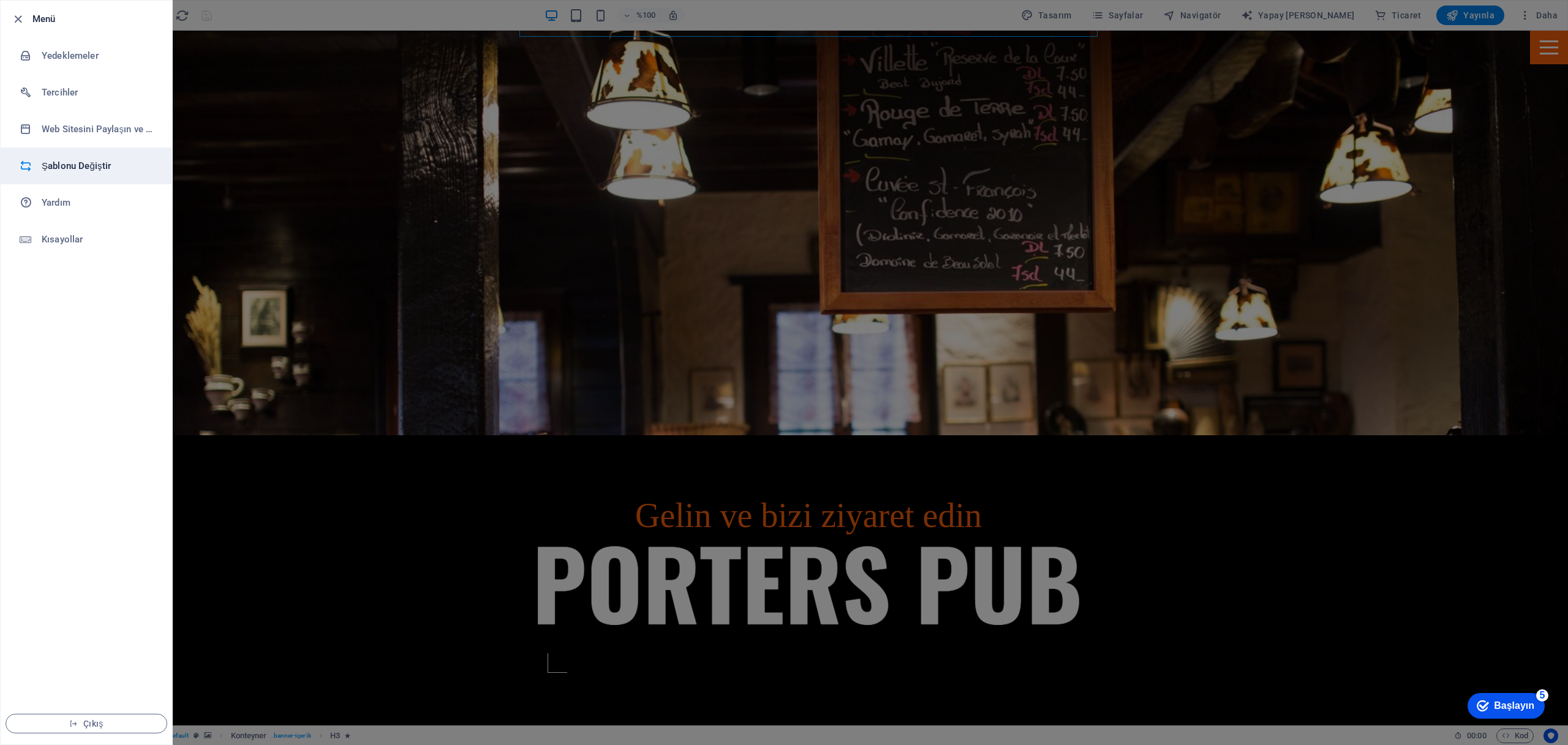
click at [55, 161] on font "Şablonu Değiştir" at bounding box center [76, 165] width 69 height 11
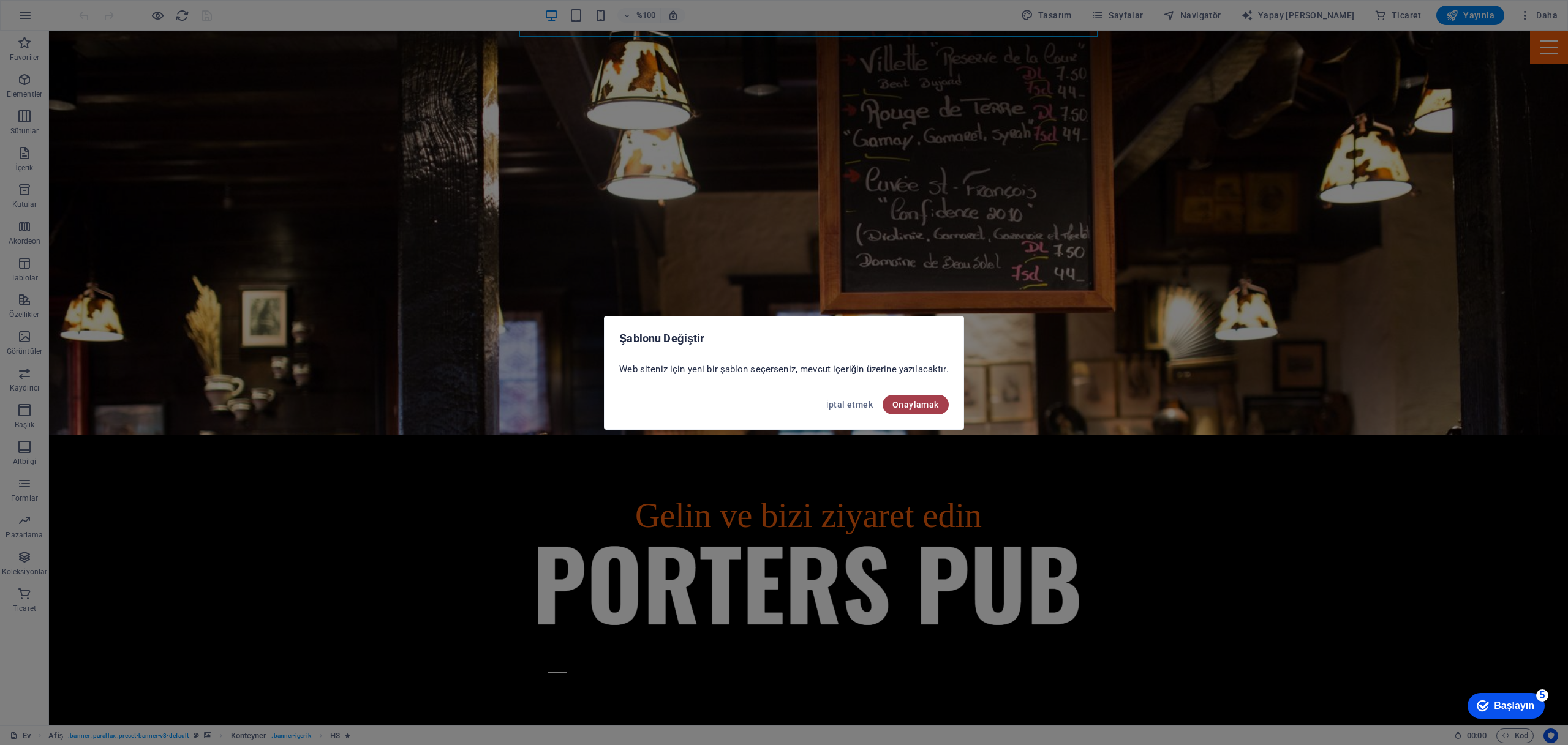
click at [903, 404] on font "Onaylamak" at bounding box center [915, 404] width 46 height 10
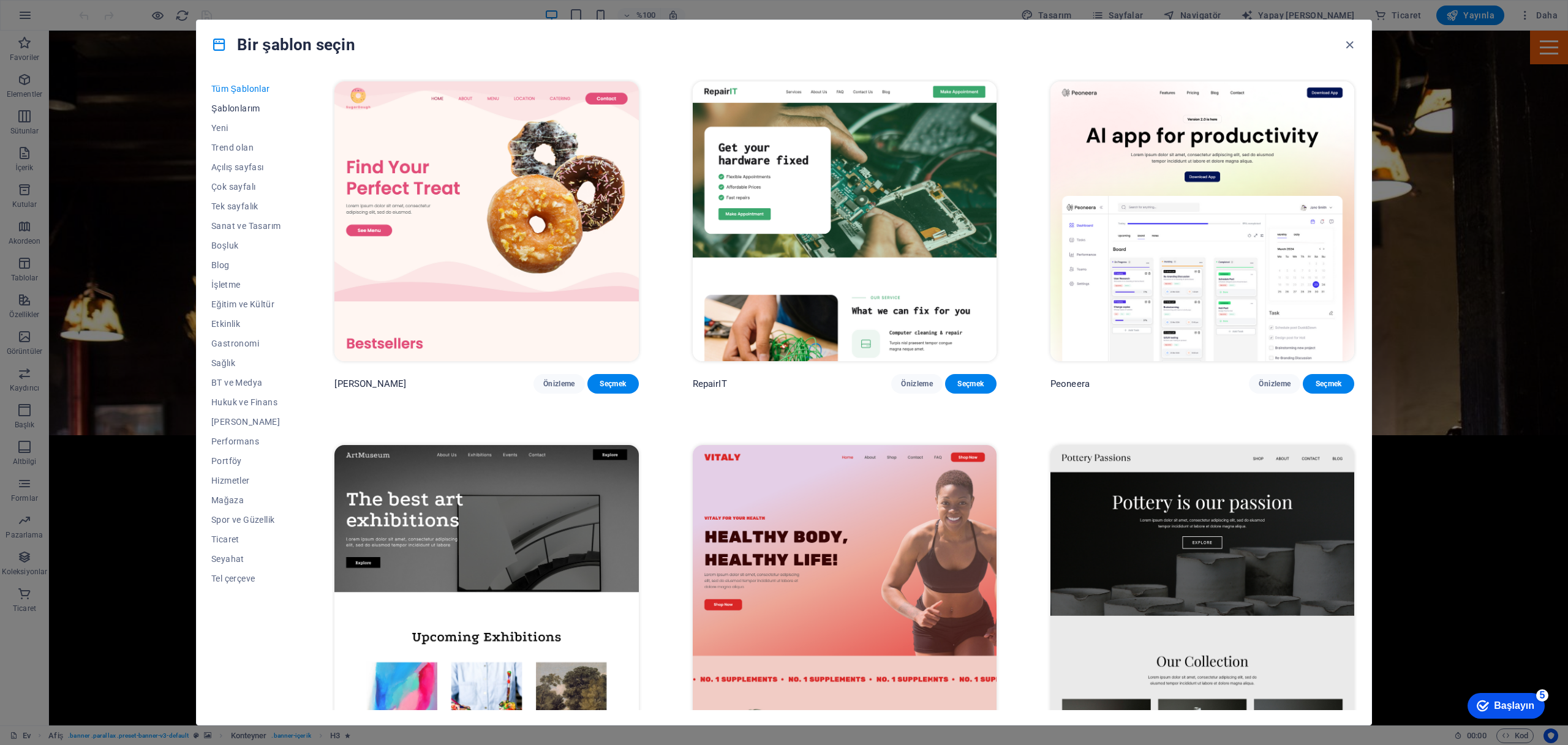
click at [244, 111] on font "Şablonlarım" at bounding box center [235, 108] width 49 height 10
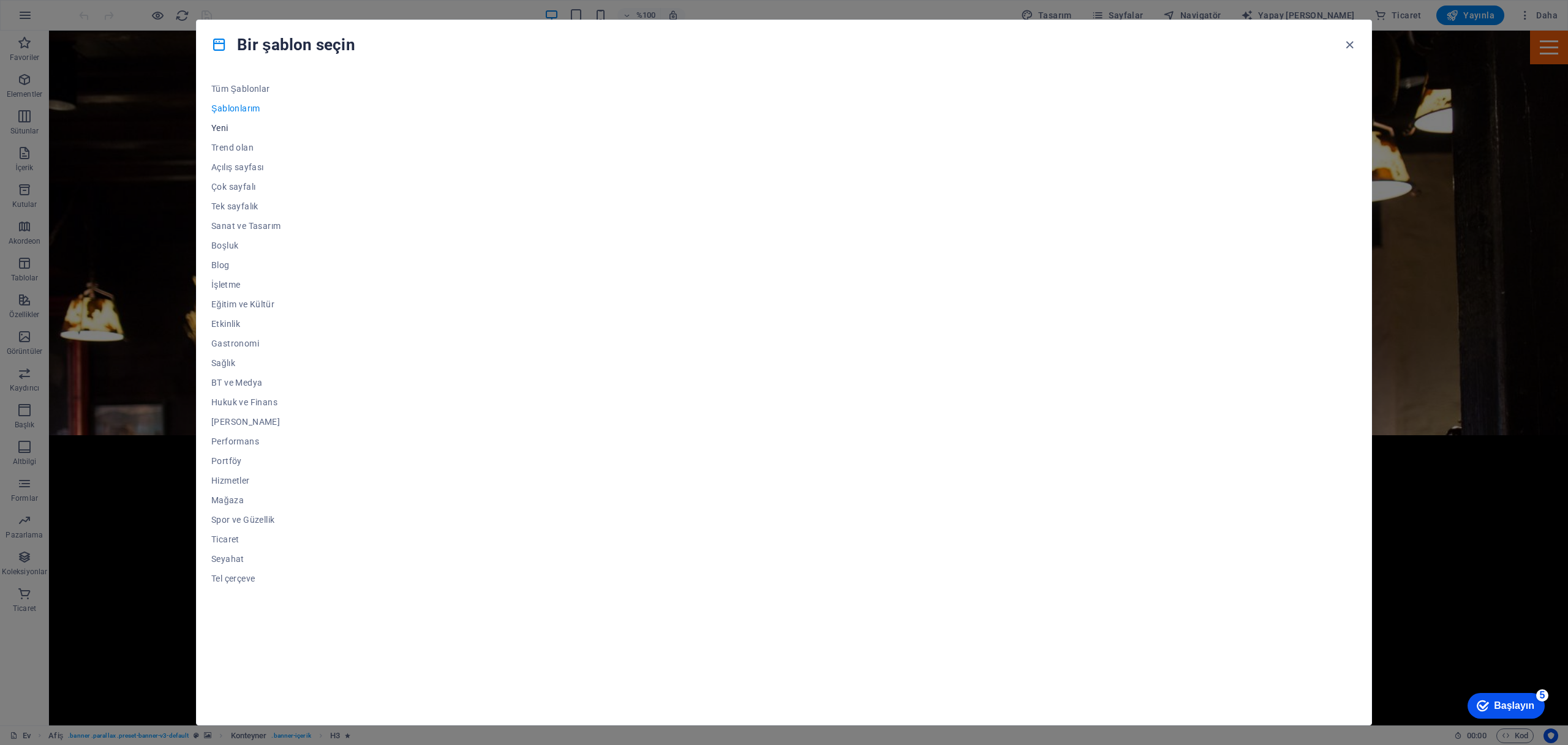
click at [222, 126] on font "Yeni" at bounding box center [219, 127] width 17 height 10
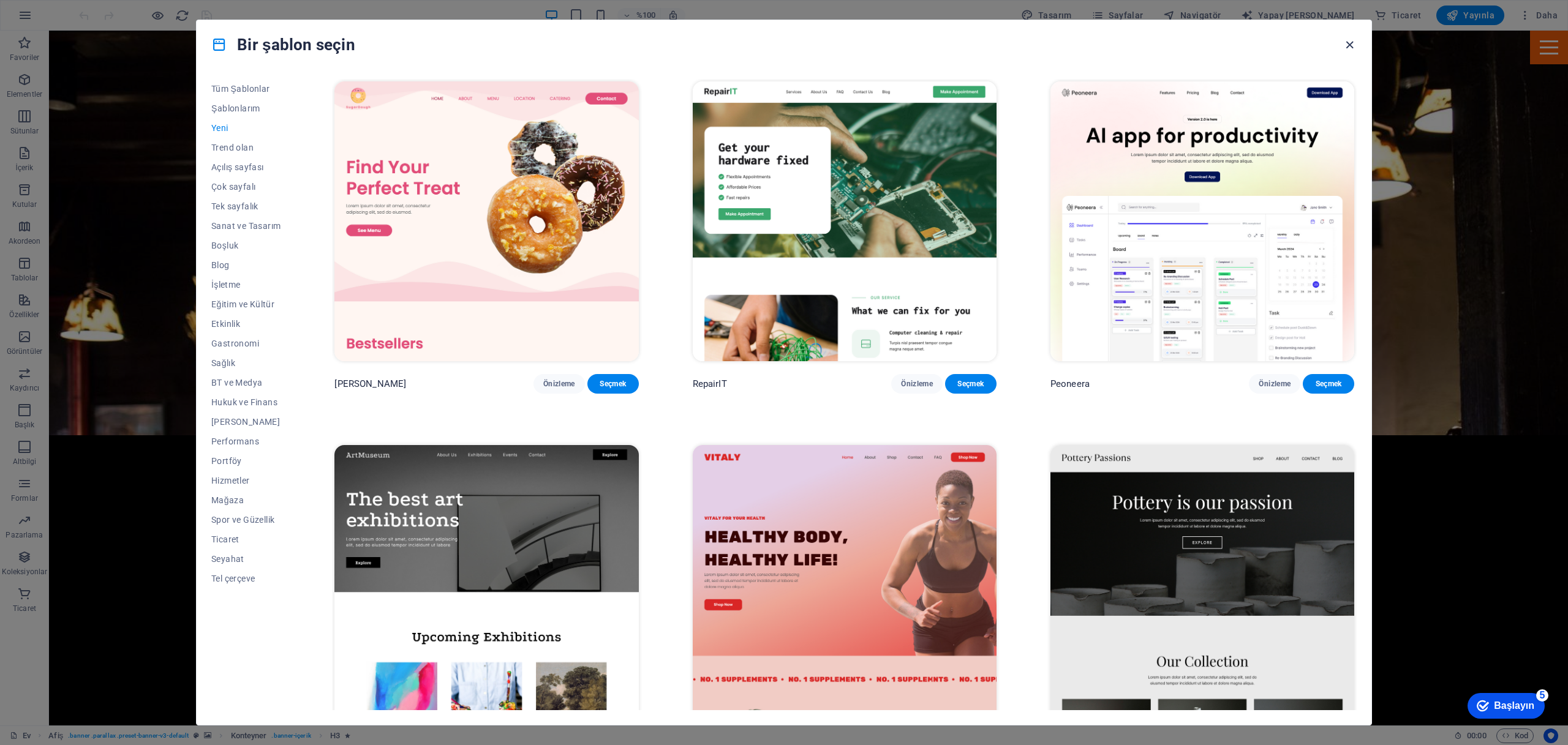
click at [1348, 46] on icon "button" at bounding box center [1349, 45] width 14 height 14
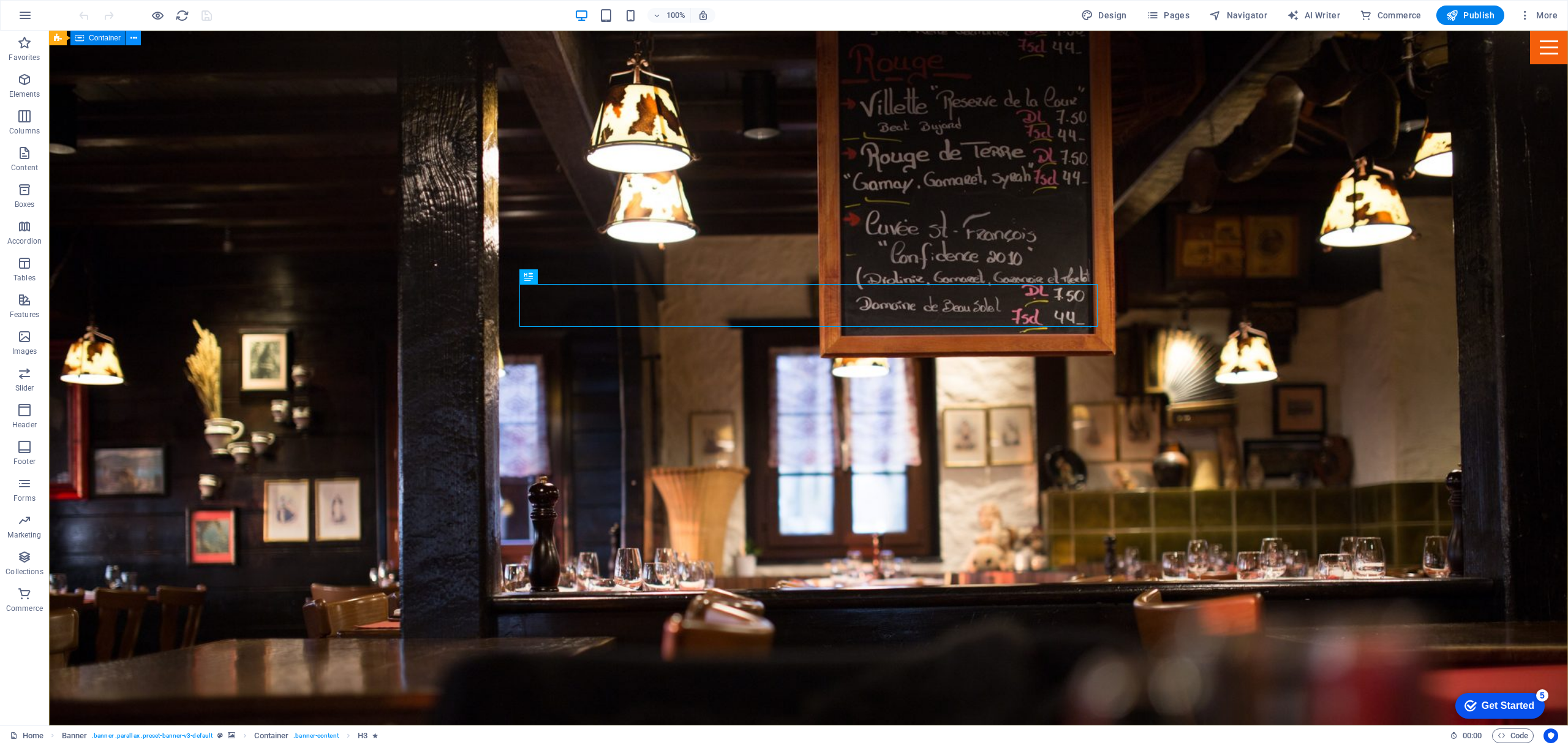
click at [133, 41] on icon at bounding box center [133, 38] width 7 height 13
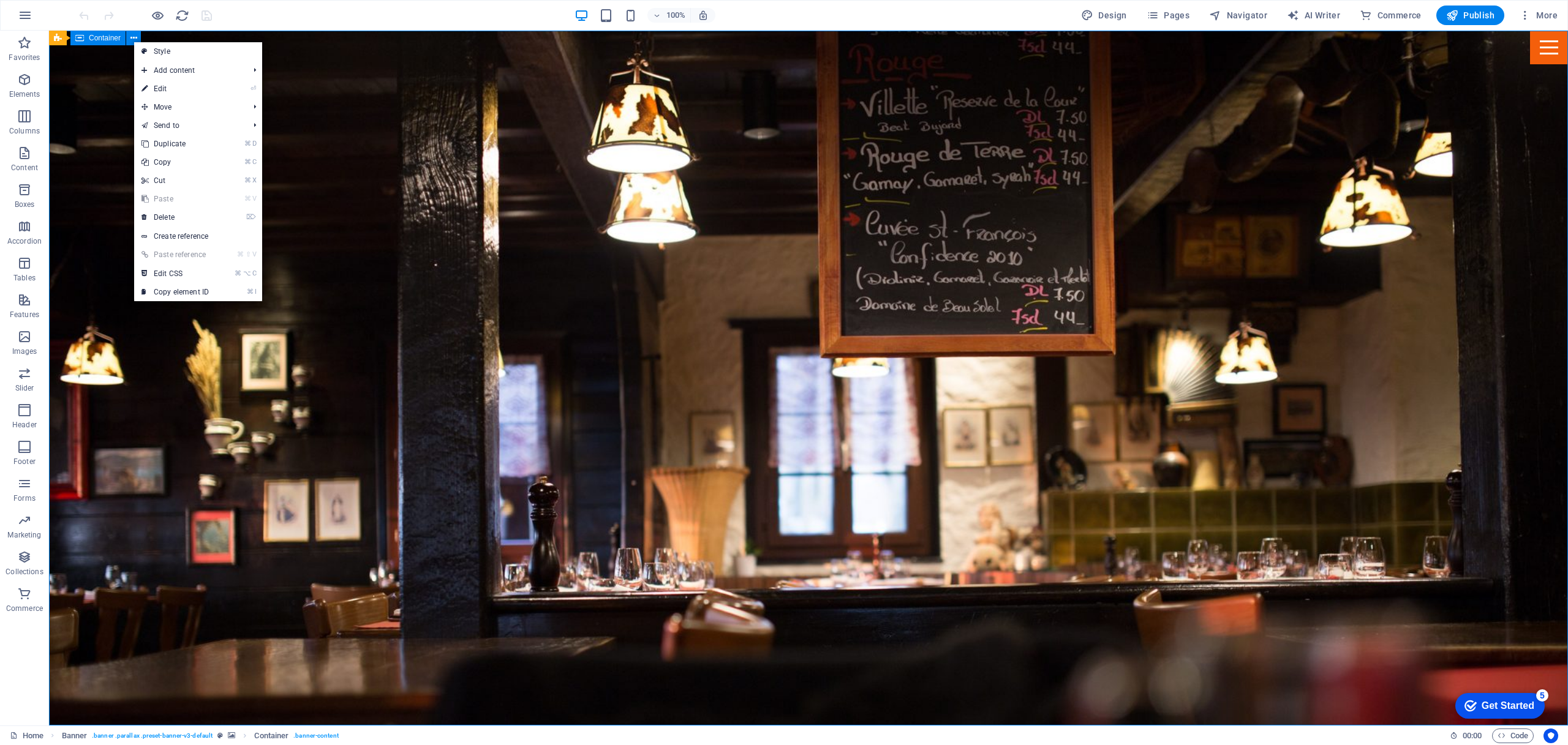
click at [109, 39] on span "Container" at bounding box center [105, 38] width 32 height 7
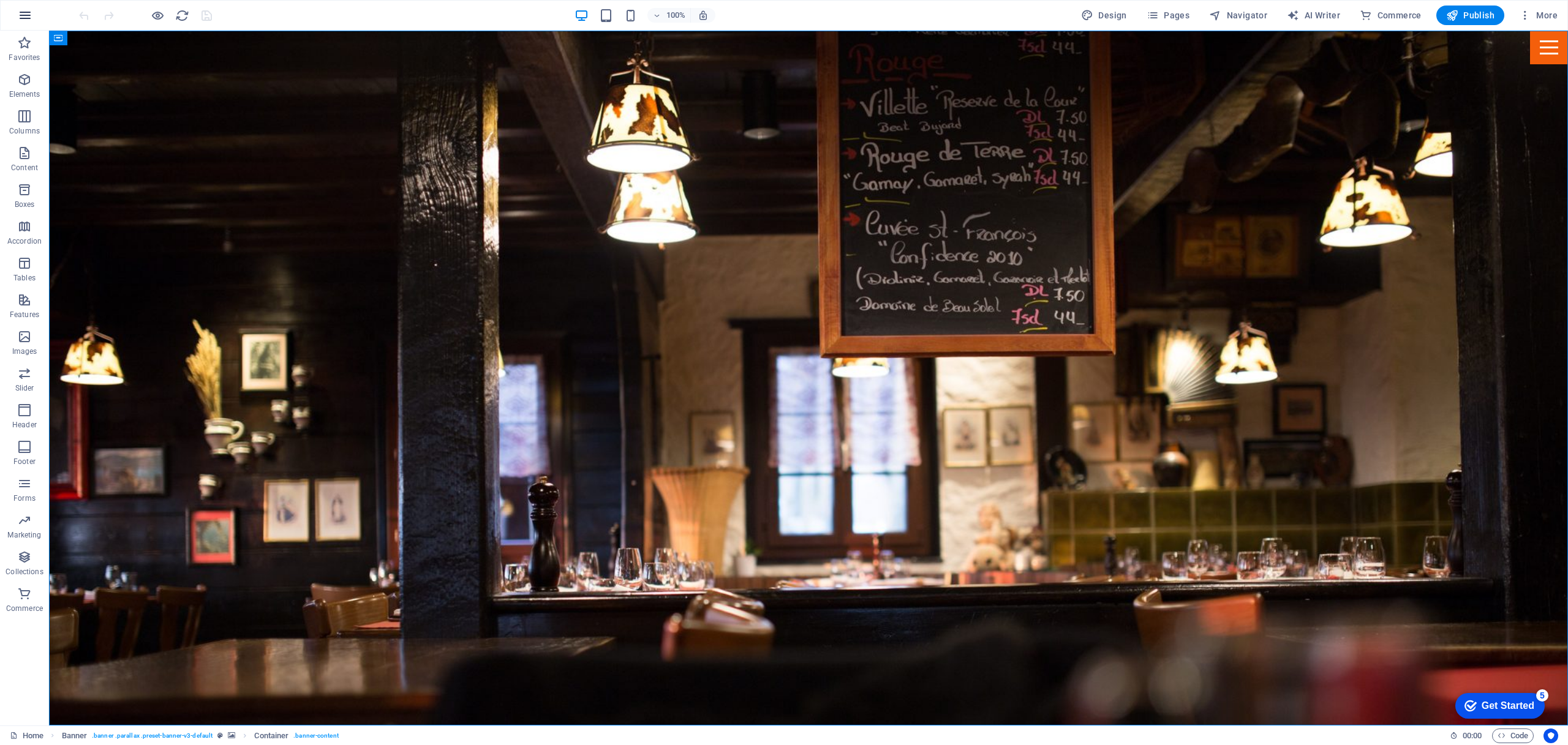
click at [19, 14] on icon "button" at bounding box center [25, 16] width 15 height 15
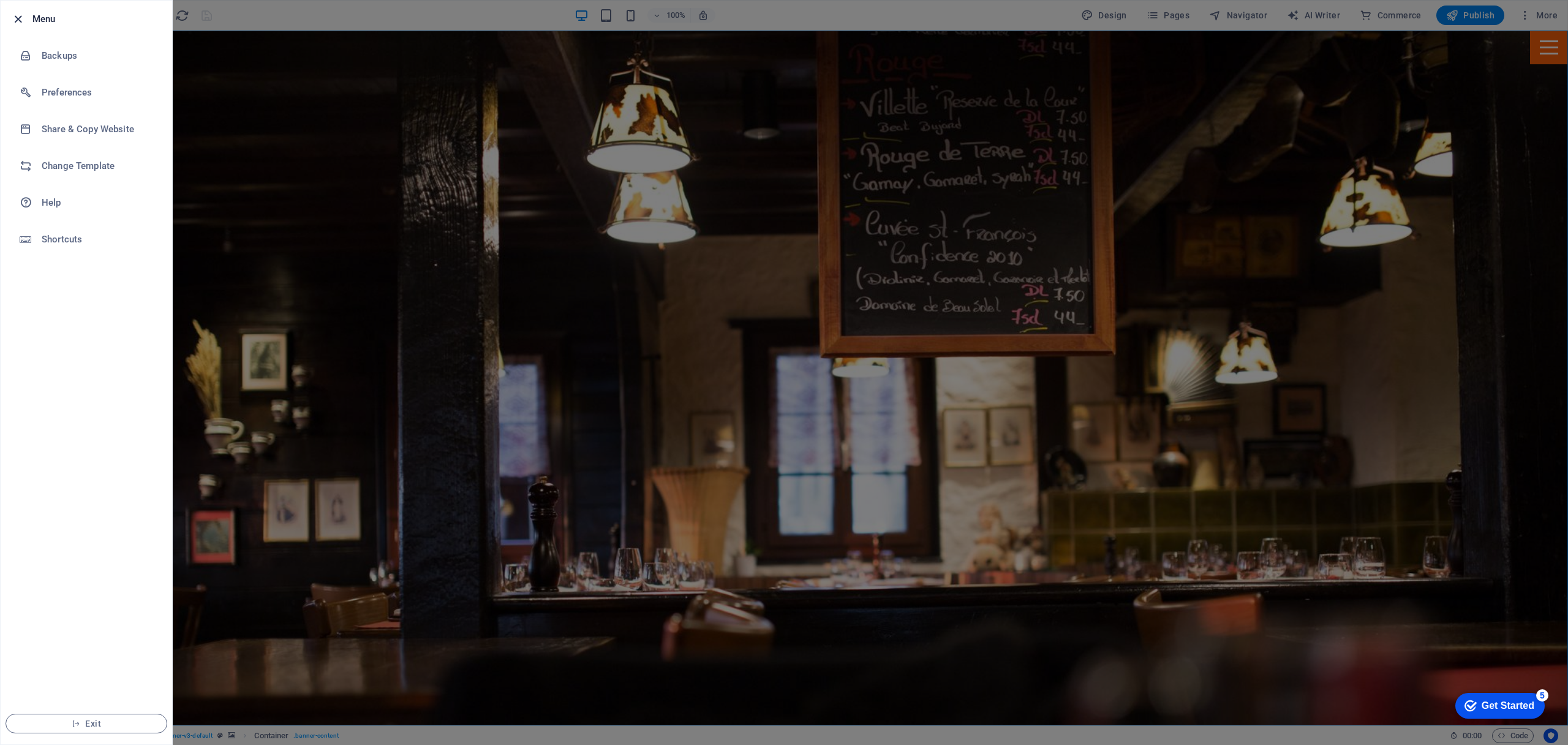
click at [20, 16] on icon "button" at bounding box center [18, 19] width 14 height 14
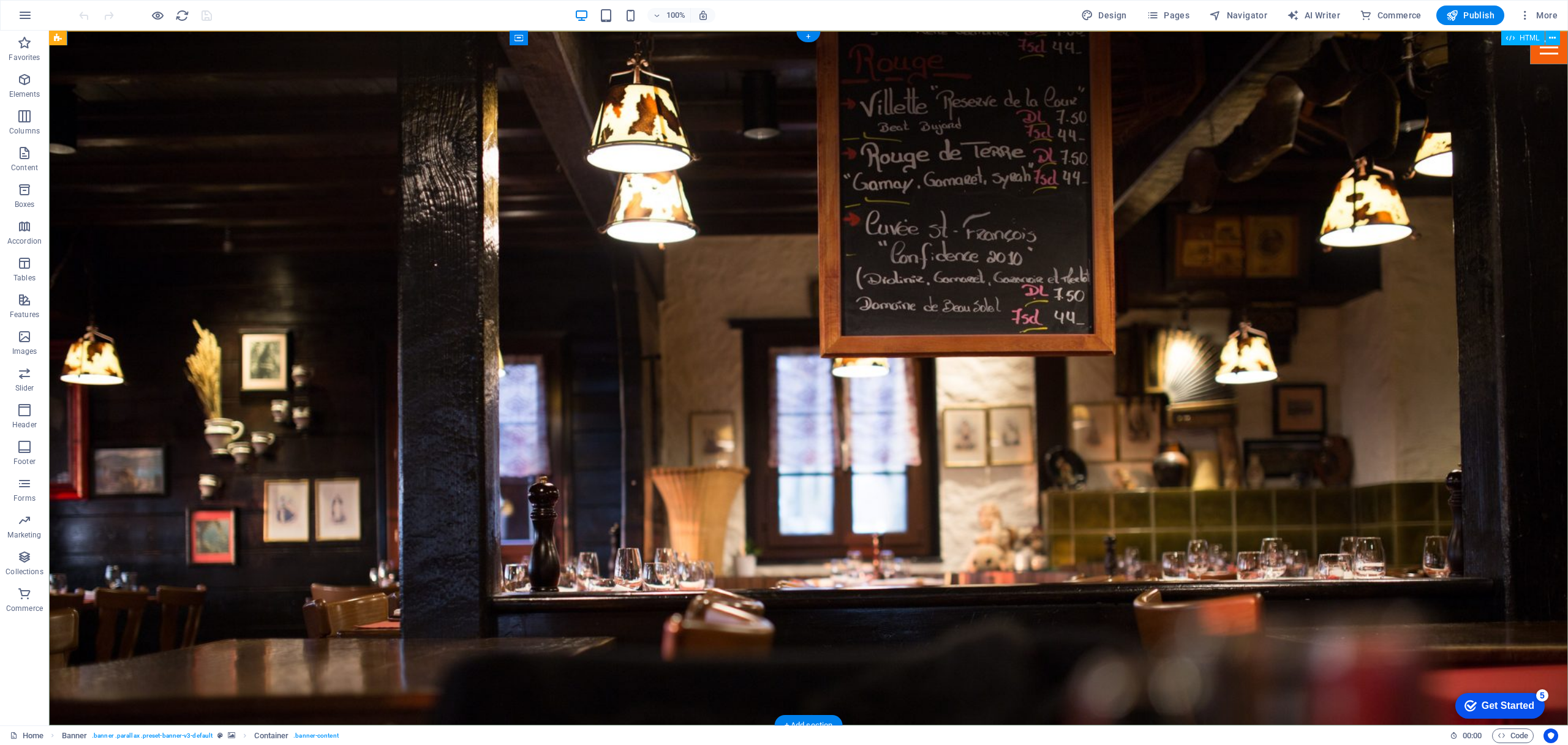
click at [1545, 53] on div at bounding box center [1549, 47] width 38 height 34
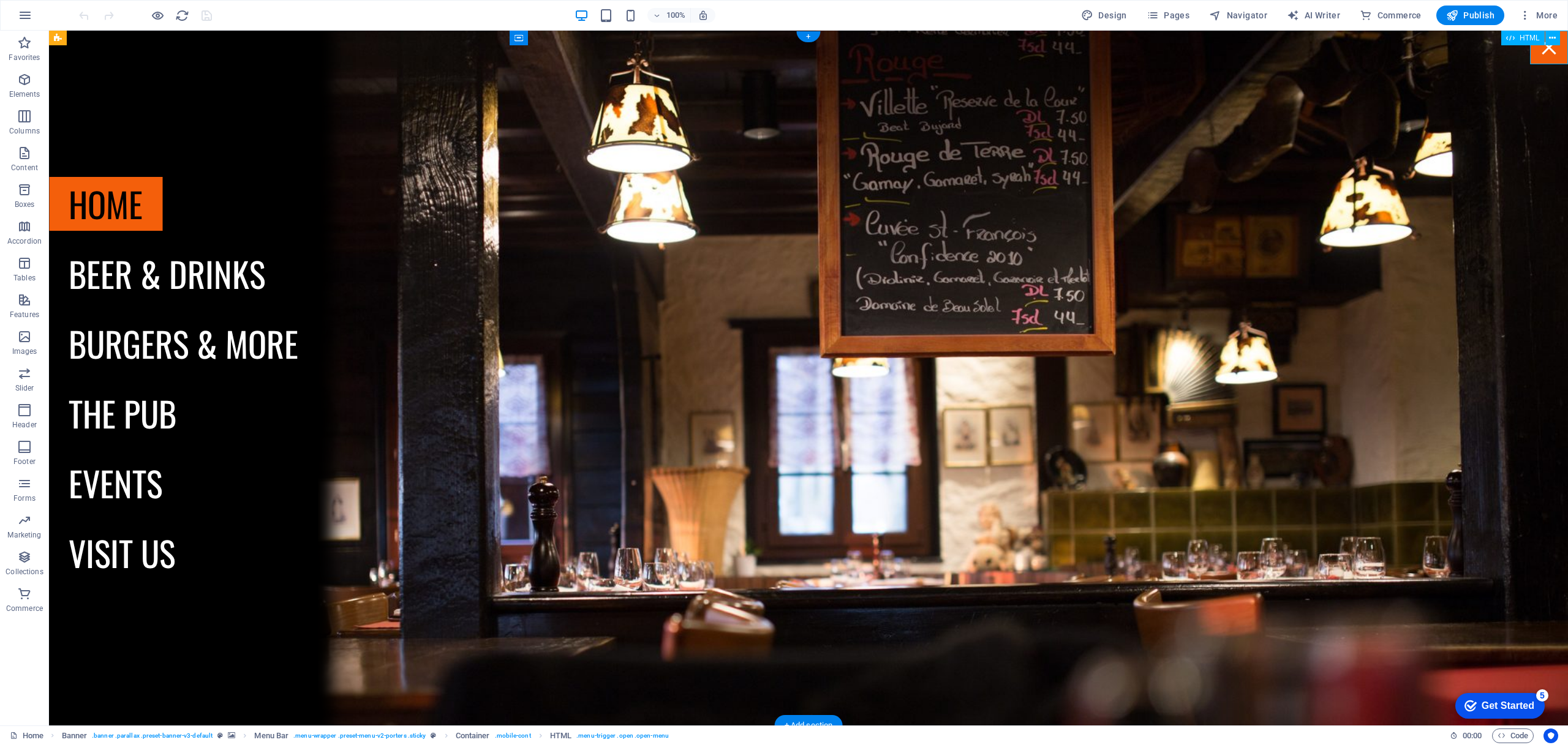
click at [1545, 53] on div at bounding box center [1549, 47] width 38 height 34
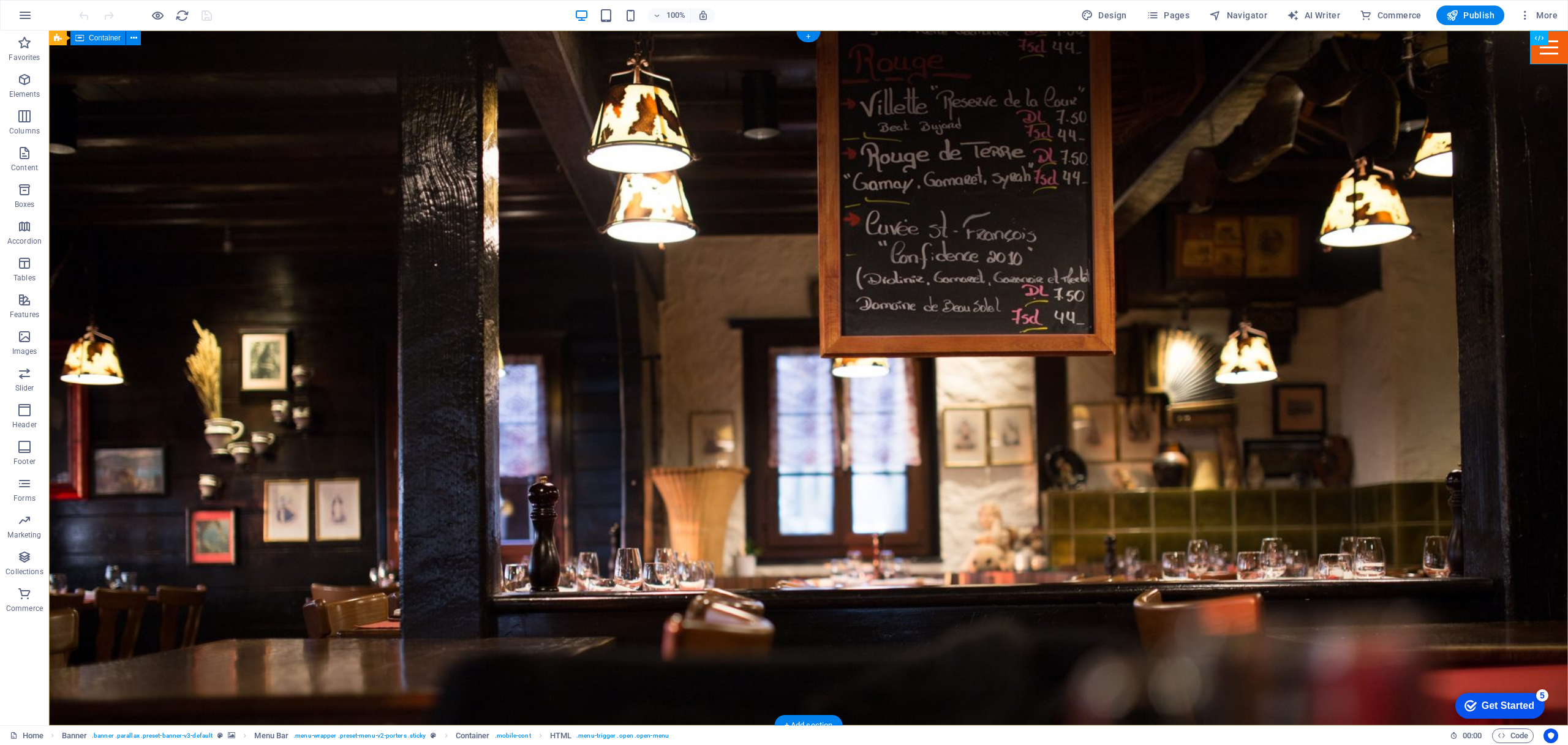
scroll to position [4, 0]
click at [1555, 16] on span "More" at bounding box center [1538, 15] width 39 height 12
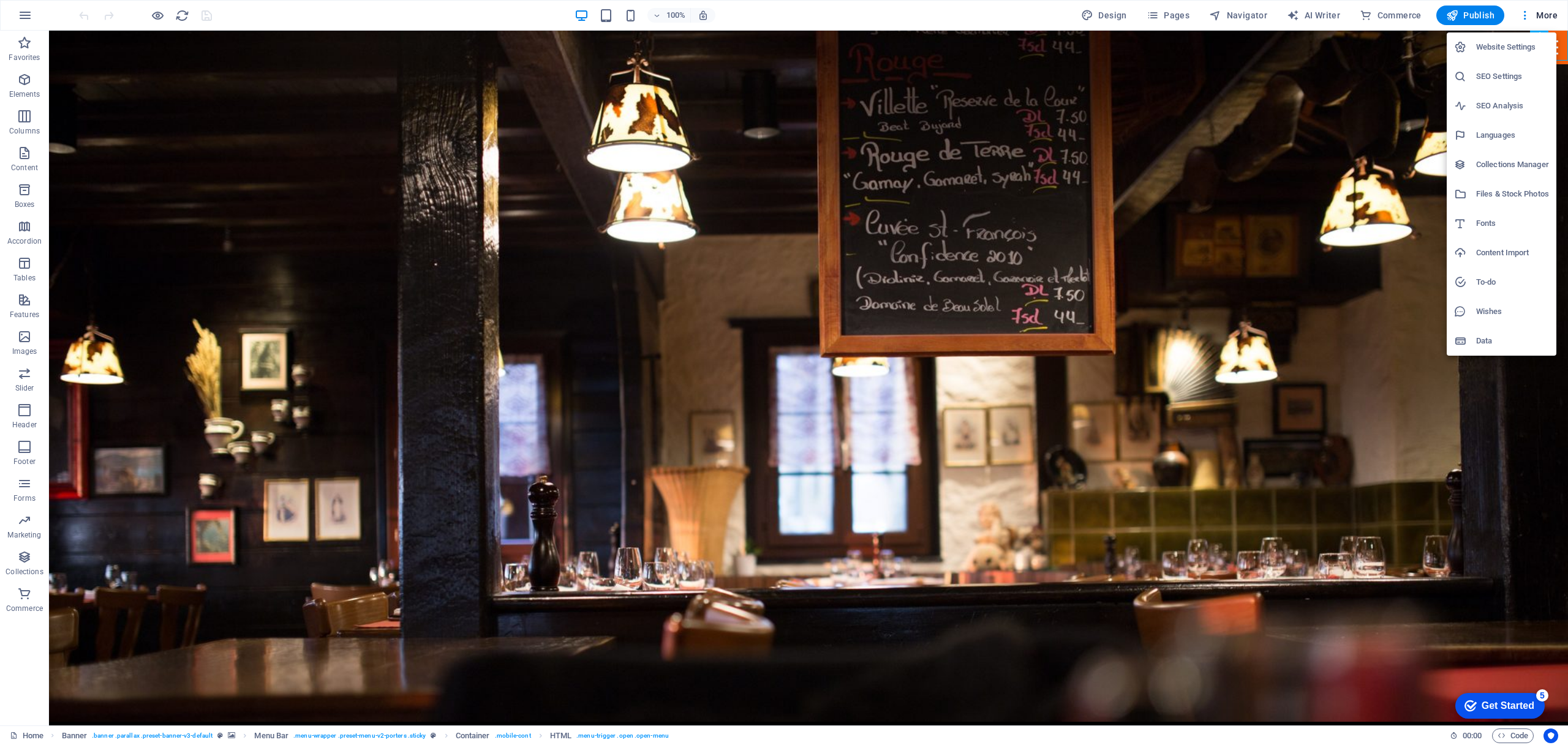
click at [1495, 48] on h6 "Website Settings" at bounding box center [1512, 47] width 73 height 15
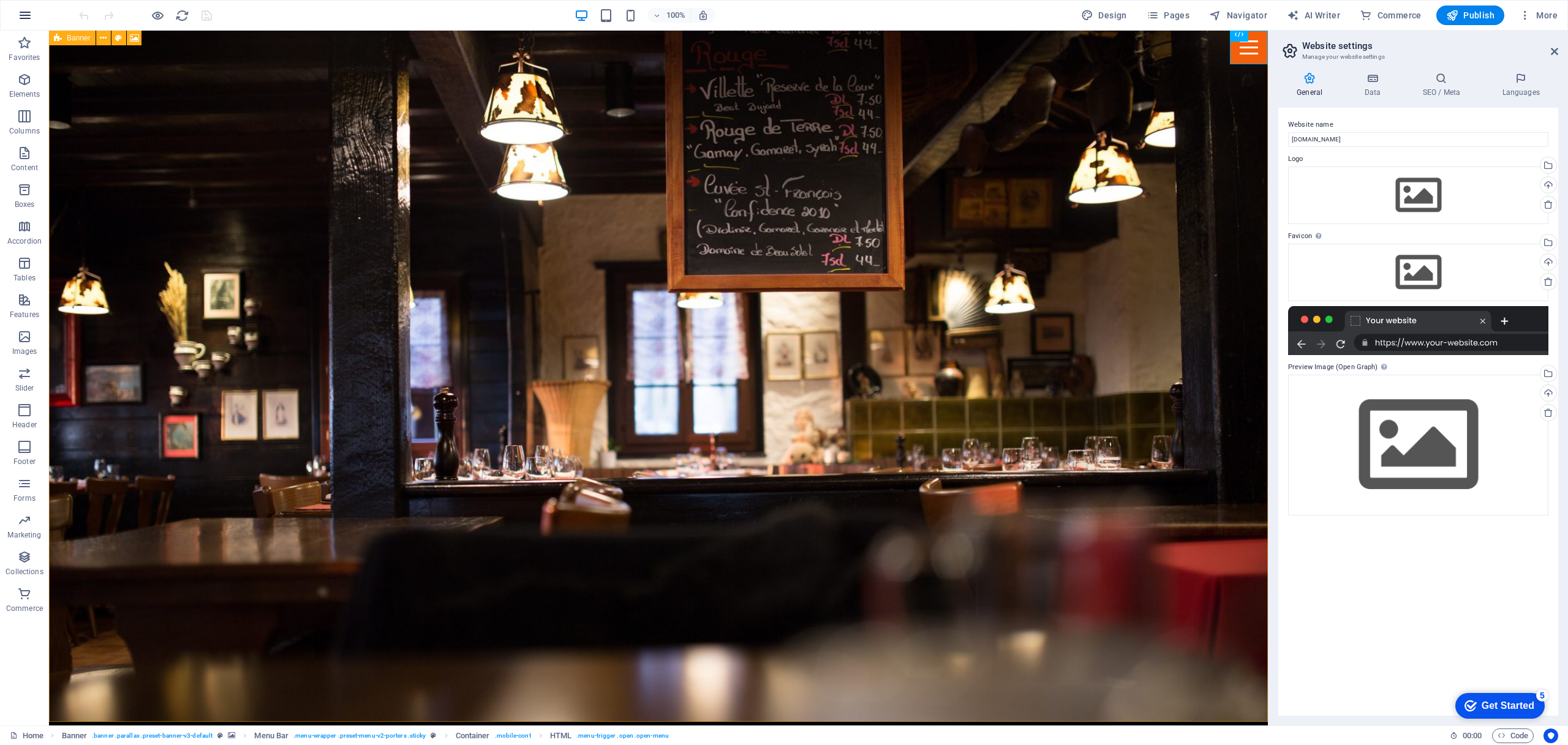
click at [28, 13] on icon "button" at bounding box center [25, 16] width 15 height 15
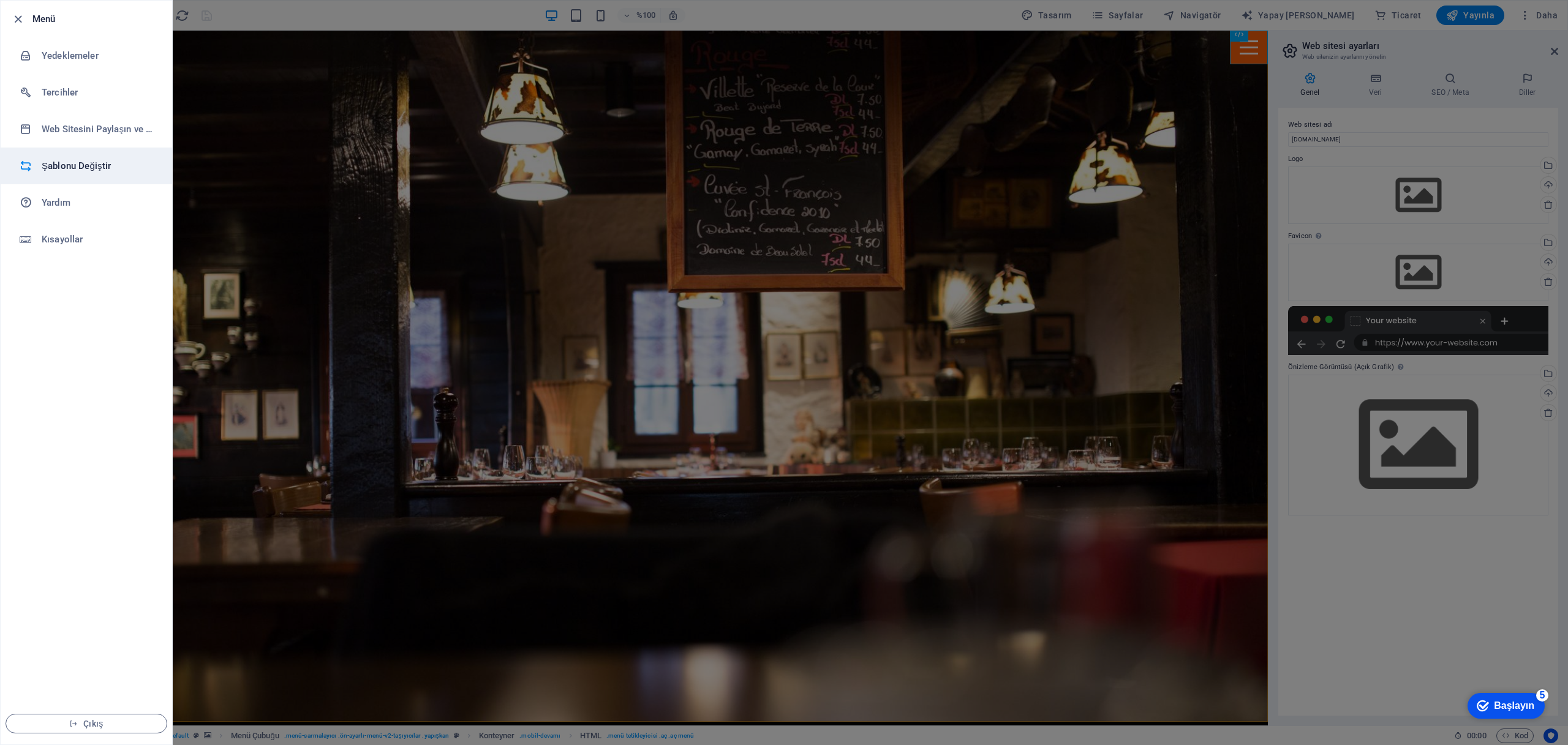
click at [52, 162] on font "Şablonu Değiştir" at bounding box center [76, 165] width 69 height 11
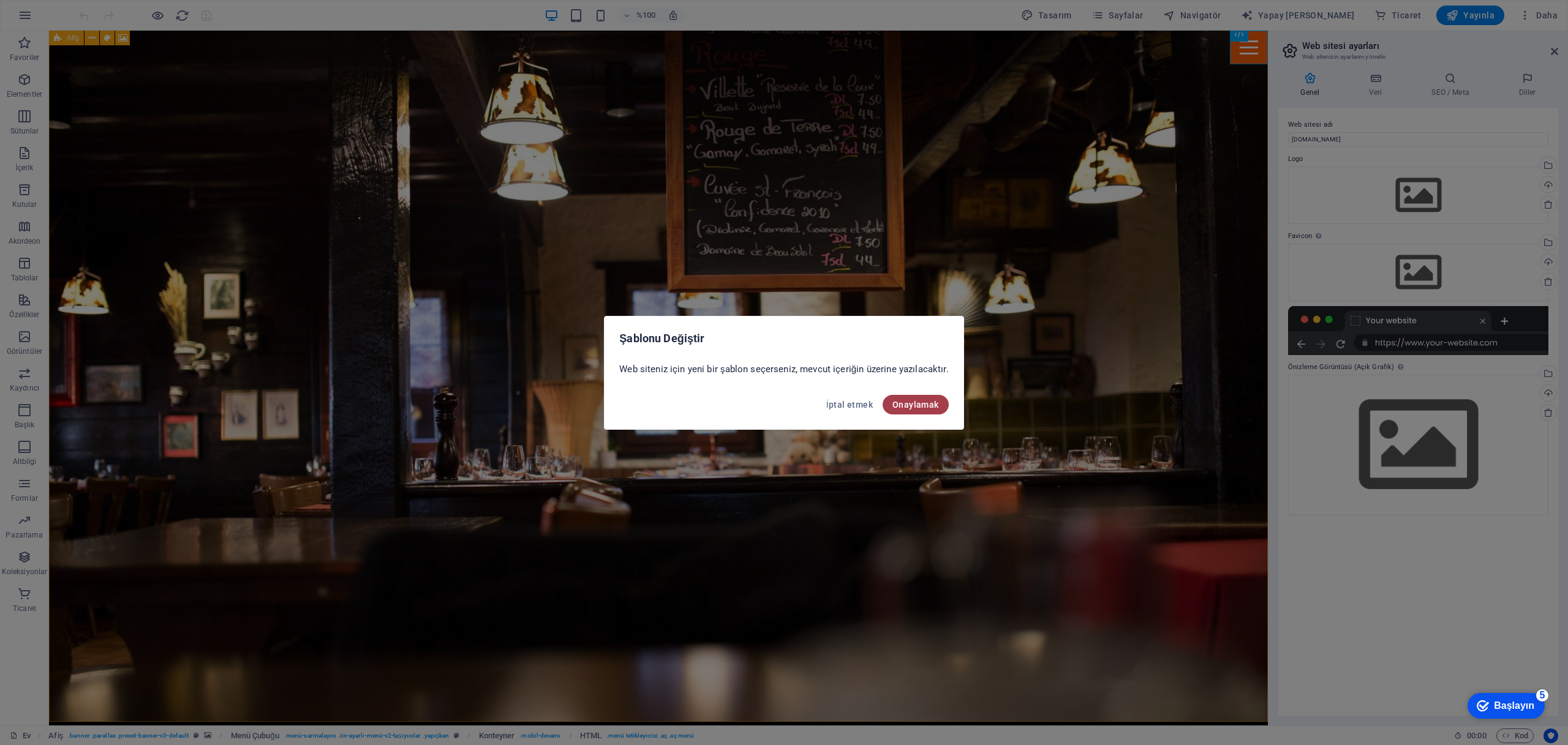
click at [918, 407] on font "Onaylamak" at bounding box center [915, 404] width 46 height 10
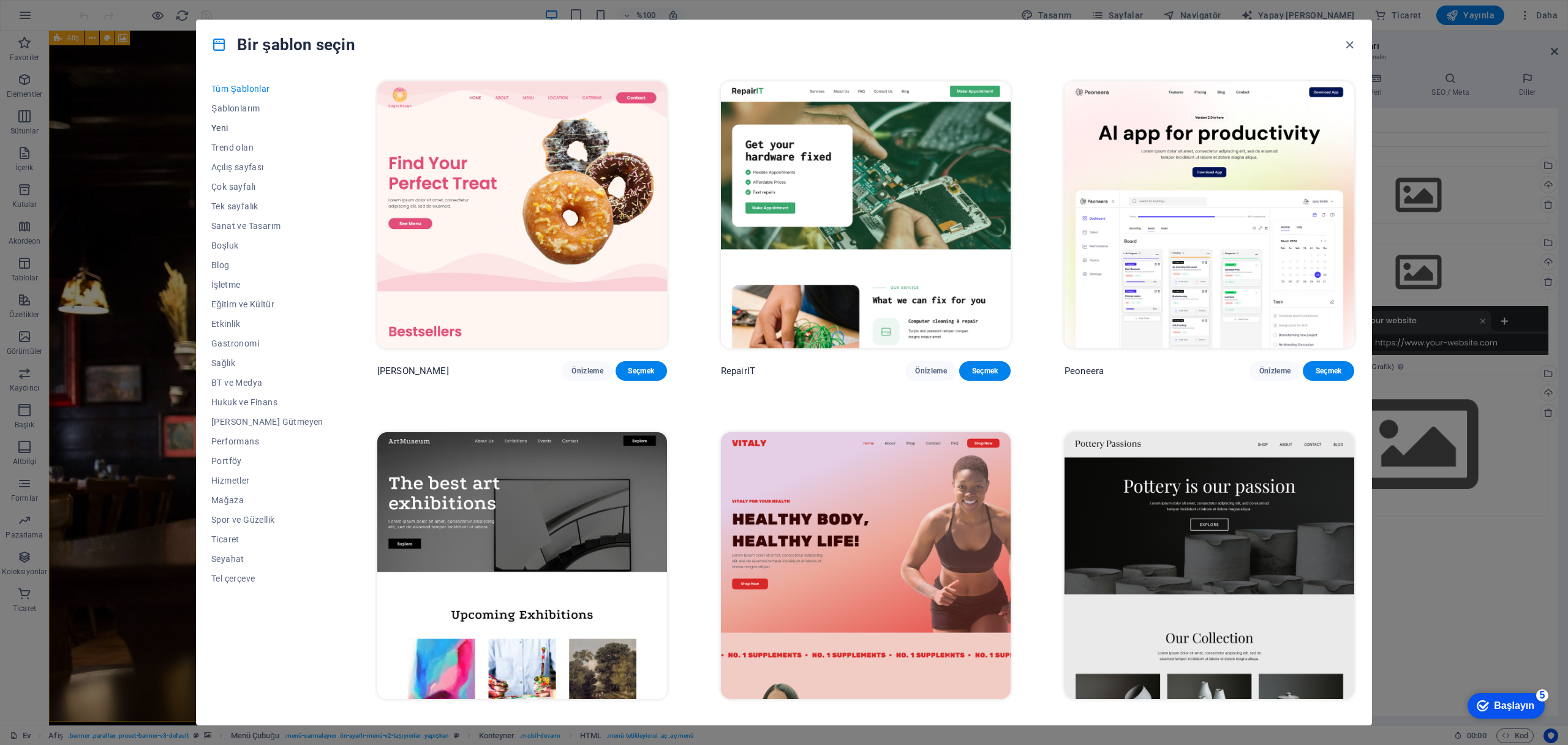
click at [218, 127] on font "Yeni" at bounding box center [219, 127] width 17 height 10
click at [217, 126] on font "Yeni" at bounding box center [219, 127] width 17 height 10
click at [257, 91] on font "Tüm Şablonlar" at bounding box center [240, 88] width 59 height 10
click at [234, 571] on button "Tel çerçeve" at bounding box center [267, 578] width 112 height 19
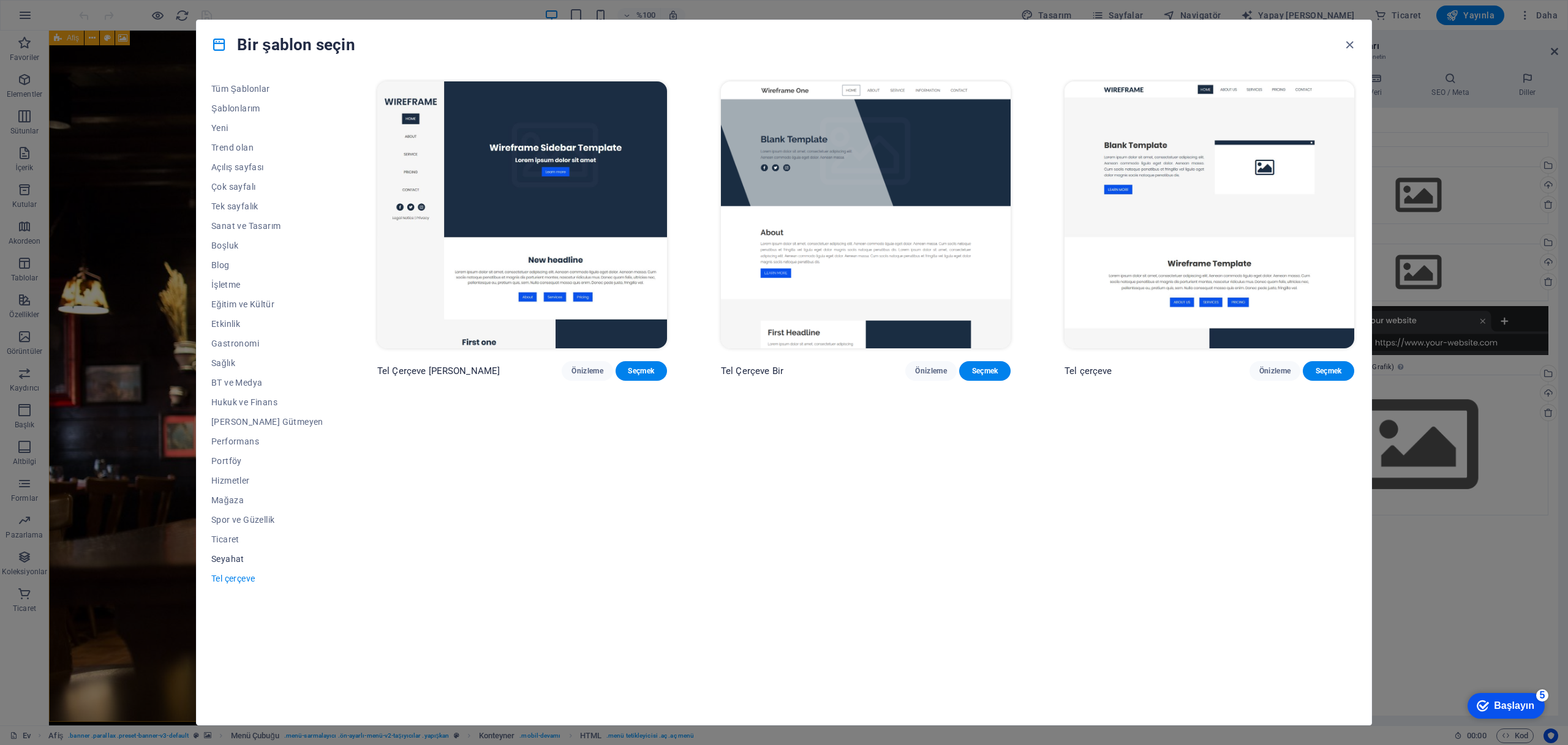
click at [235, 554] on font "Seyahat" at bounding box center [228, 559] width 33 height 10
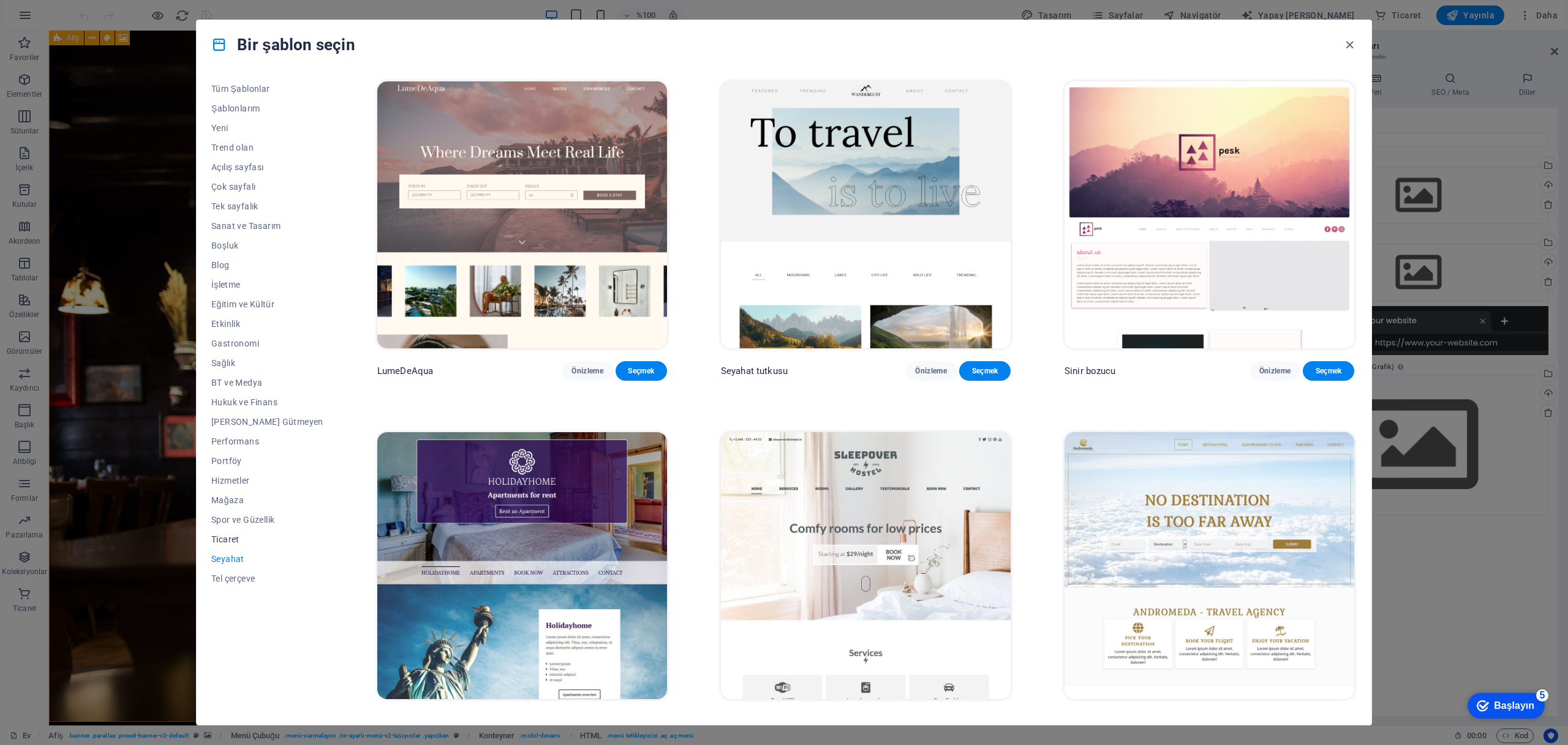
click at [225, 538] on font "Ticaret" at bounding box center [225, 539] width 28 height 10
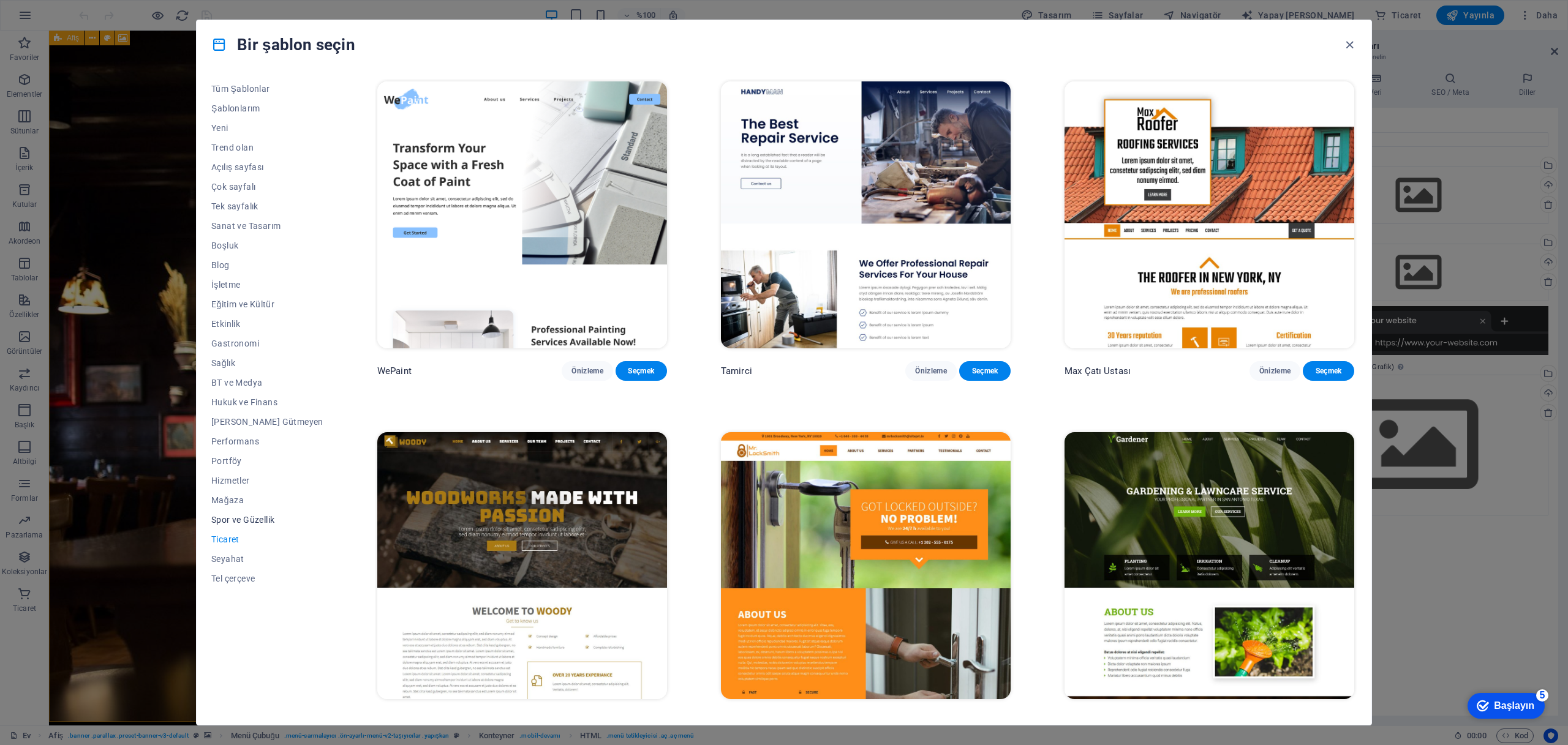
click at [241, 524] on button "Spor ve Güzellik" at bounding box center [267, 520] width 112 height 19
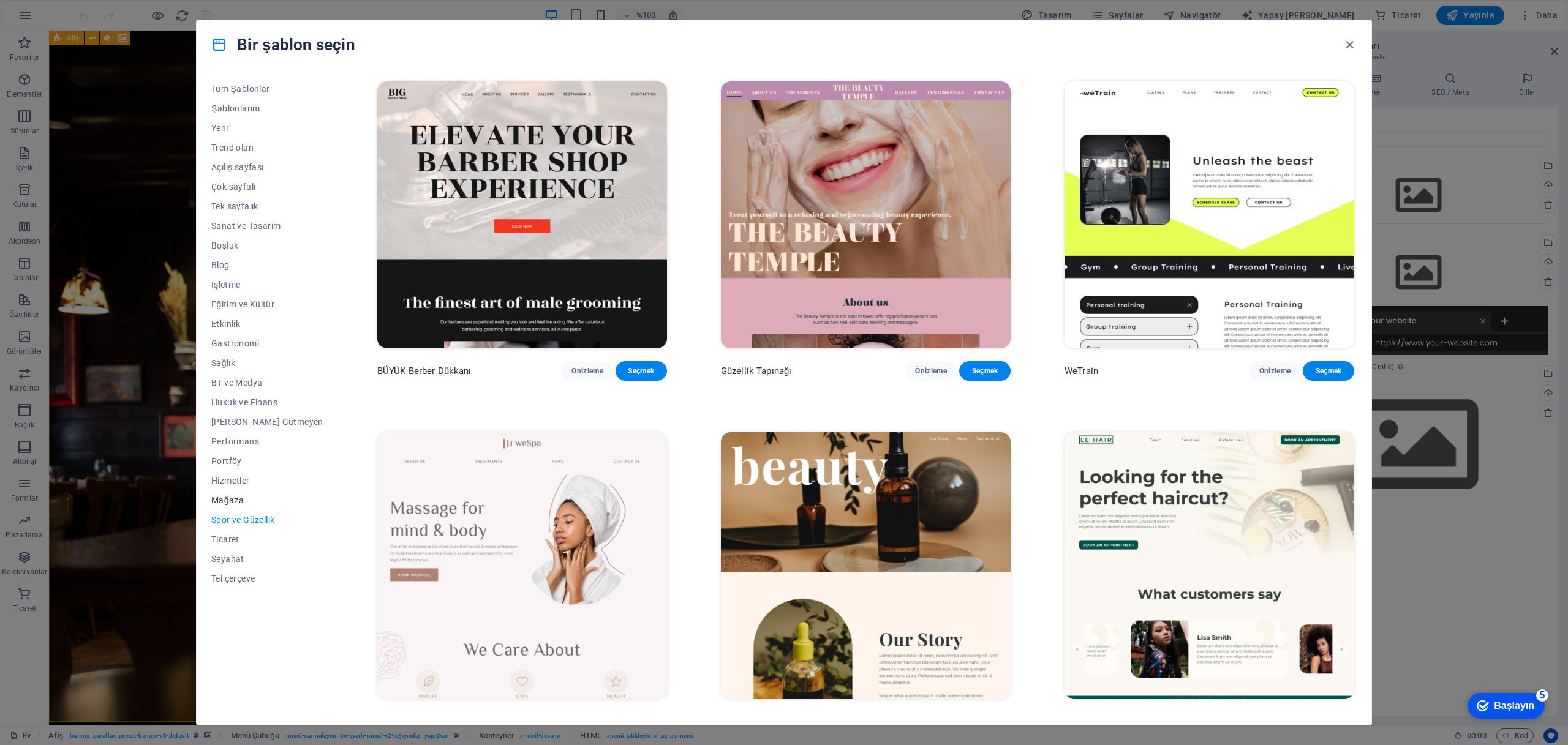
click at [234, 500] on font "Mağaza" at bounding box center [227, 500] width 32 height 10
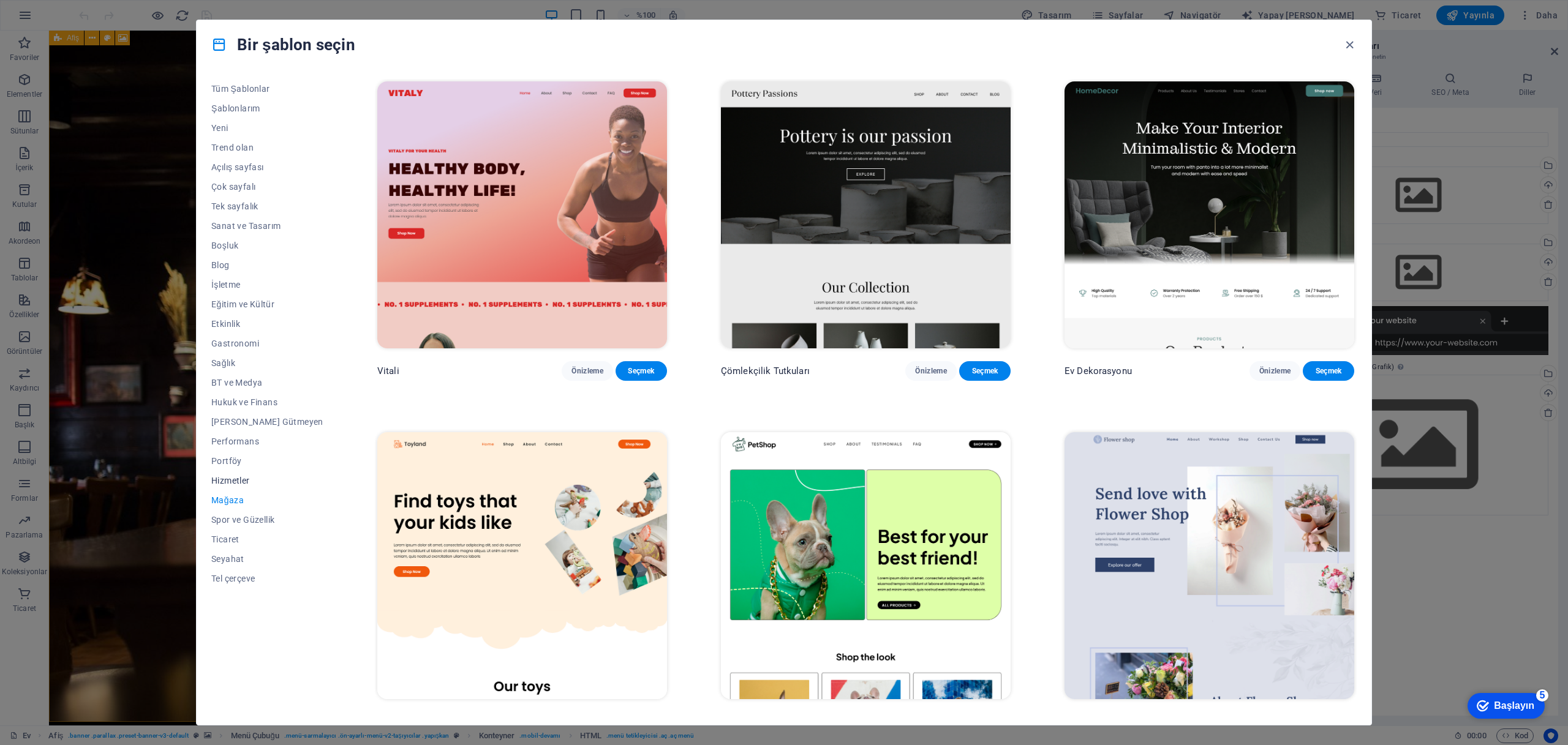
click at [236, 481] on font "Hizmetler" at bounding box center [231, 480] width 39 height 10
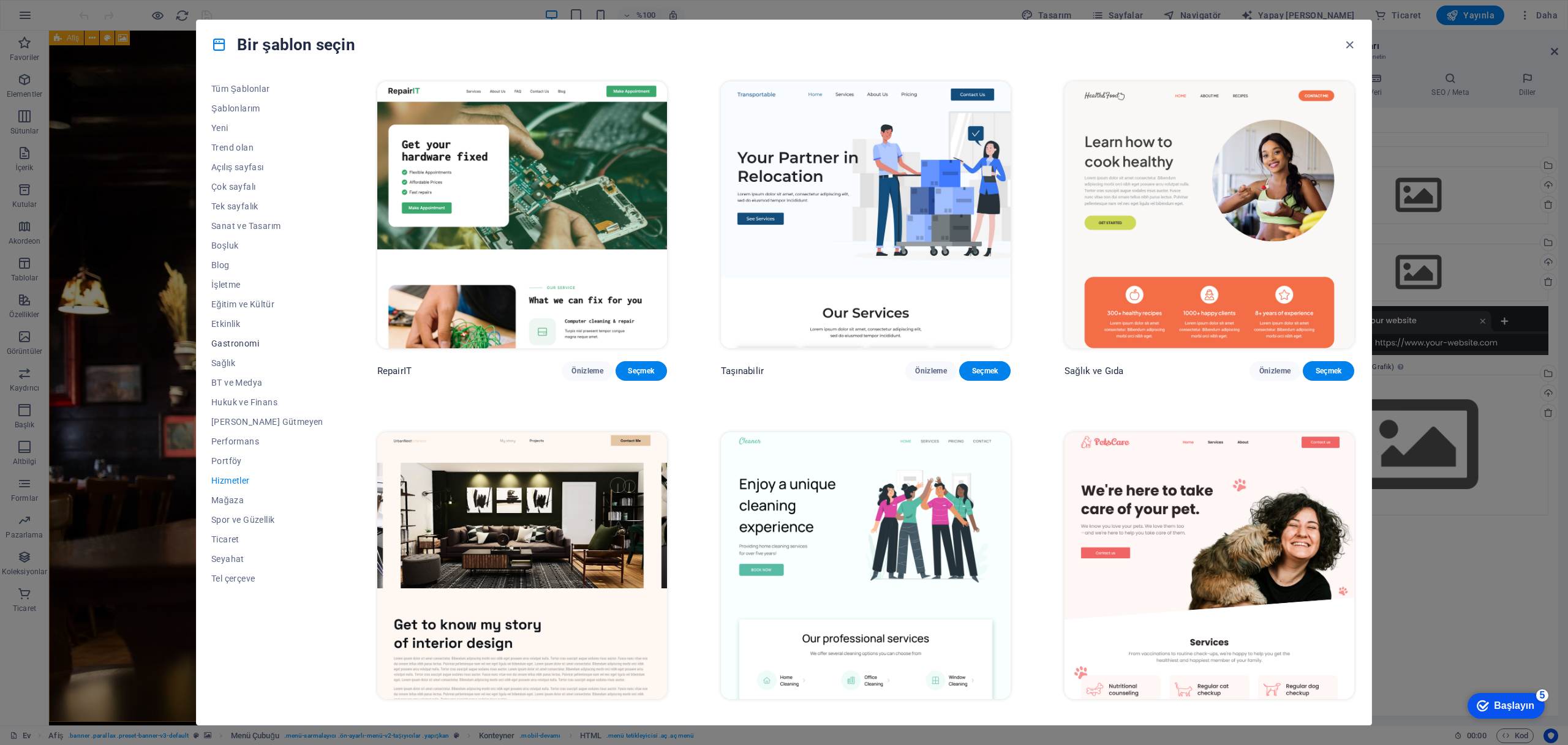
click at [242, 340] on font "Gastronomi" at bounding box center [235, 343] width 48 height 10
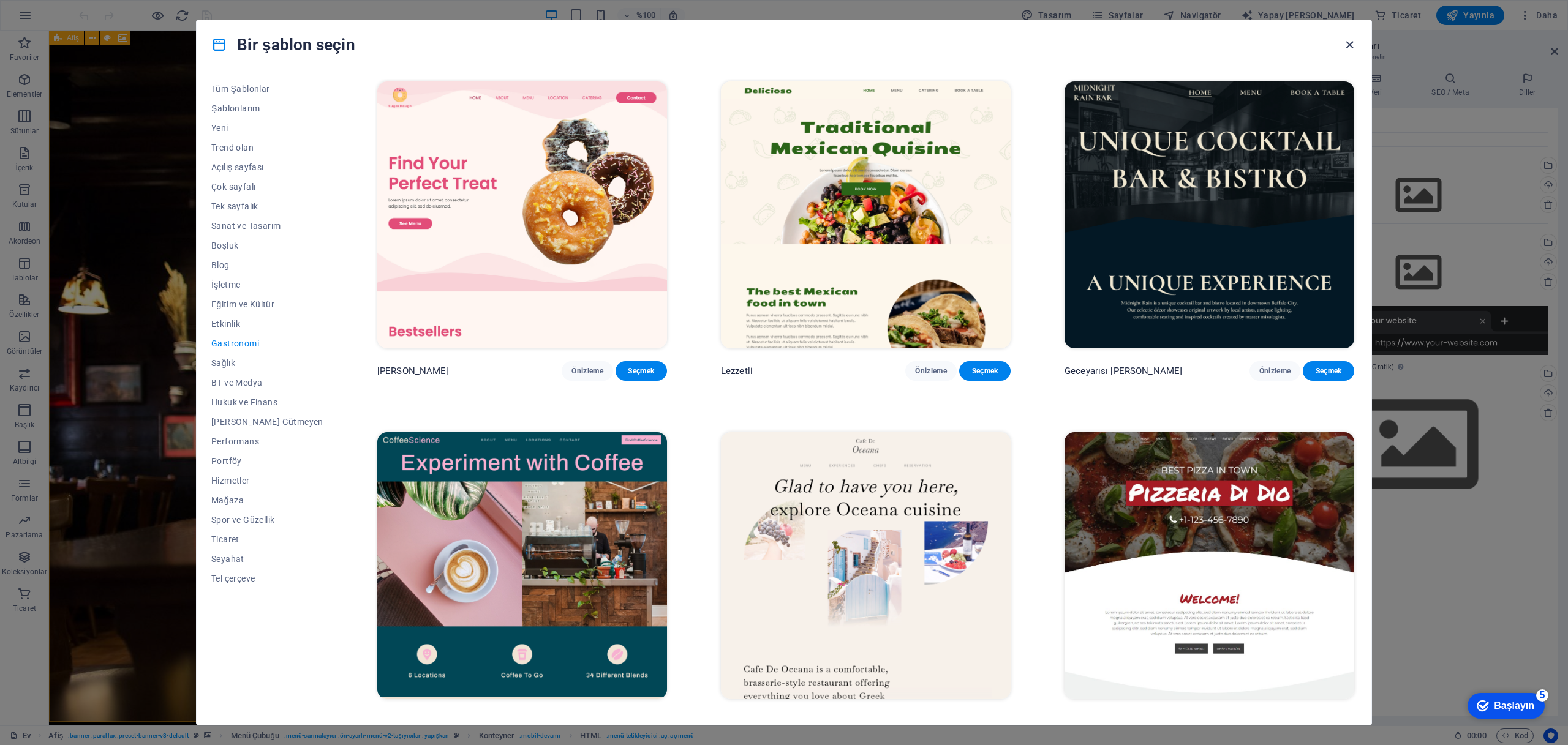
click at [1349, 45] on icon "button" at bounding box center [1349, 45] width 14 height 14
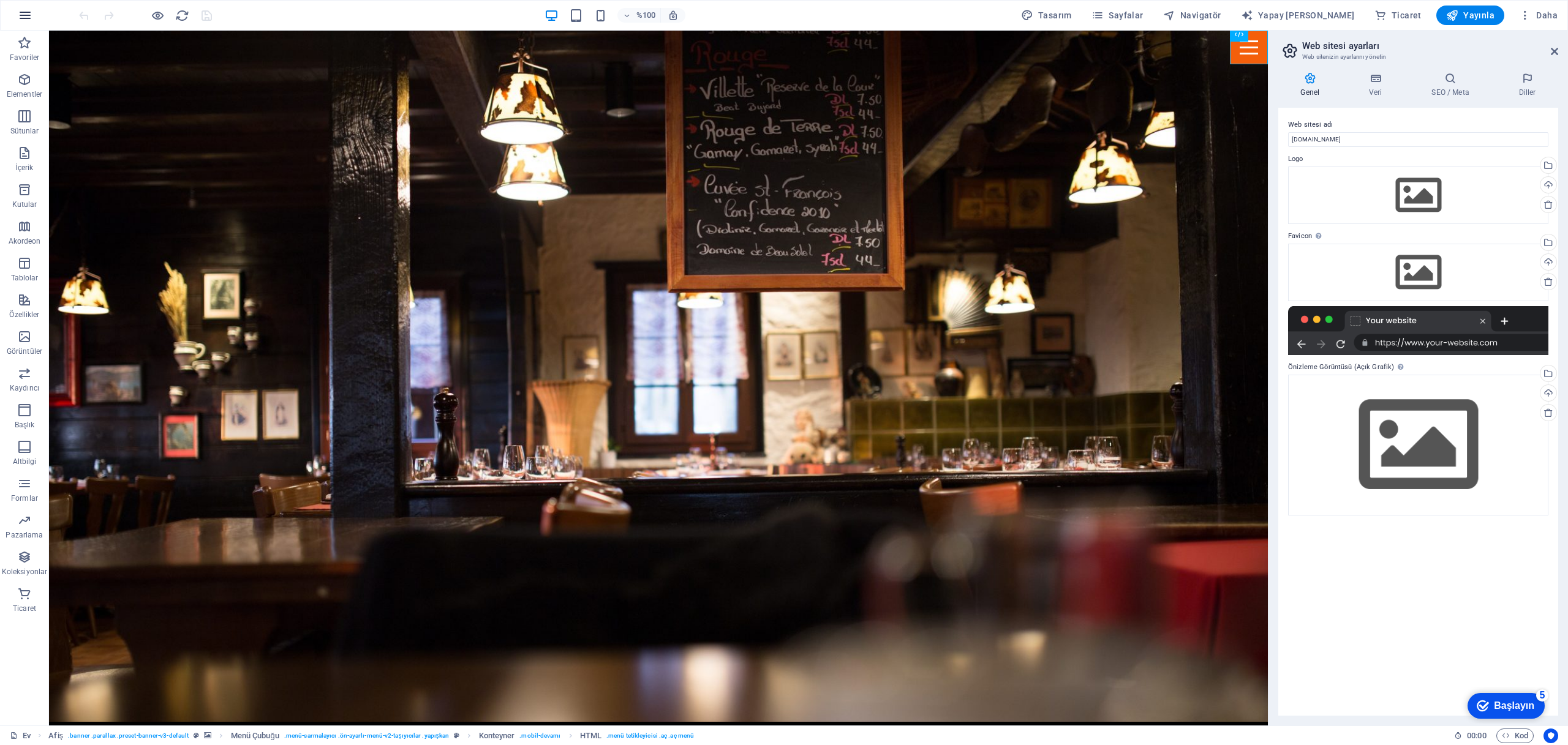
click at [25, 17] on icon "button" at bounding box center [25, 16] width 15 height 15
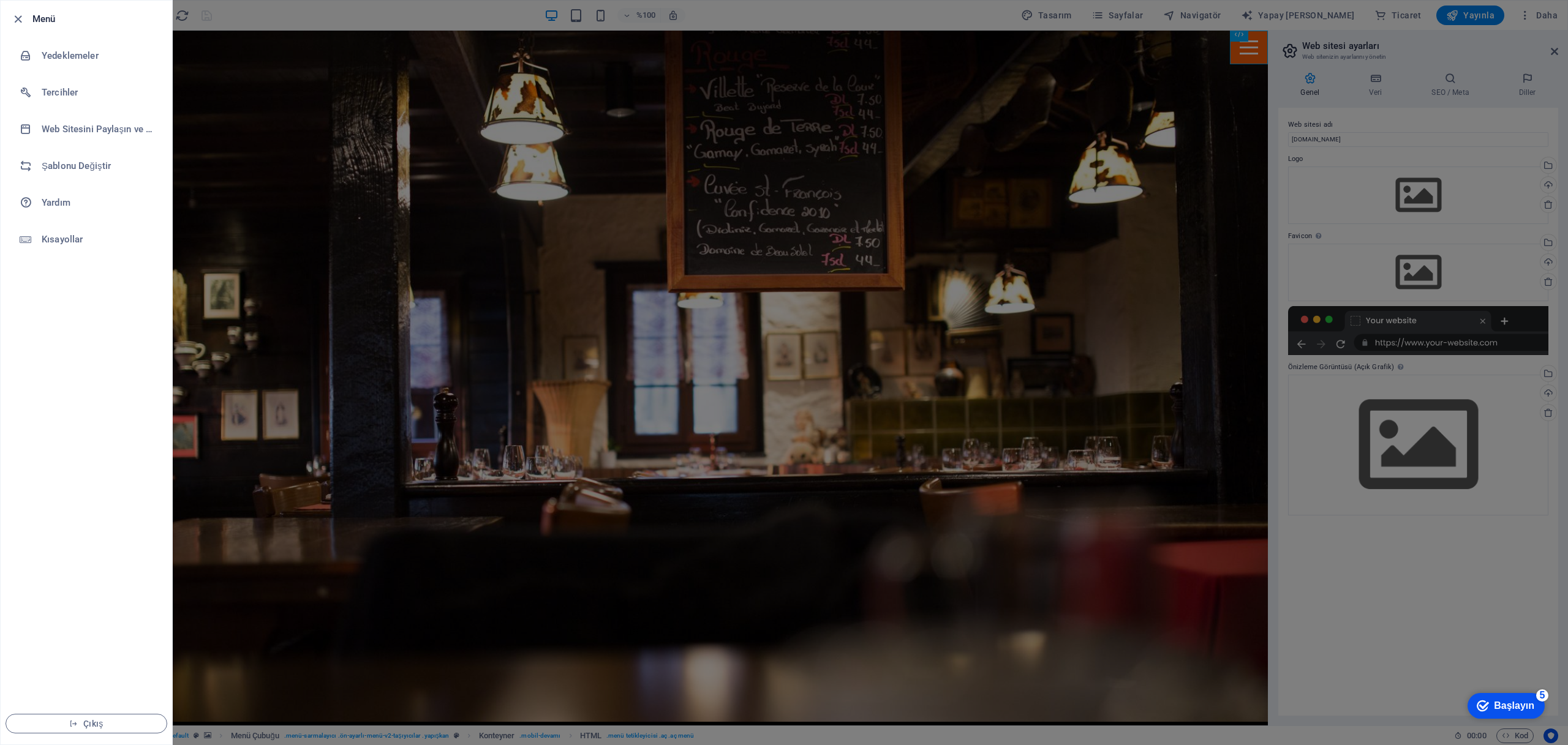
click at [43, 284] on ul "Menü Yedeklemeler Tercihler Web Sitesini Paylaşın ve Kopyalayın Şablonu Değişti…" at bounding box center [86, 372] width 171 height 744
click at [64, 93] on font "Tercihler" at bounding box center [60, 92] width 36 height 11
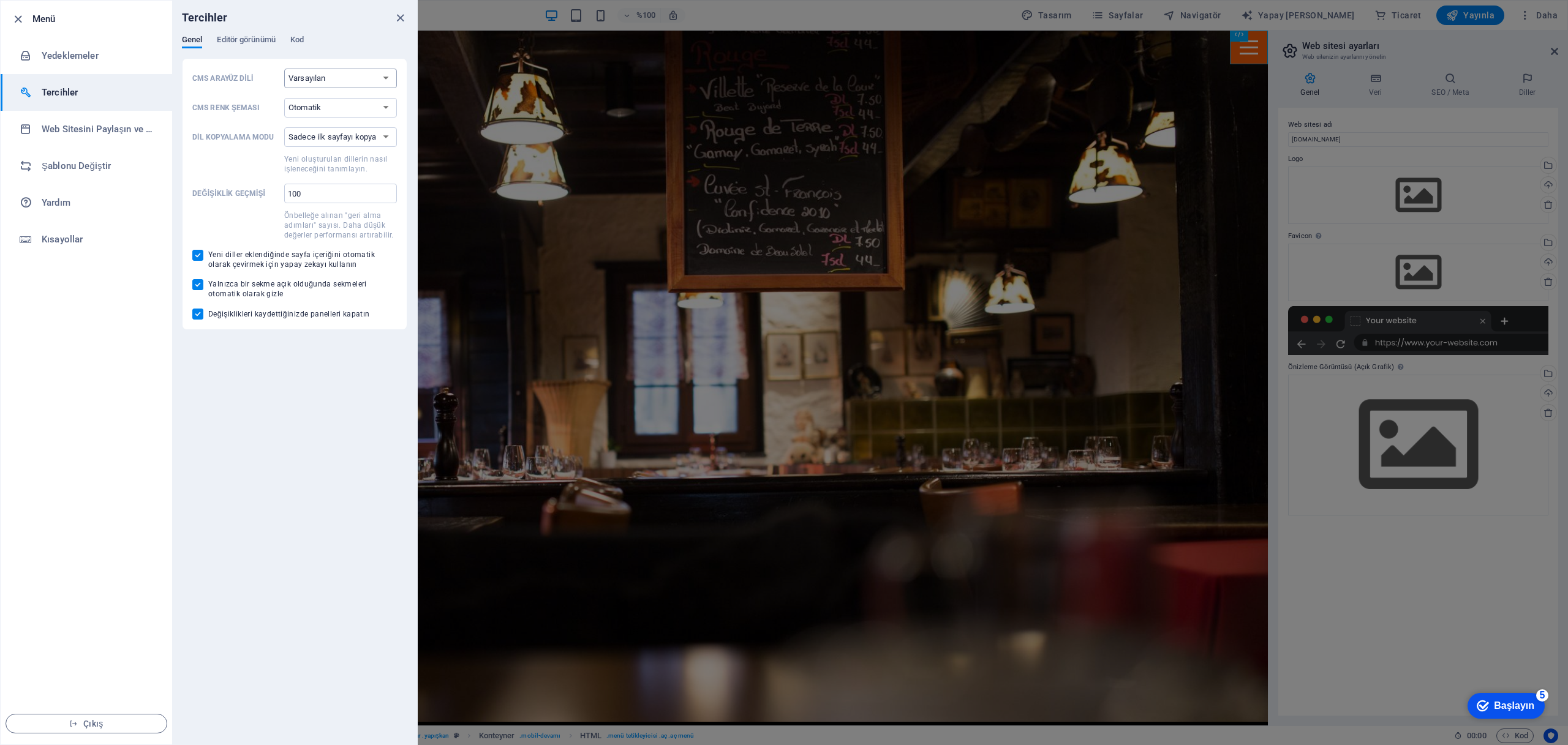
click at [349, 76] on select "Varsayılan Almanca İngilizce İspanyolca Fransızca Macar İtalyanca Hollandaca Le…" at bounding box center [341, 79] width 113 height 19
select select "tr"
click at [284, 69] on select "Varsayılan Almanca İngilizce İspanyolca Fransızca Macar İtalyanca Hollandaca Le…" at bounding box center [341, 79] width 113 height 19
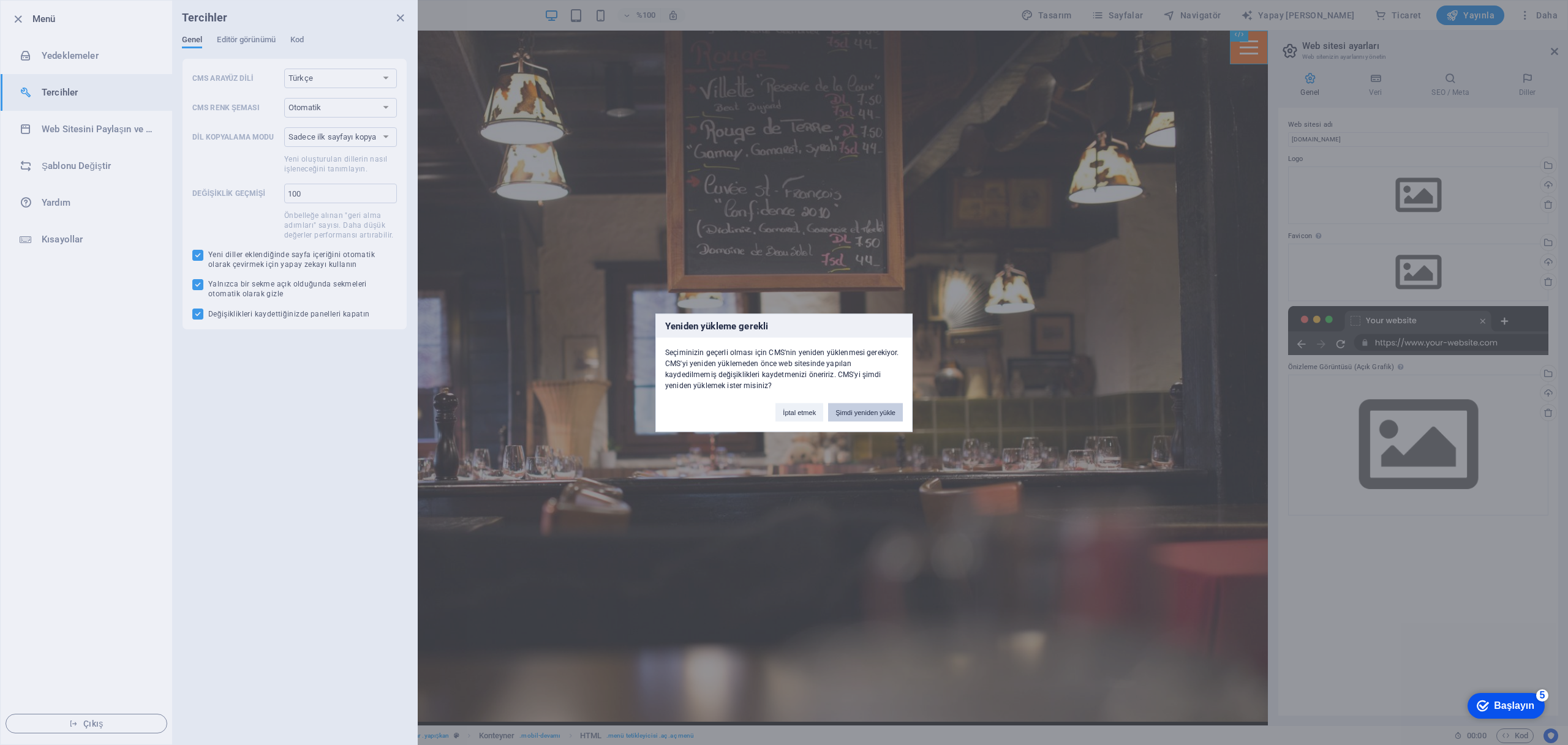
click at [870, 412] on font "Şimdi yeniden yükle" at bounding box center [865, 412] width 60 height 7
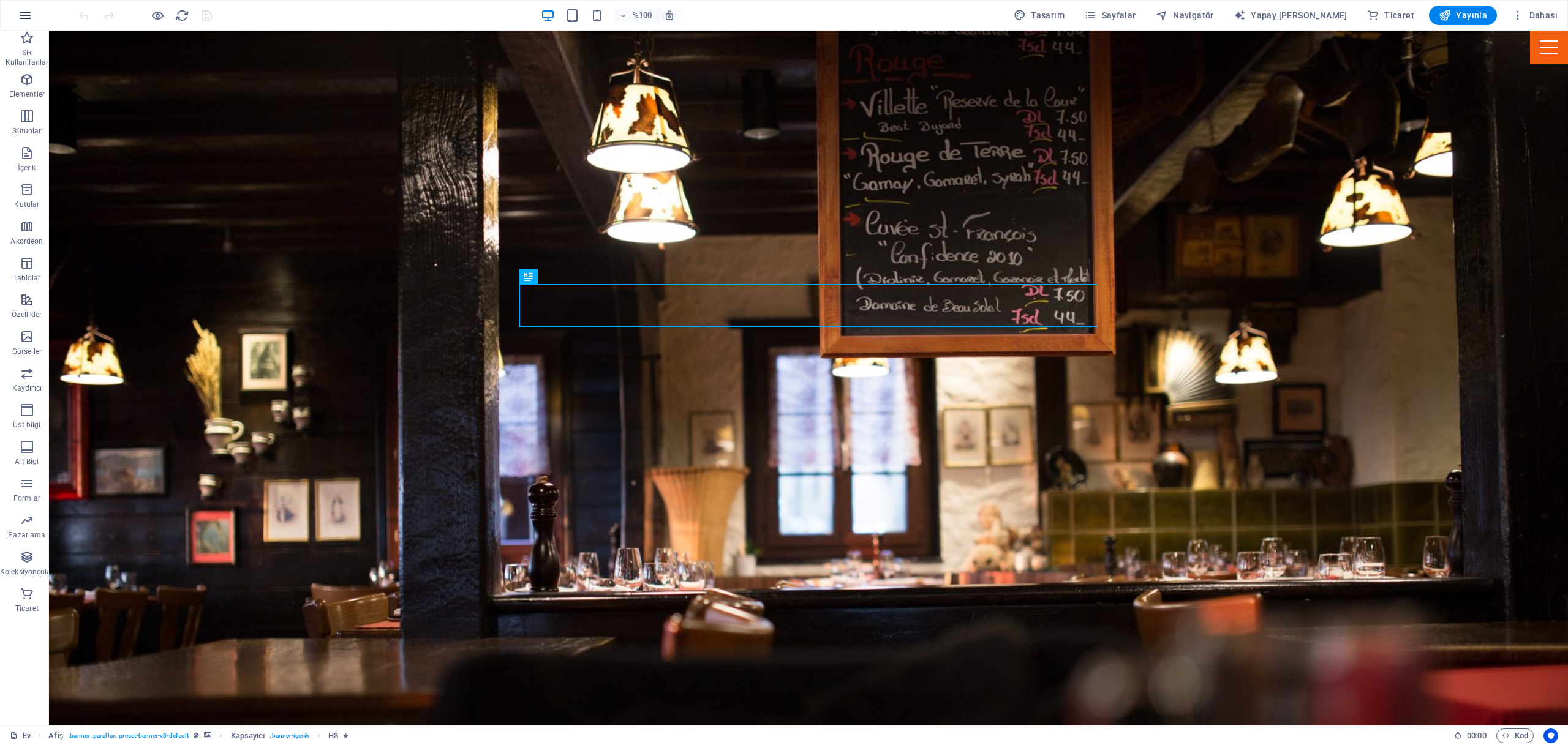
click at [28, 16] on icon "button" at bounding box center [25, 16] width 15 height 15
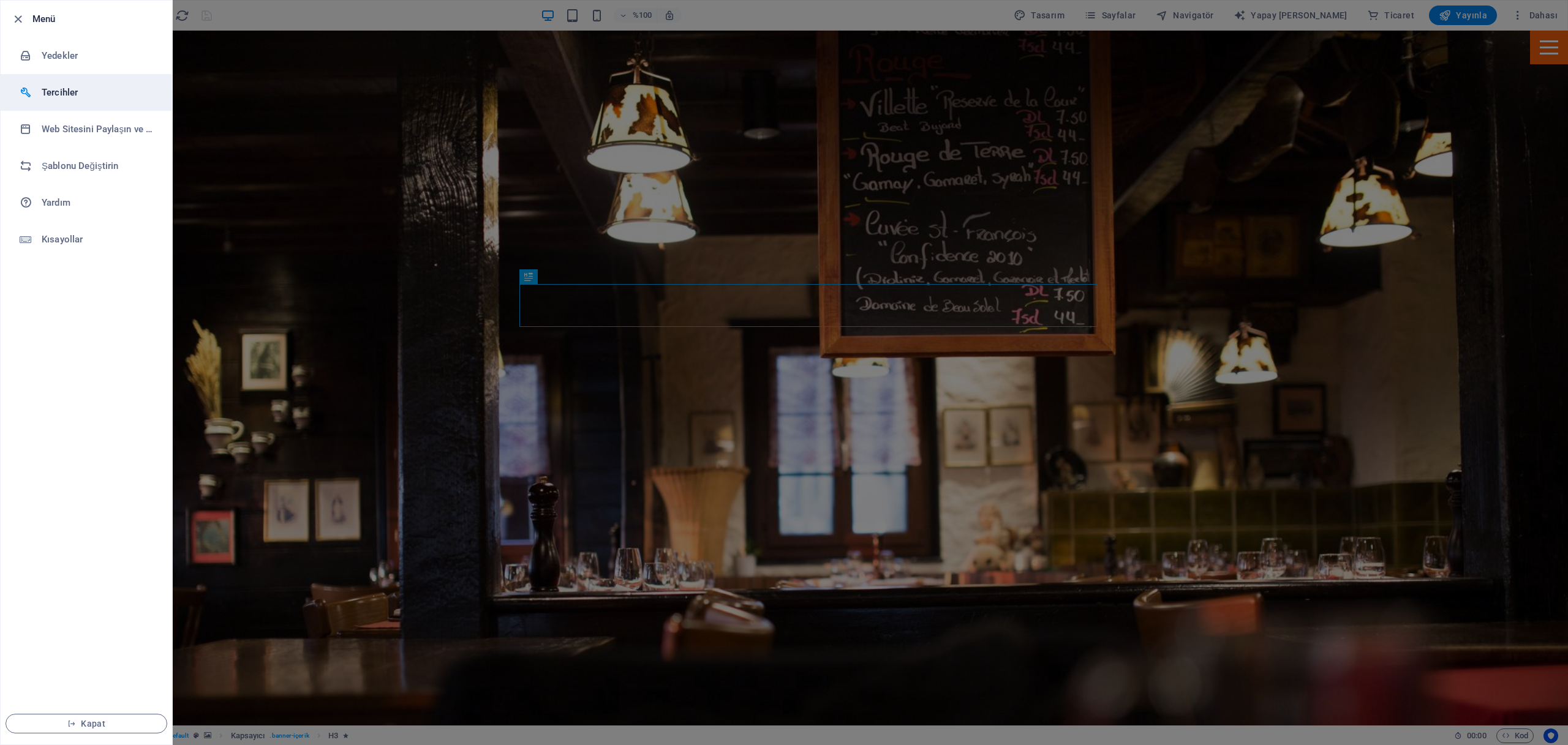
click at [66, 96] on h6 "Tercihler" at bounding box center [98, 93] width 113 height 15
select select "tr"
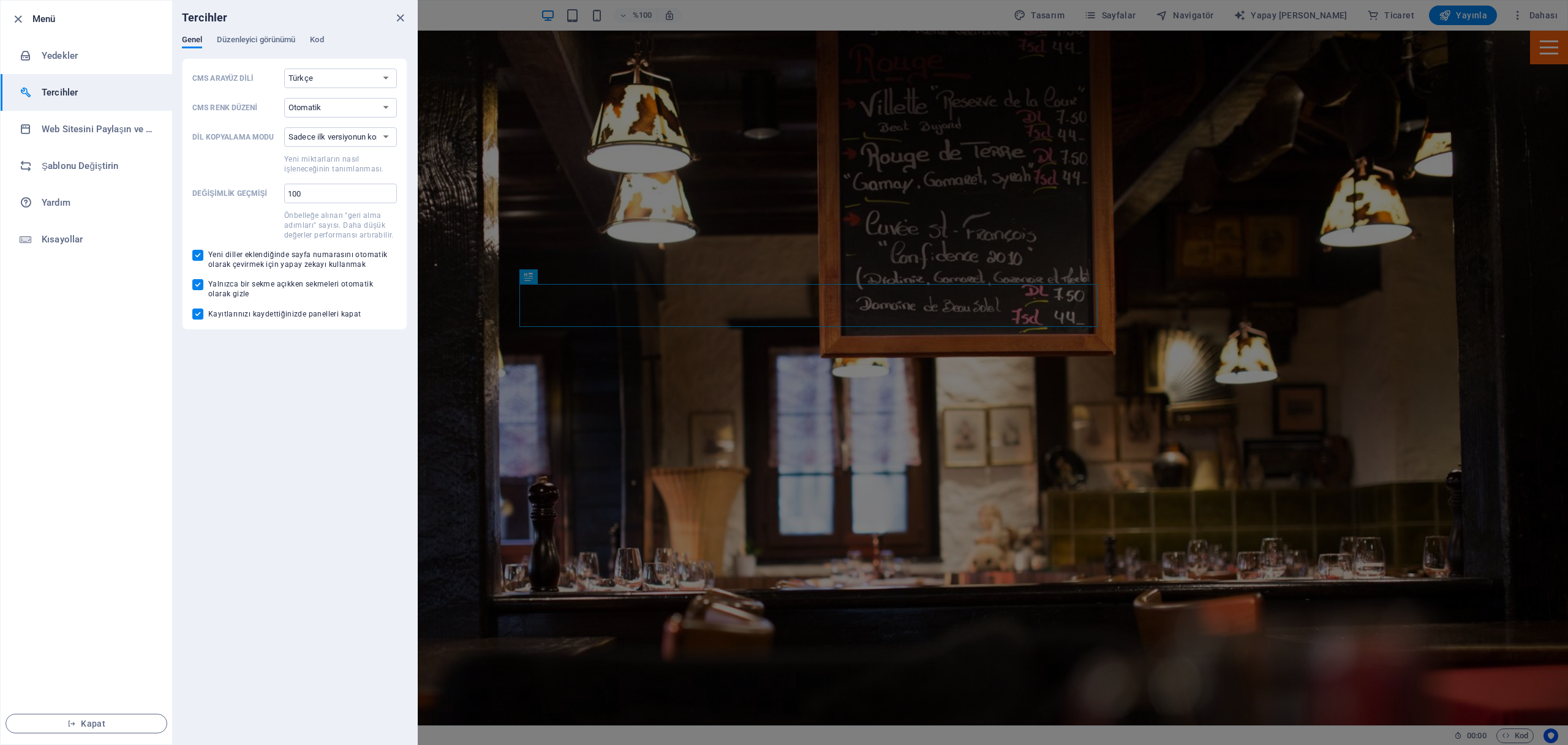
click at [50, 283] on ul "Menü Yedekler Tercihler Web Sitesini Paylaşın ve Kopyalayın Şablonu Değiştirin …" at bounding box center [86, 372] width 171 height 744
click at [106, 132] on font "Web Sitesini Paylaşın ve [GEOGRAPHIC_DATA]" at bounding box center [138, 129] width 194 height 11
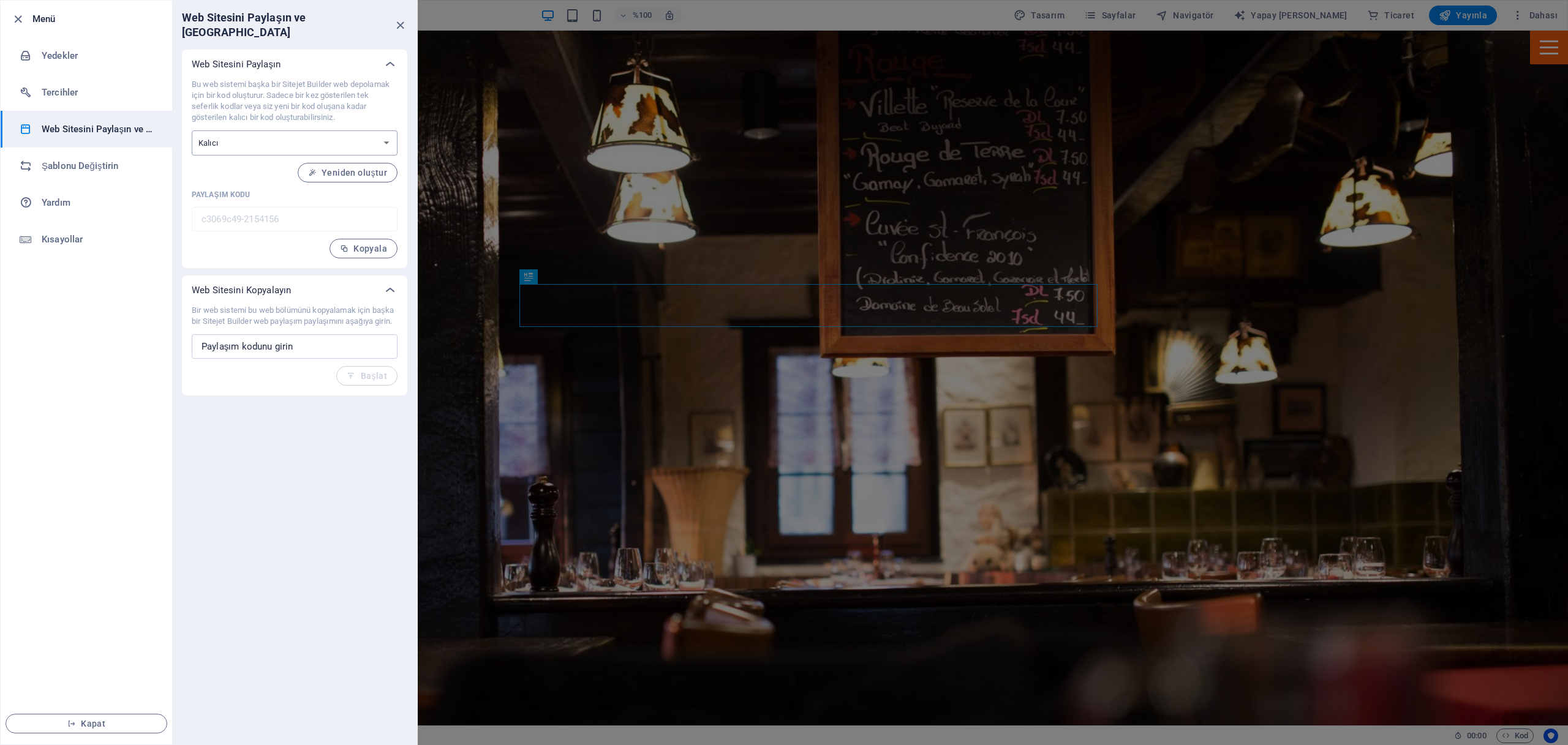
click at [385, 130] on select "Tek seferlik Kalıcı" at bounding box center [294, 143] width 206 height 25
click at [73, 91] on font "Tercihler" at bounding box center [60, 92] width 36 height 11
select select "tr"
